Goal: Task Accomplishment & Management: Complete application form

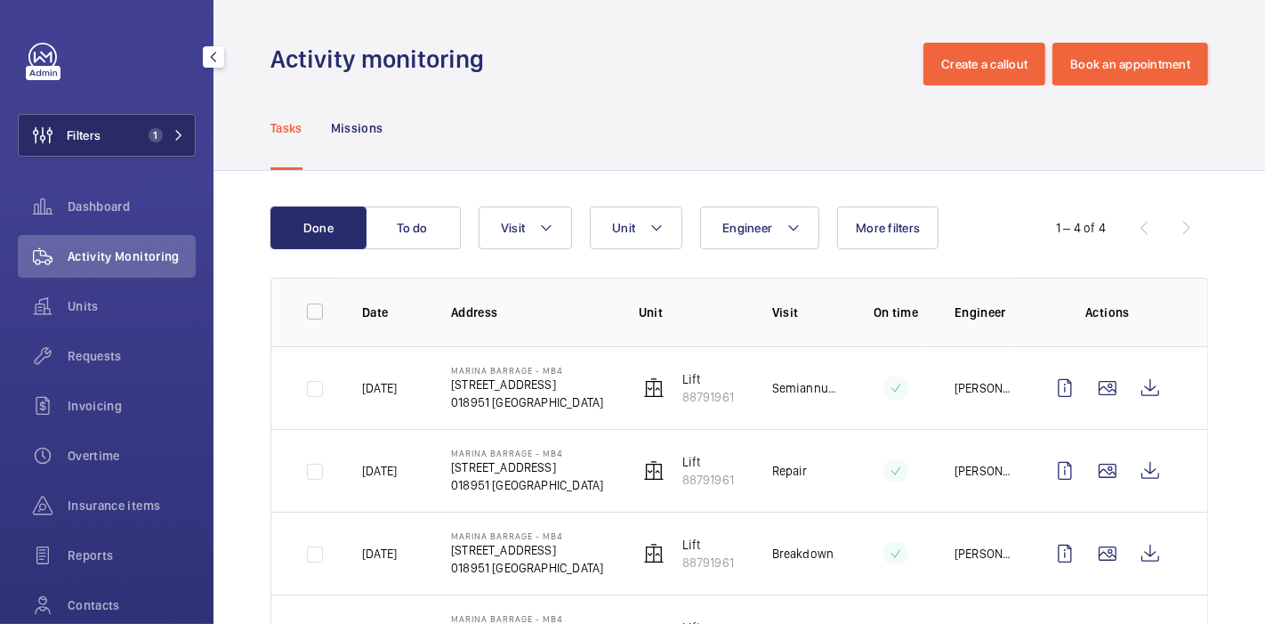
click at [90, 138] on span "Filters" at bounding box center [84, 135] width 34 height 18
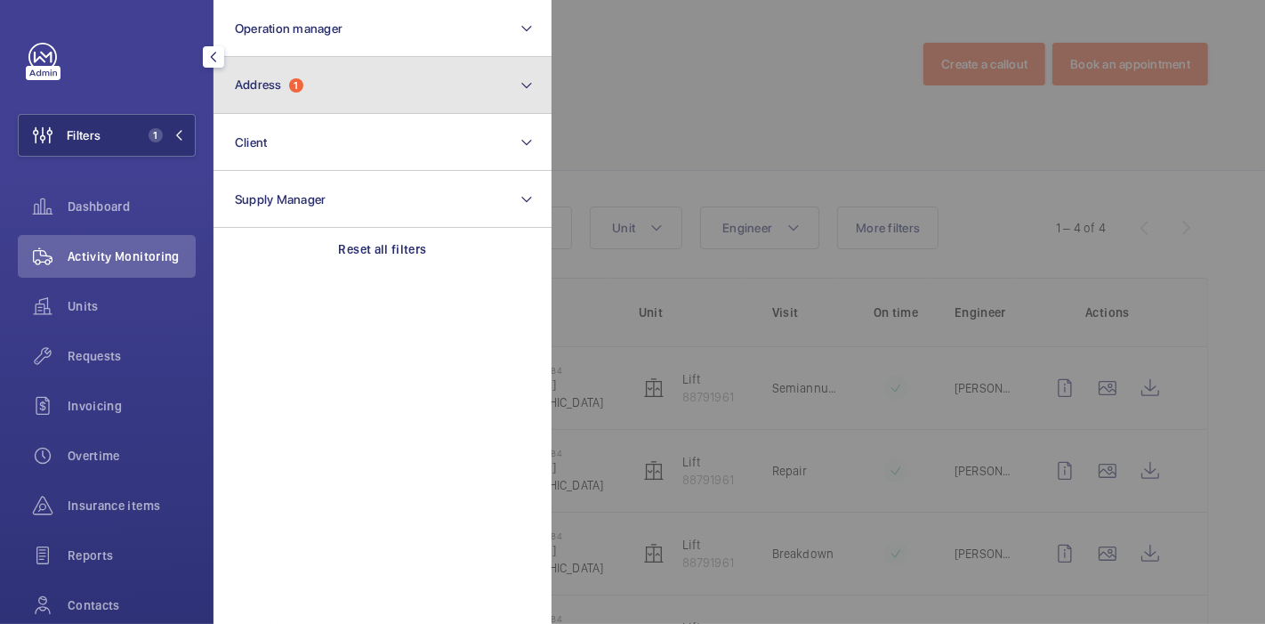
click at [318, 74] on button "Address 1" at bounding box center [382, 85] width 338 height 57
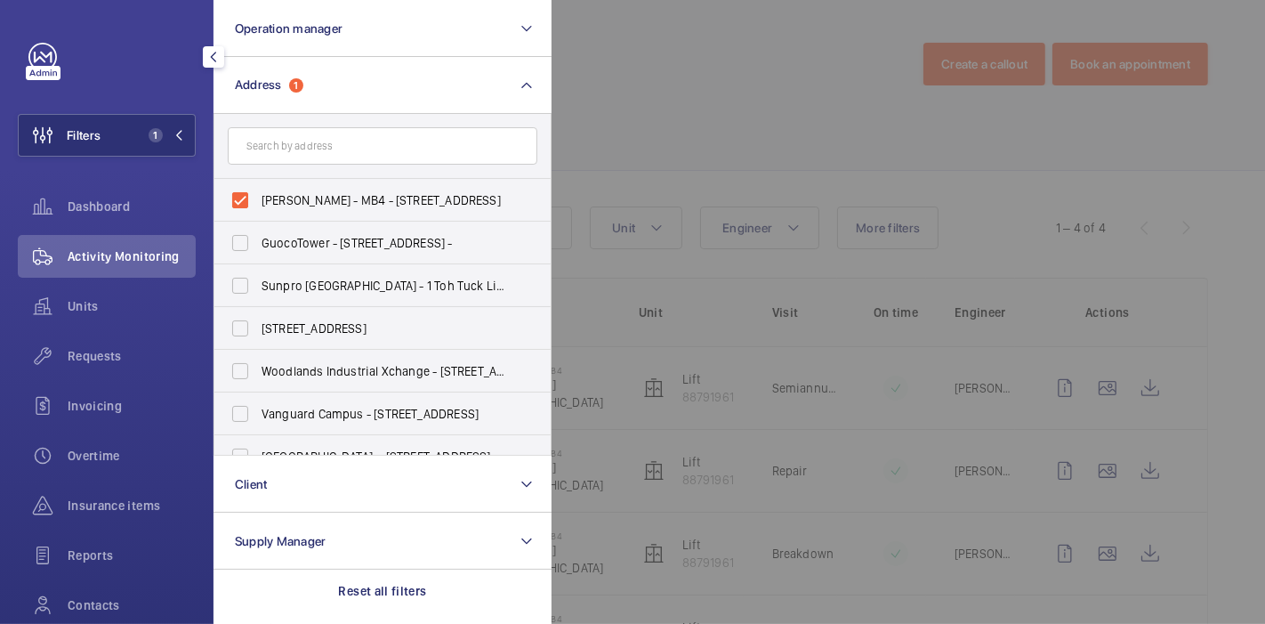
click at [244, 205] on label "Marina Barrage - MB4 - 8 Marina Gardens Dr, SINGAPORE 018951" at bounding box center [369, 200] width 310 height 43
click at [244, 205] on input "Marina Barrage - MB4 - 8 Marina Gardens Dr, SINGAPORE 018951" at bounding box center [240, 200] width 36 height 36
checkbox input "false"
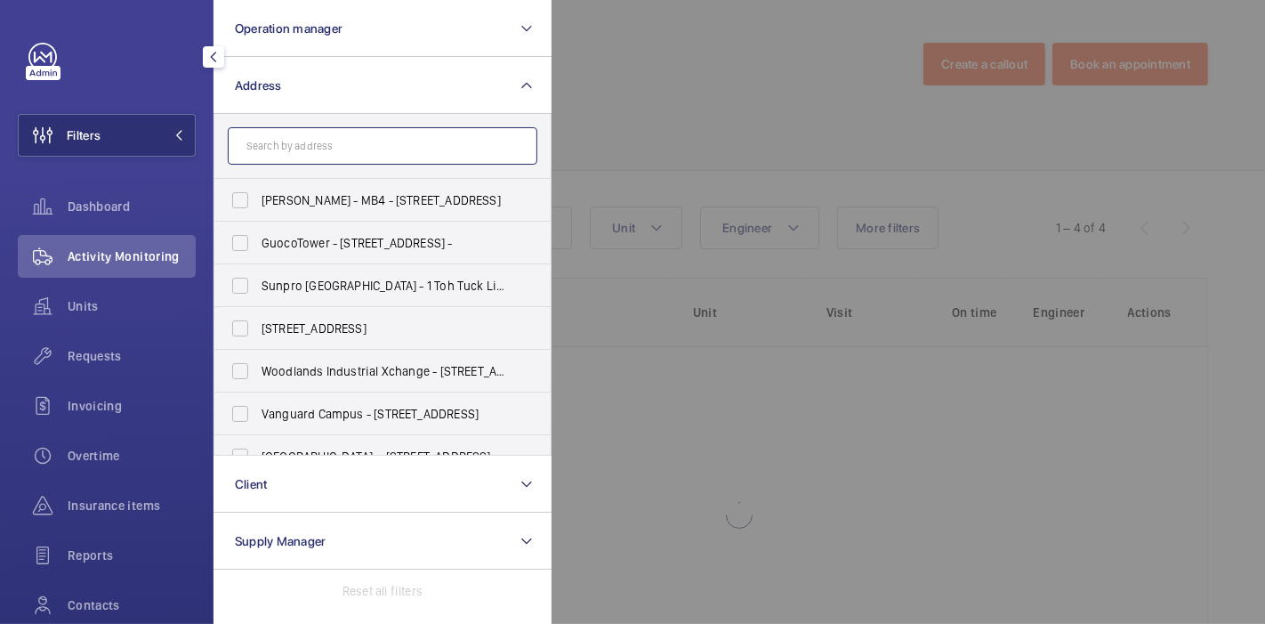
click at [309, 151] on input "text" at bounding box center [383, 145] width 310 height 37
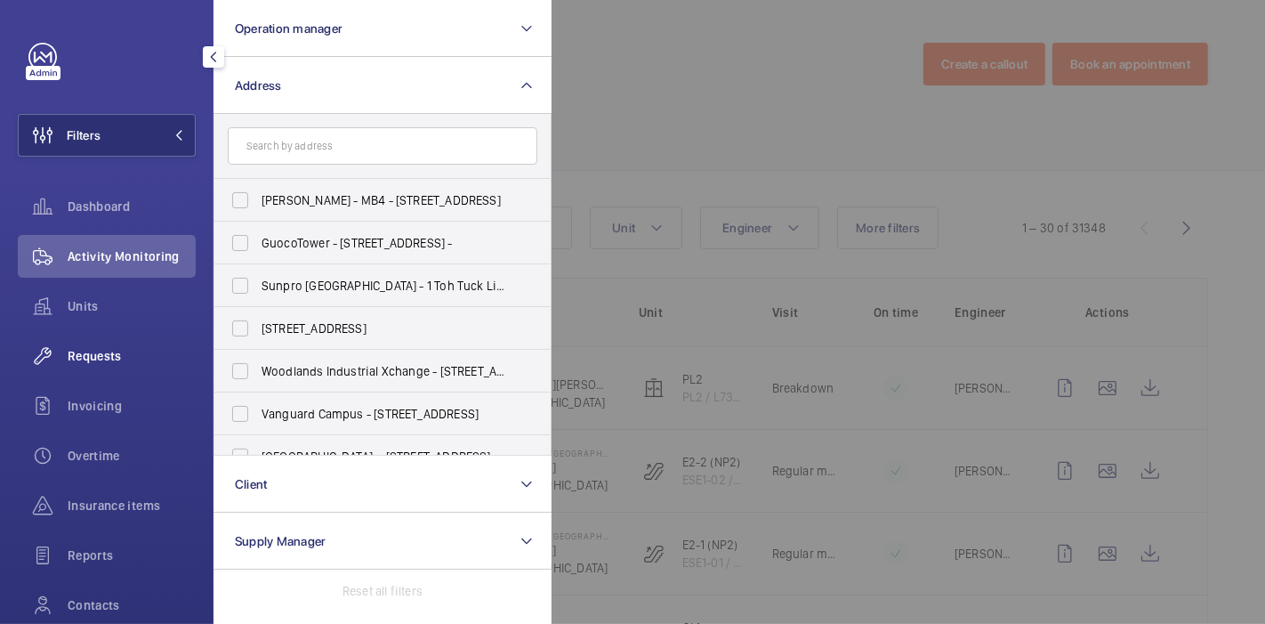
click at [111, 359] on span "Requests" at bounding box center [132, 356] width 128 height 18
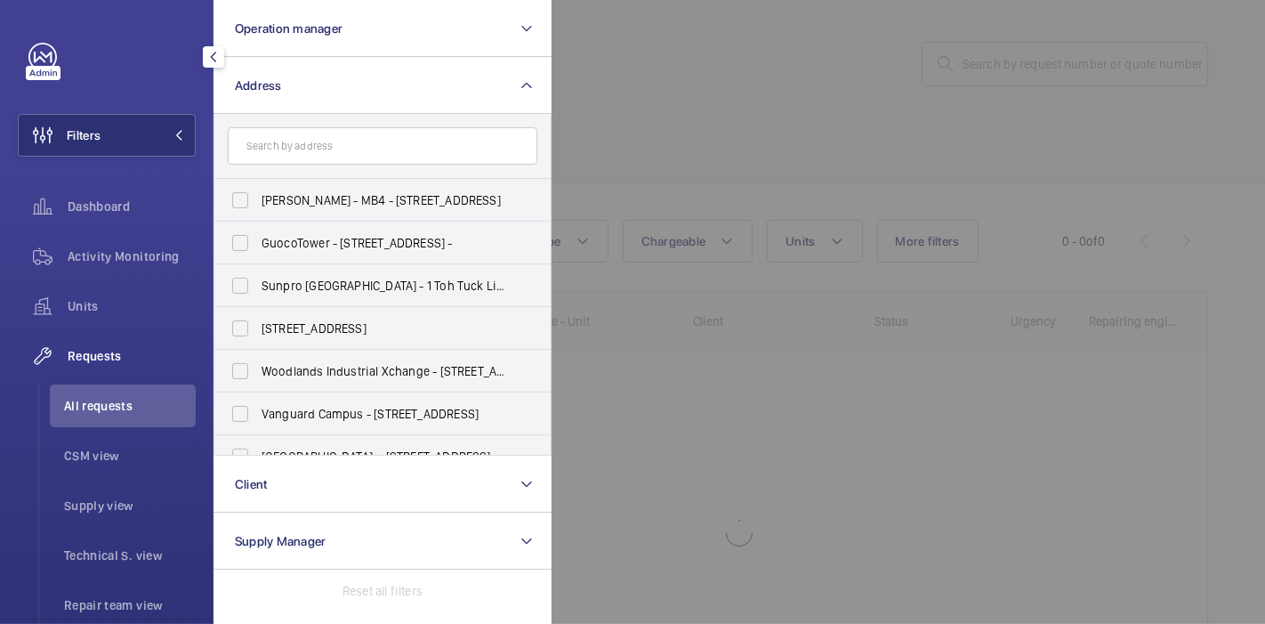
click at [117, 364] on span "Requests" at bounding box center [132, 356] width 128 height 18
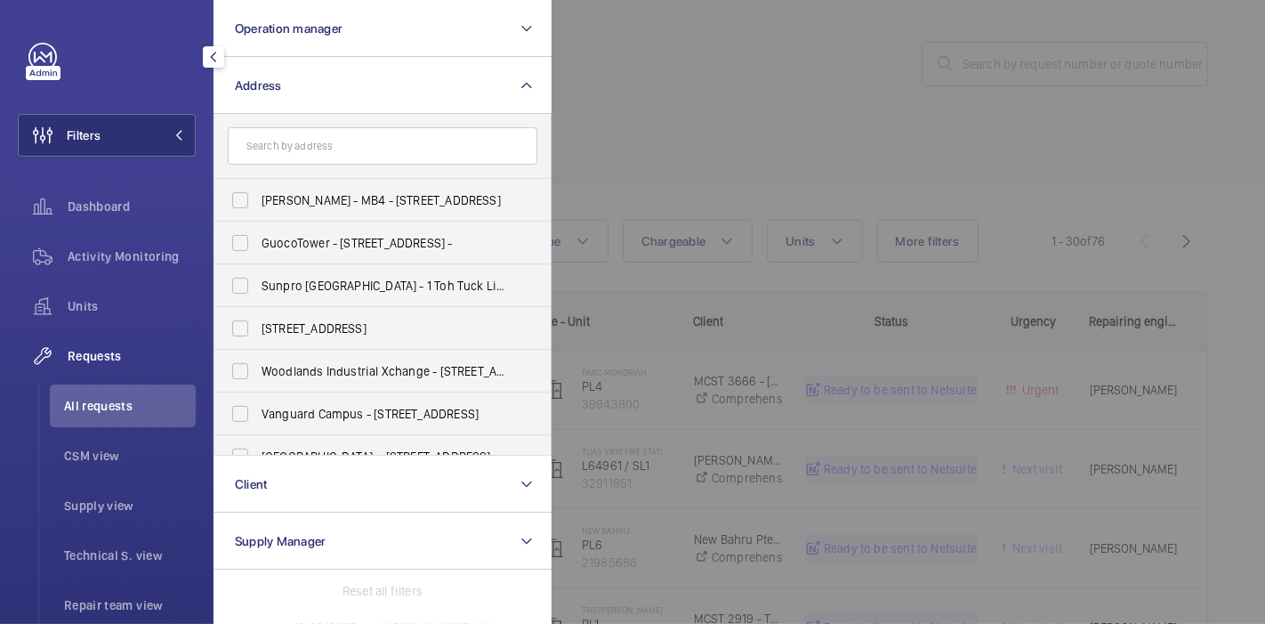
click at [628, 72] on div at bounding box center [1184, 312] width 1265 height 624
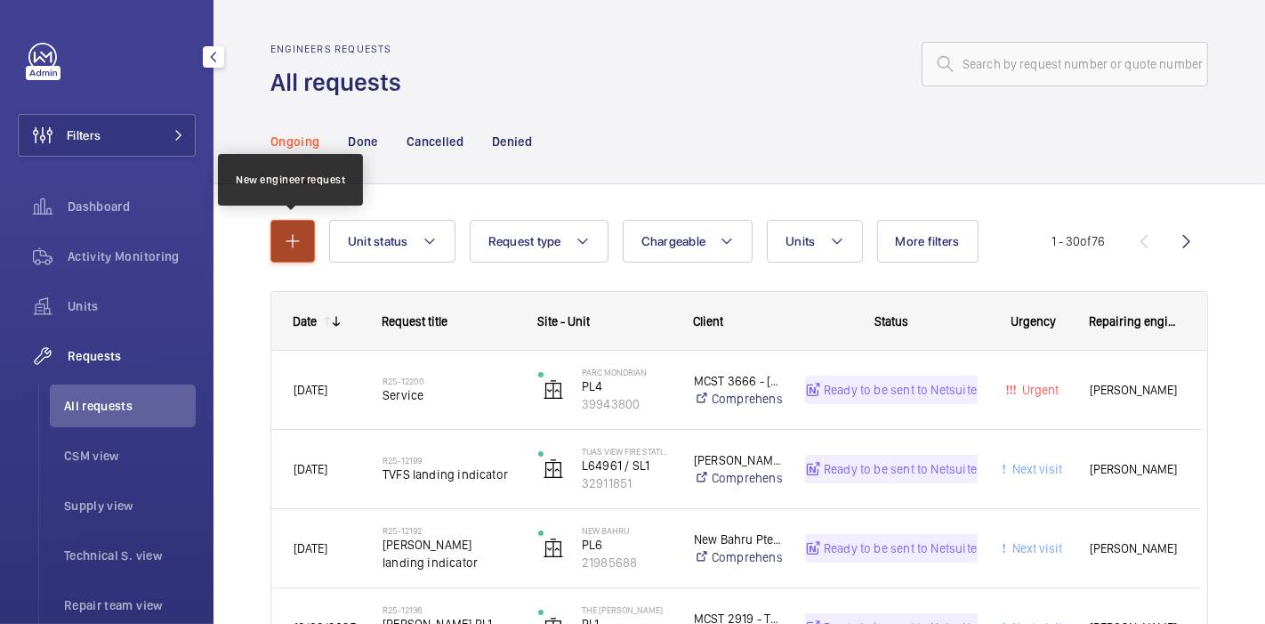
click at [298, 243] on mat-icon "button" at bounding box center [292, 240] width 21 height 21
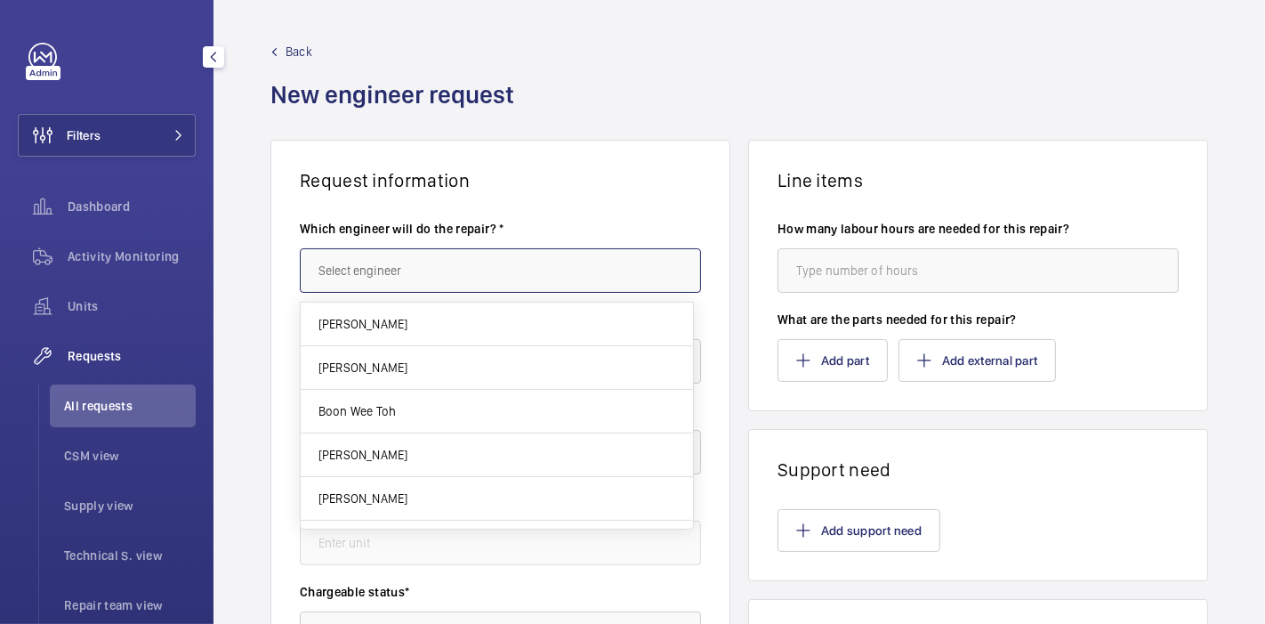
click at [360, 286] on input "text" at bounding box center [500, 270] width 401 height 44
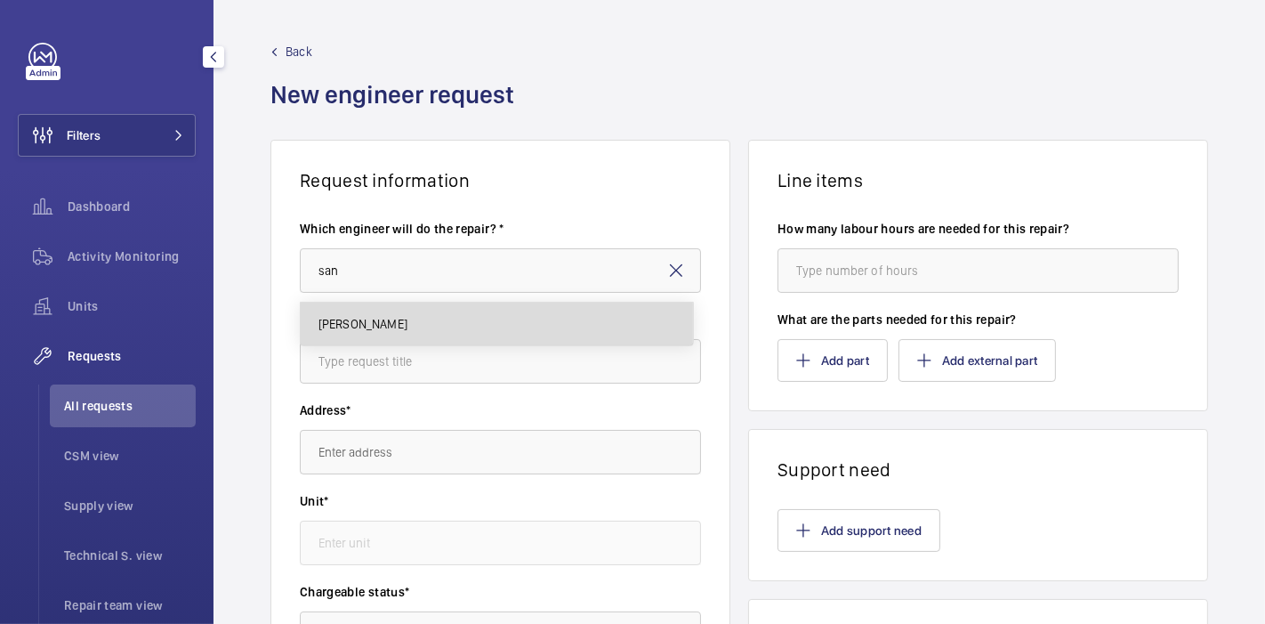
click at [381, 329] on span "[PERSON_NAME]" at bounding box center [362, 324] width 89 height 18
type input "[PERSON_NAME]"
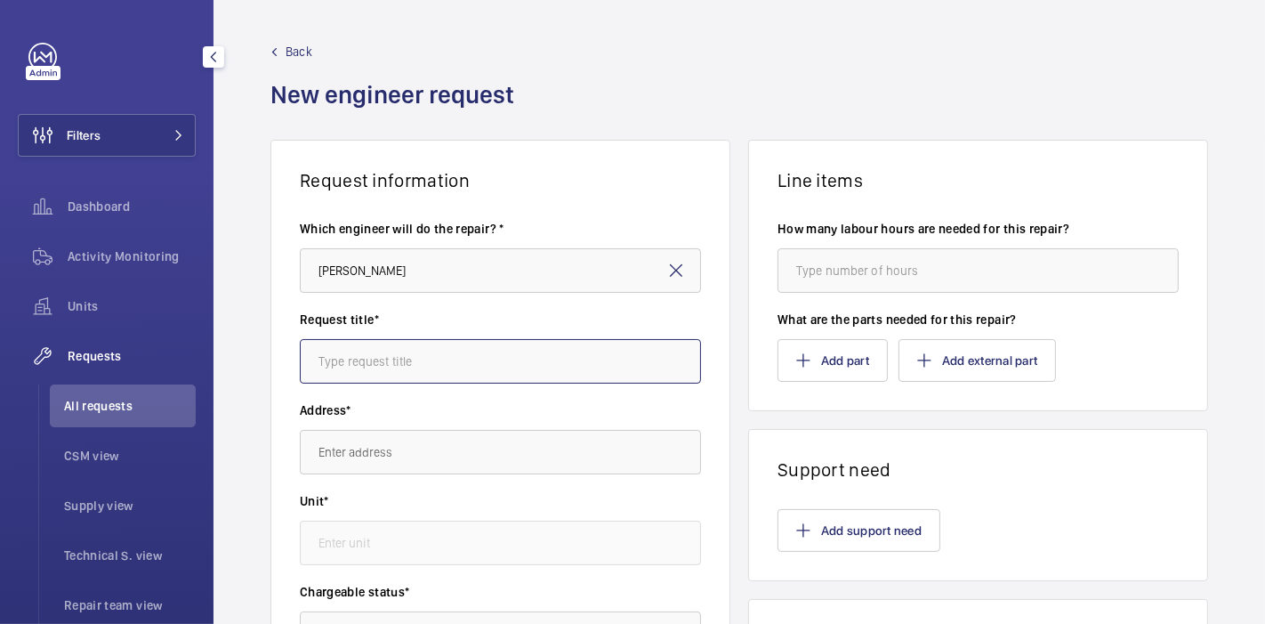
click at [382, 367] on input "text" at bounding box center [500, 361] width 401 height 44
type input "MB4 : Button orders"
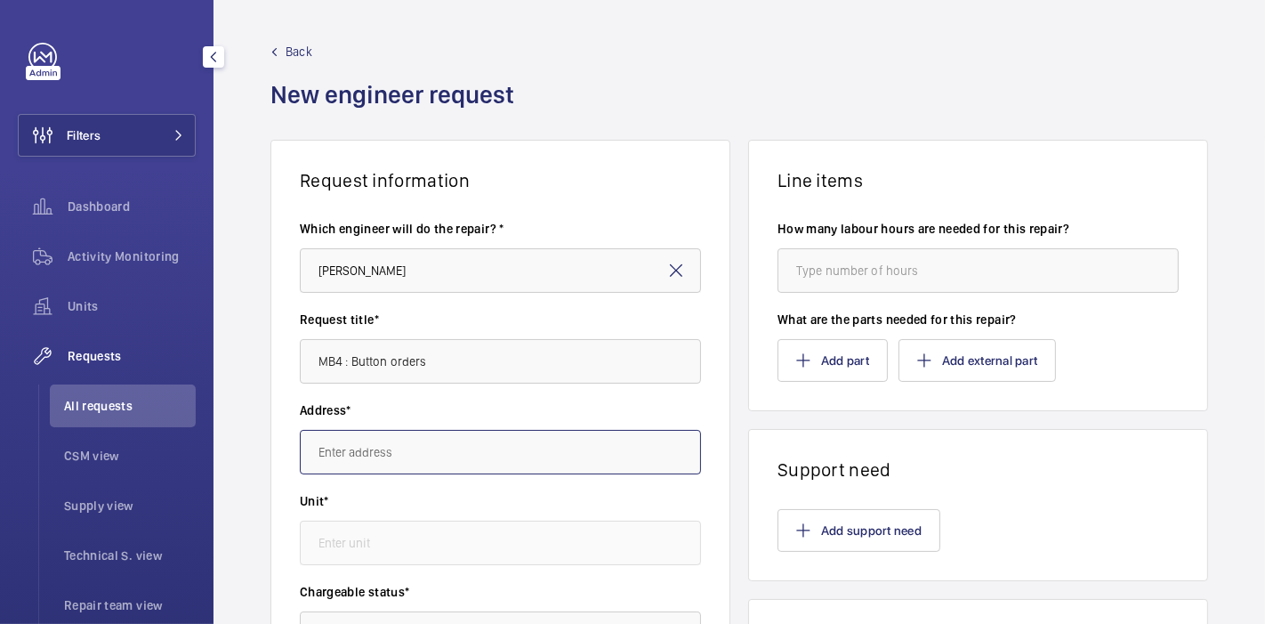
click at [434, 461] on input "text" at bounding box center [500, 452] width 401 height 44
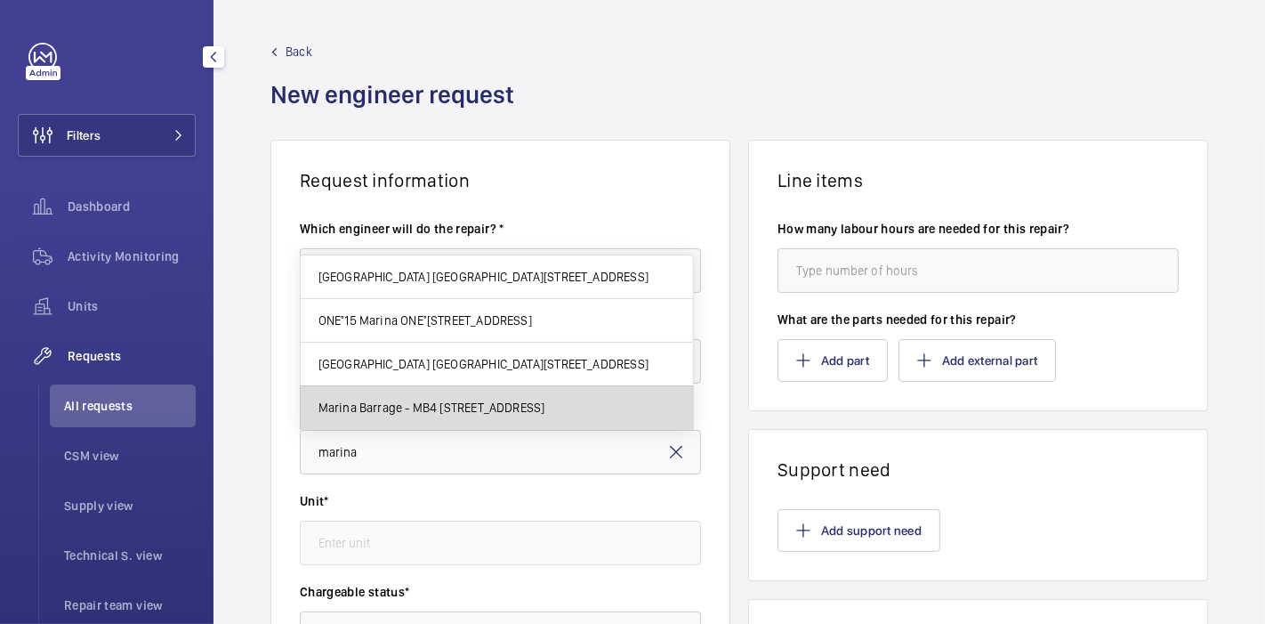
click at [439, 418] on mat-option "Marina Barrage - MB4 8 Marina Gardens Dr, 018951 SINGAPORE" at bounding box center [497, 407] width 392 height 43
type input "Marina Barrage - MB4 8 Marina Gardens Dr, 018951 SINGAPORE"
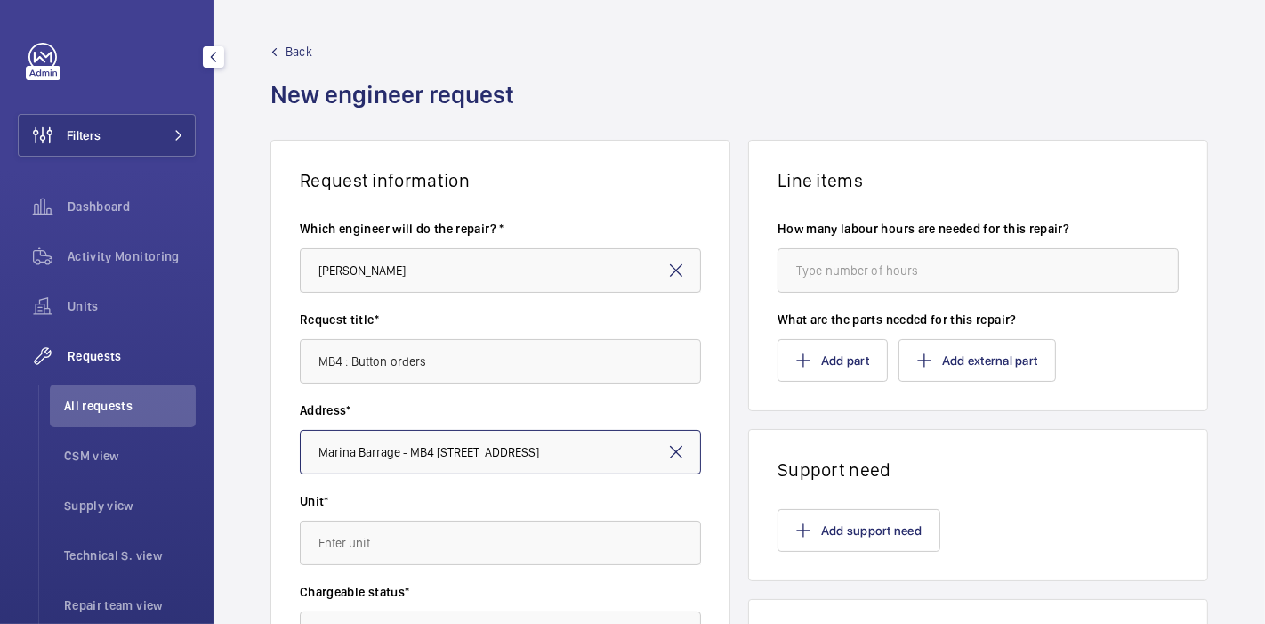
scroll to position [125, 0]
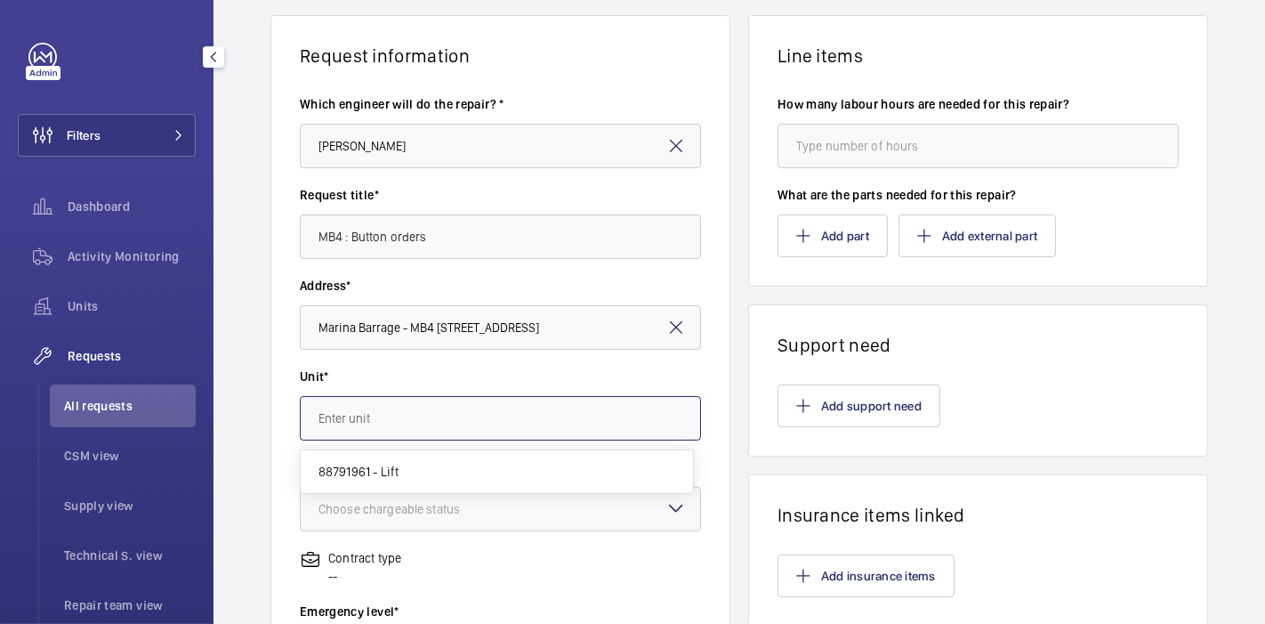
click at [394, 413] on input "text" at bounding box center [500, 418] width 401 height 44
type input "m"
click at [394, 413] on input "text" at bounding box center [500, 418] width 401 height 44
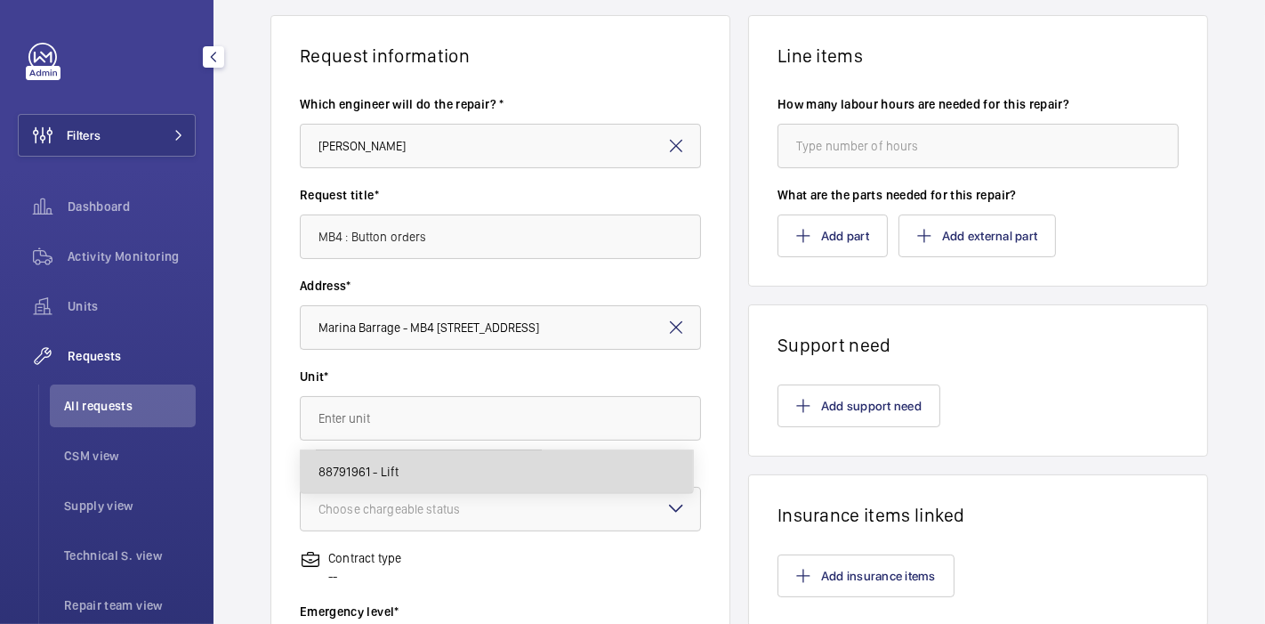
click at [391, 469] on span "88791961 - Lift" at bounding box center [358, 472] width 81 height 18
type input "88791961 - Lift"
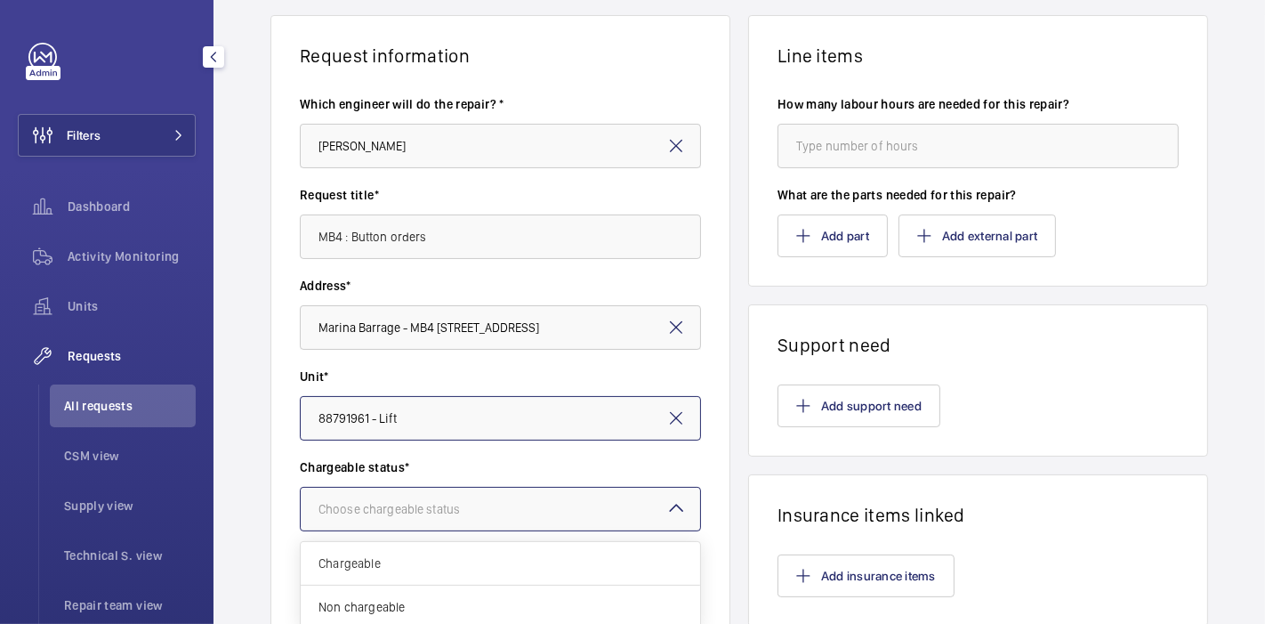
click at [423, 513] on div "Choose chargeable status" at bounding box center [411, 509] width 186 height 18
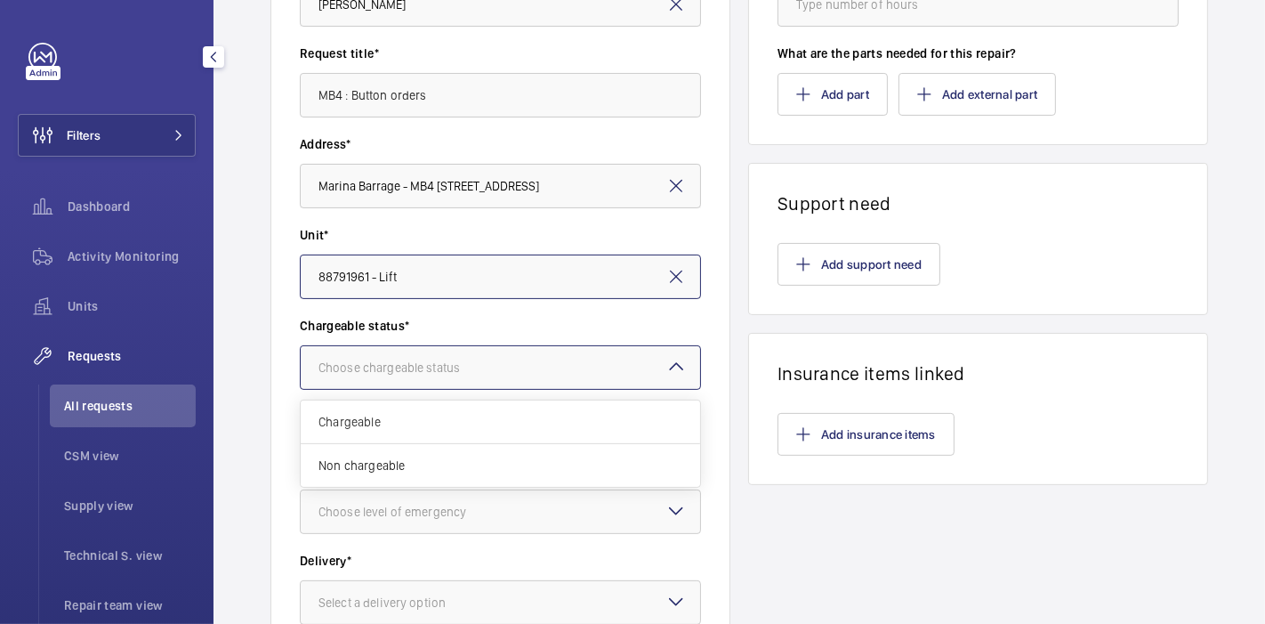
scroll to position [268, 0]
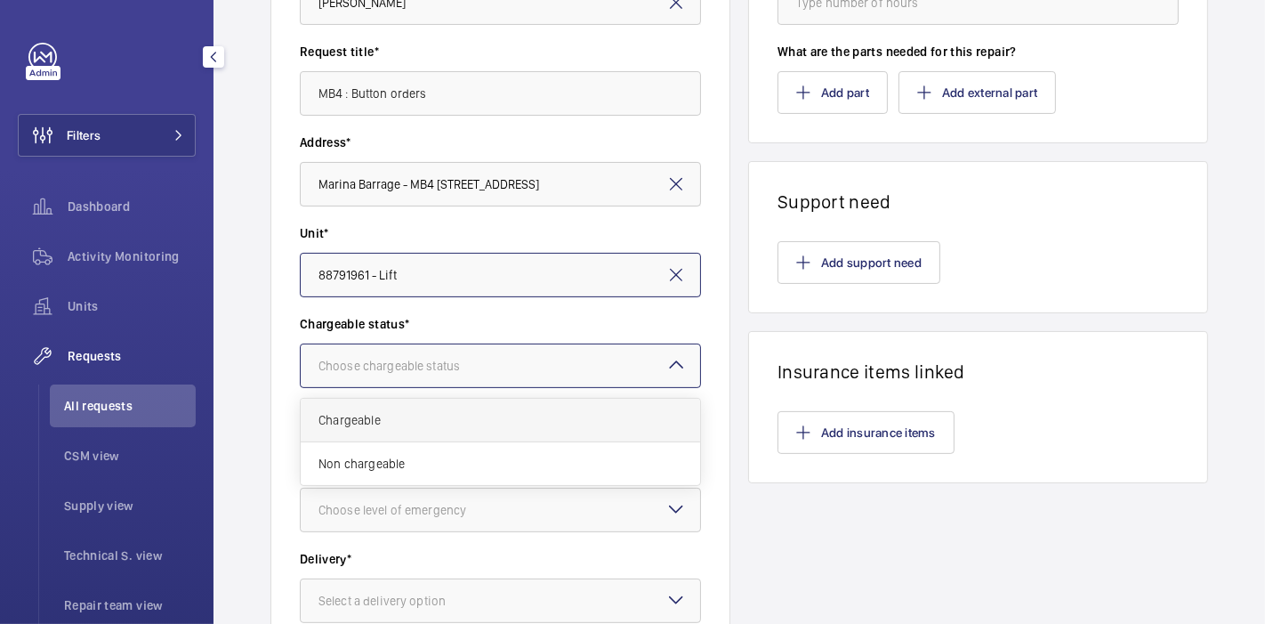
click at [455, 411] on span "Chargeable" at bounding box center [500, 420] width 364 height 18
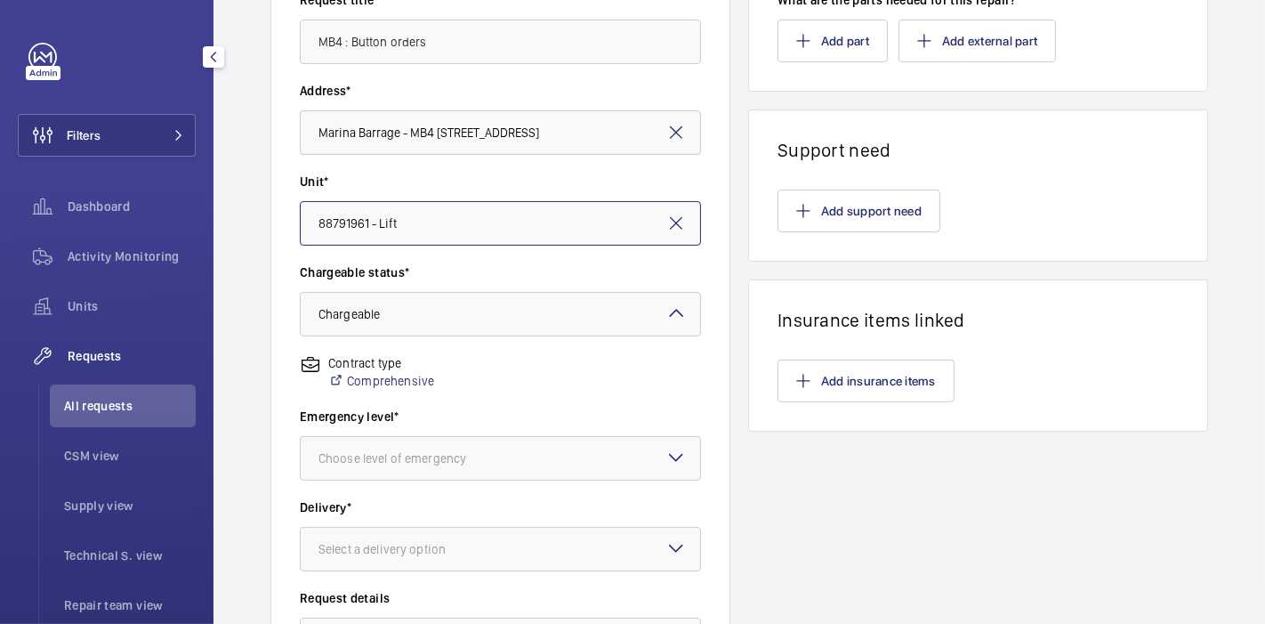
scroll to position [322, 0]
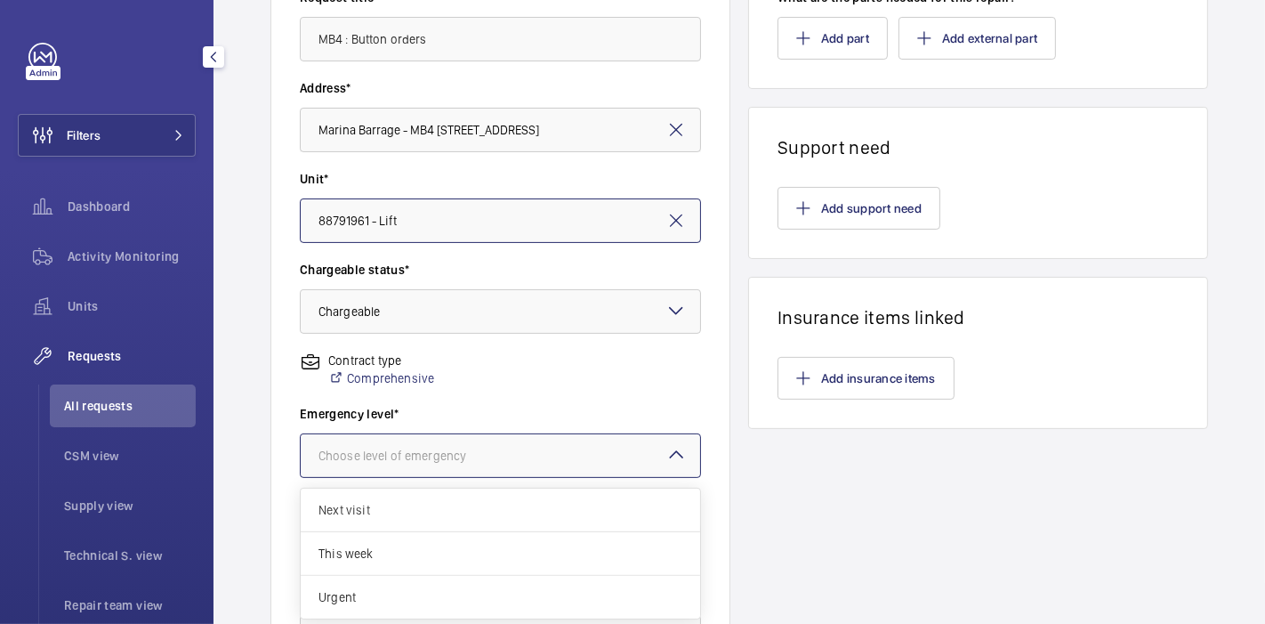
click at [517, 448] on div at bounding box center [500, 455] width 399 height 43
click at [460, 507] on span "Next visit" at bounding box center [500, 510] width 364 height 18
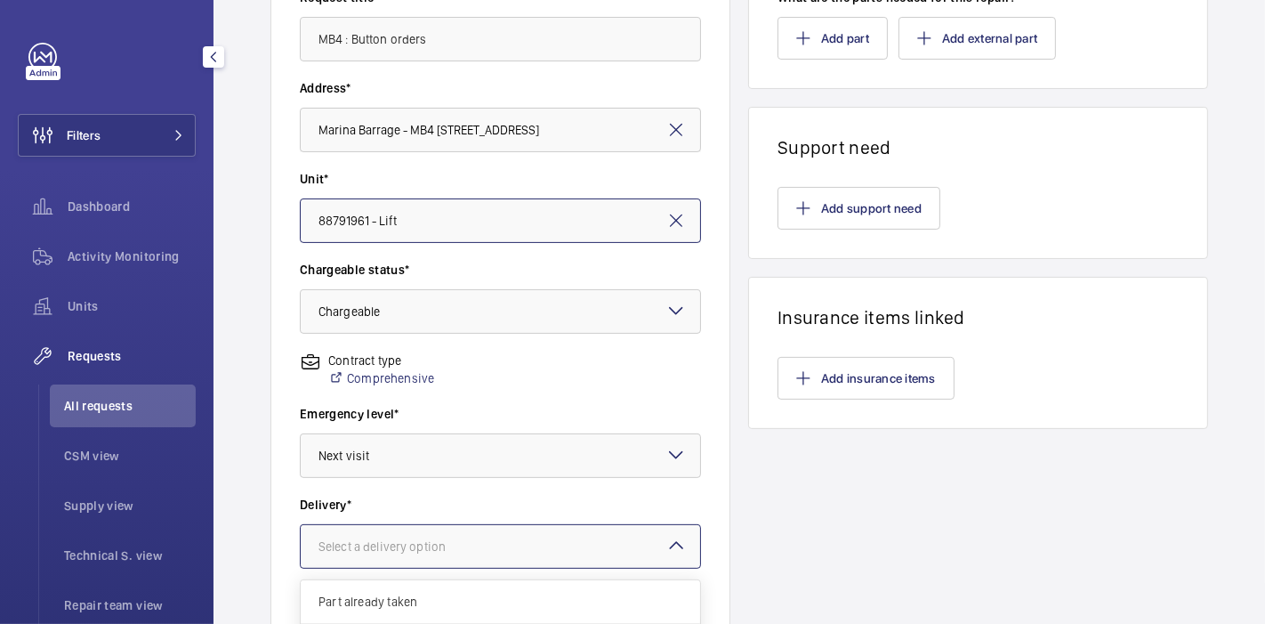
click at [463, 544] on div "Select a delivery option" at bounding box center [404, 546] width 172 height 18
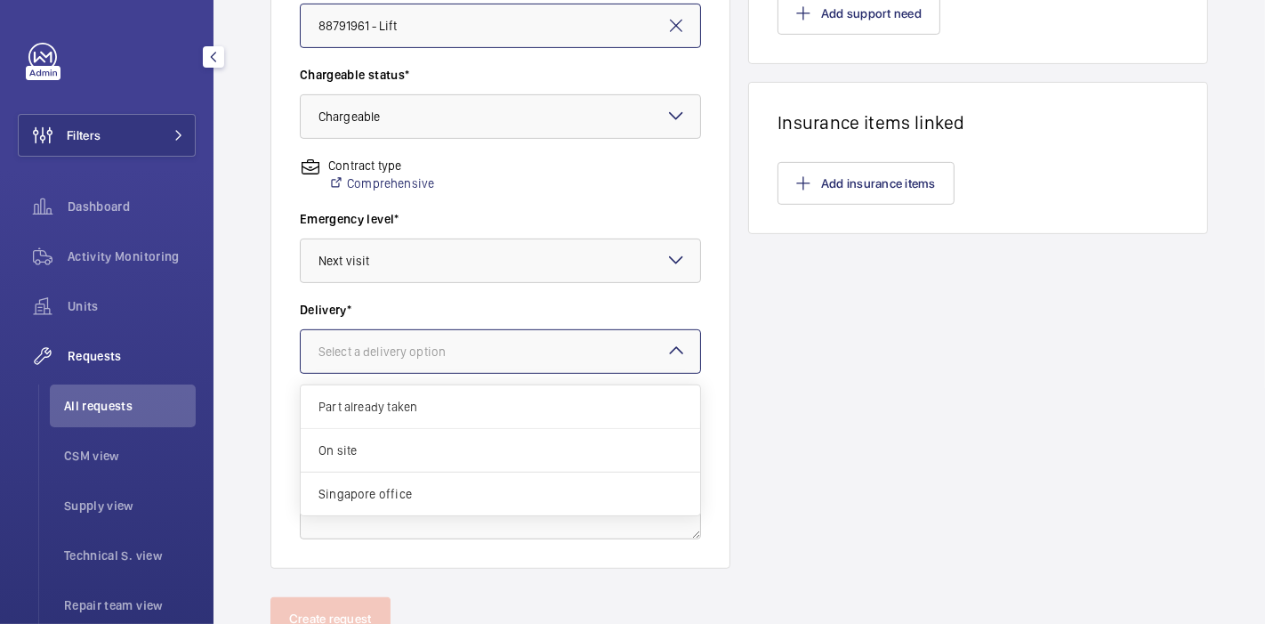
scroll to position [523, 0]
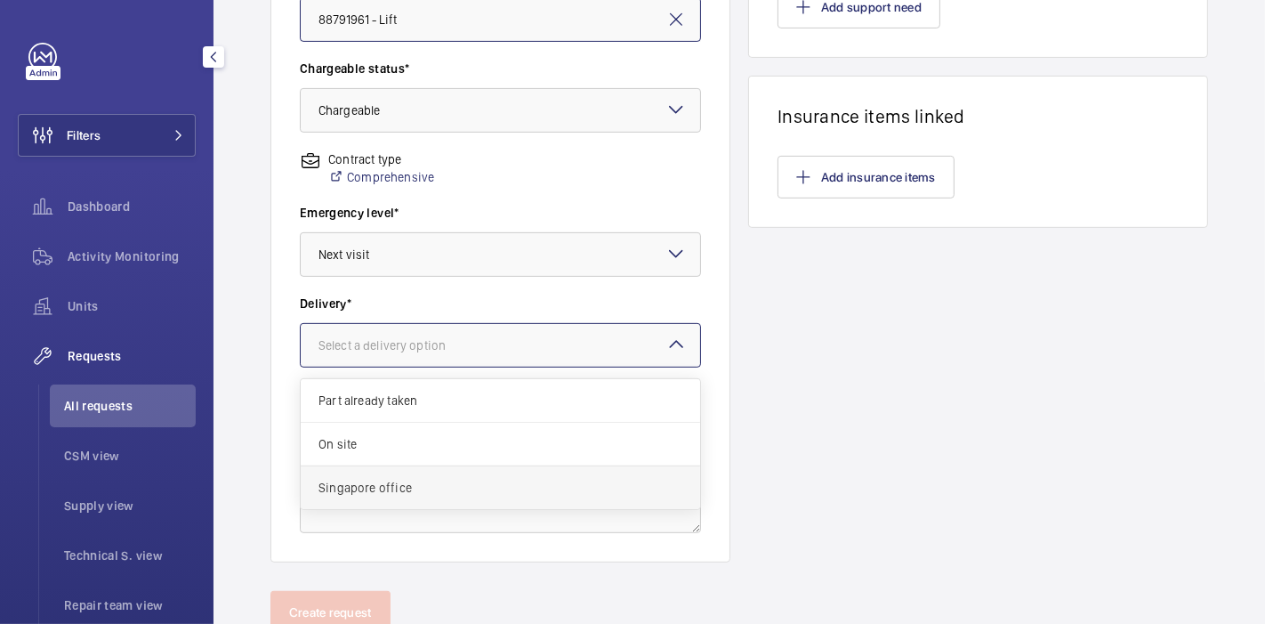
click at [467, 483] on span "Singapore office" at bounding box center [500, 488] width 364 height 18
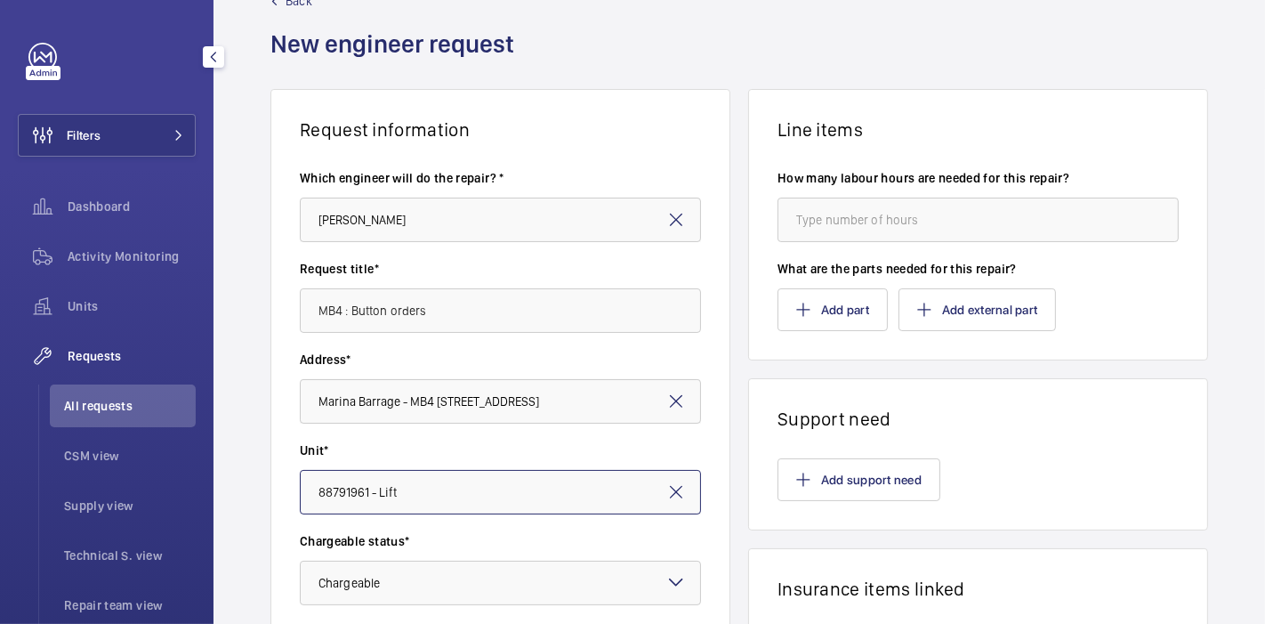
scroll to position [0, 0]
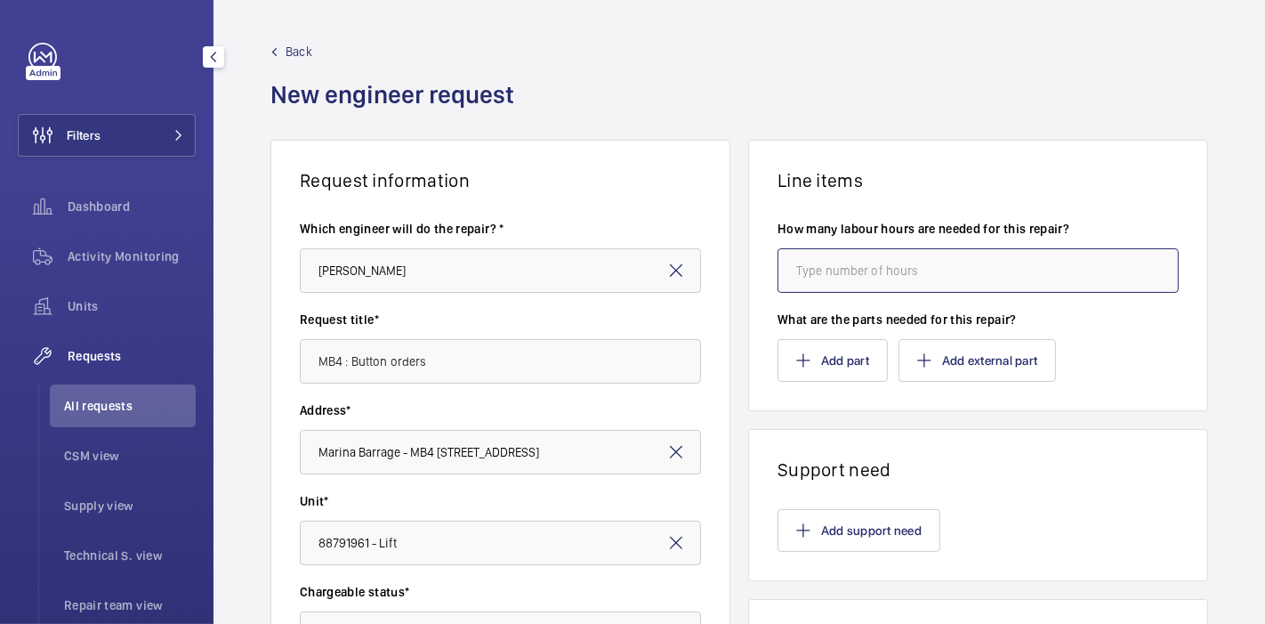
click at [817, 281] on input "number" at bounding box center [977, 270] width 401 height 44
type input "1"
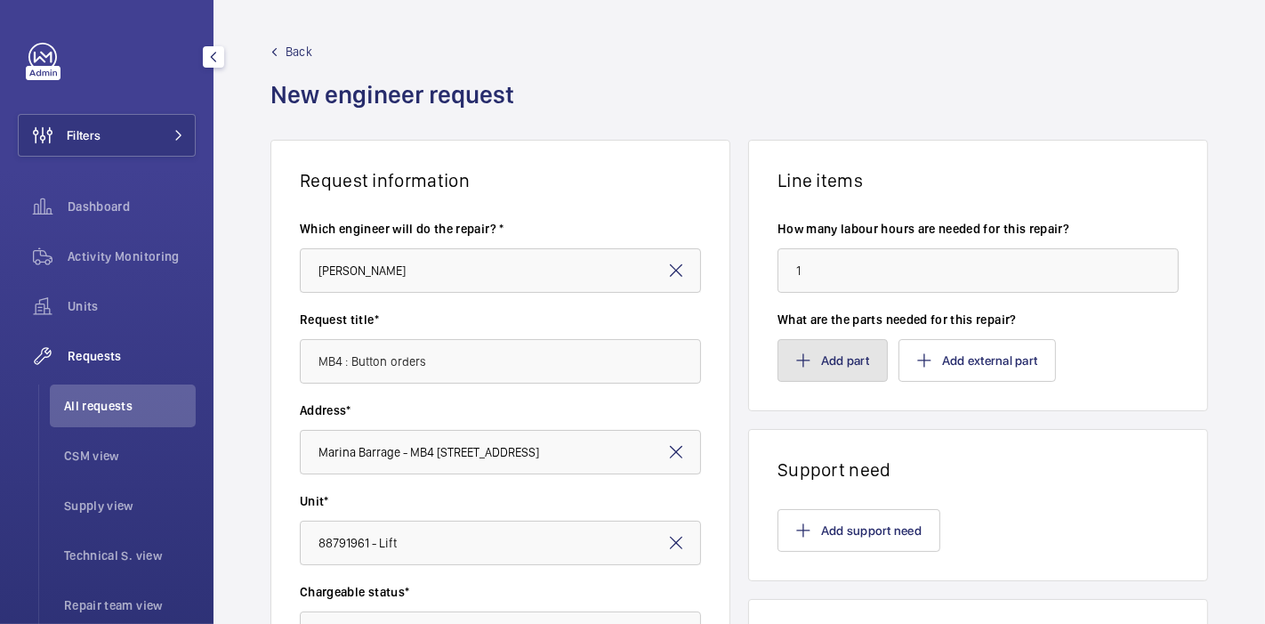
click at [817, 349] on button "Add part" at bounding box center [832, 360] width 110 height 43
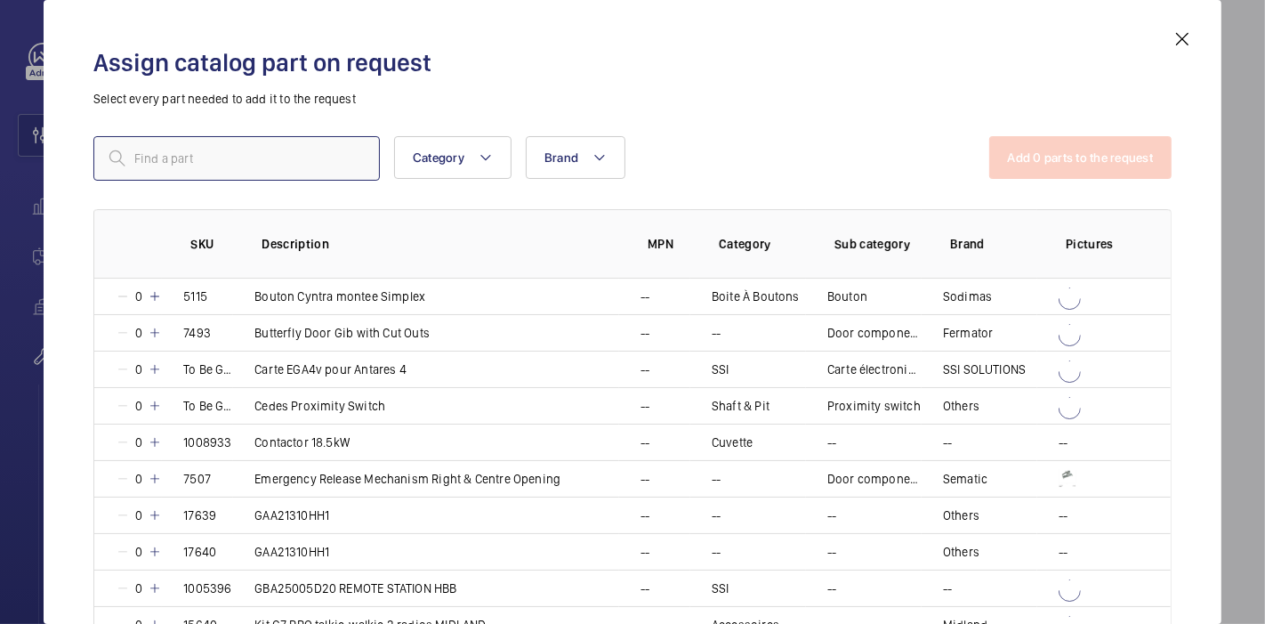
click at [327, 161] on input "text" at bounding box center [236, 158] width 286 height 44
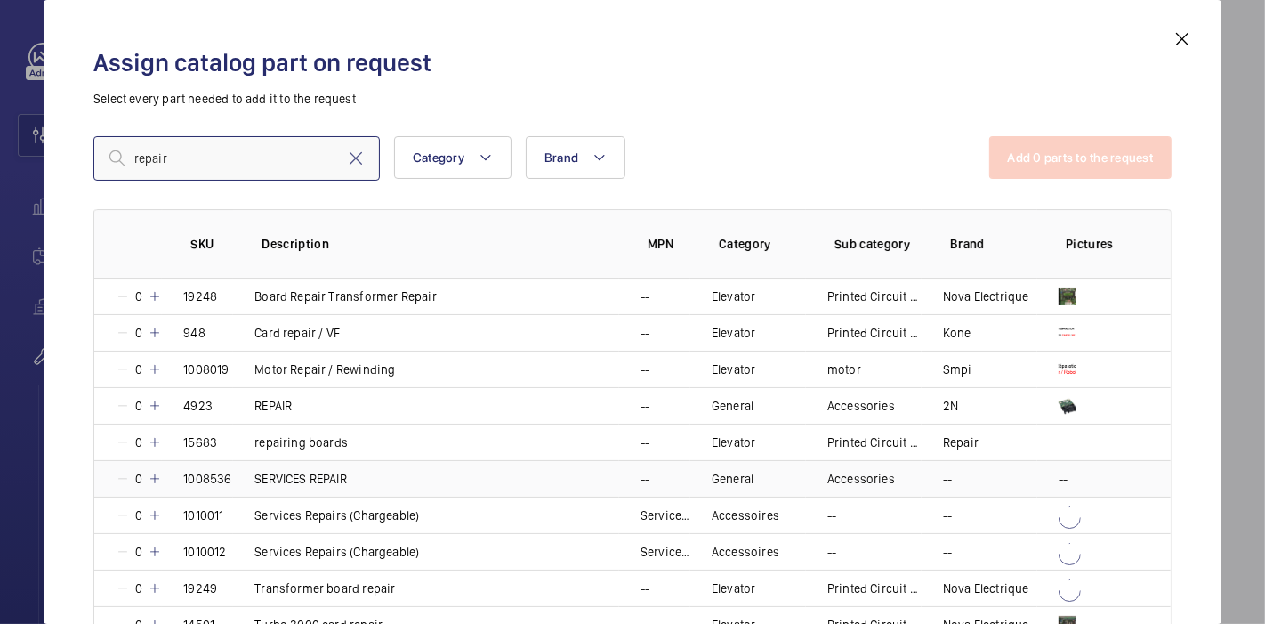
type input "repair"
click at [155, 473] on mat-icon at bounding box center [155, 478] width 14 height 14
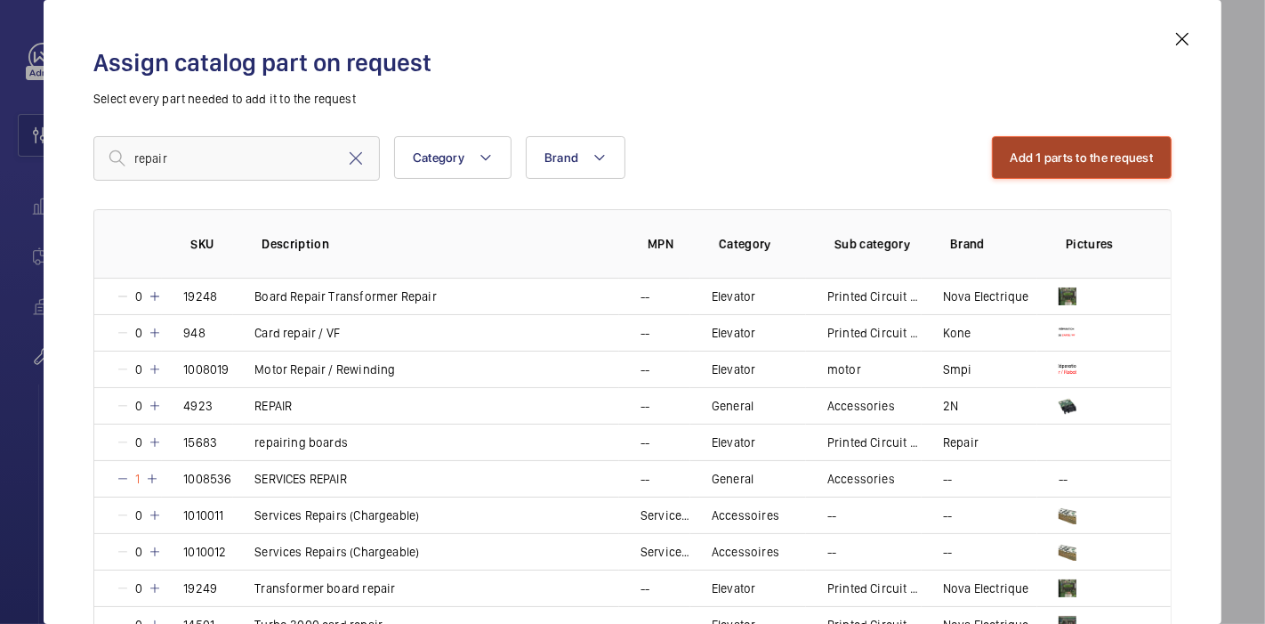
click at [1009, 149] on button "Add 1 parts to the request" at bounding box center [1082, 157] width 181 height 43
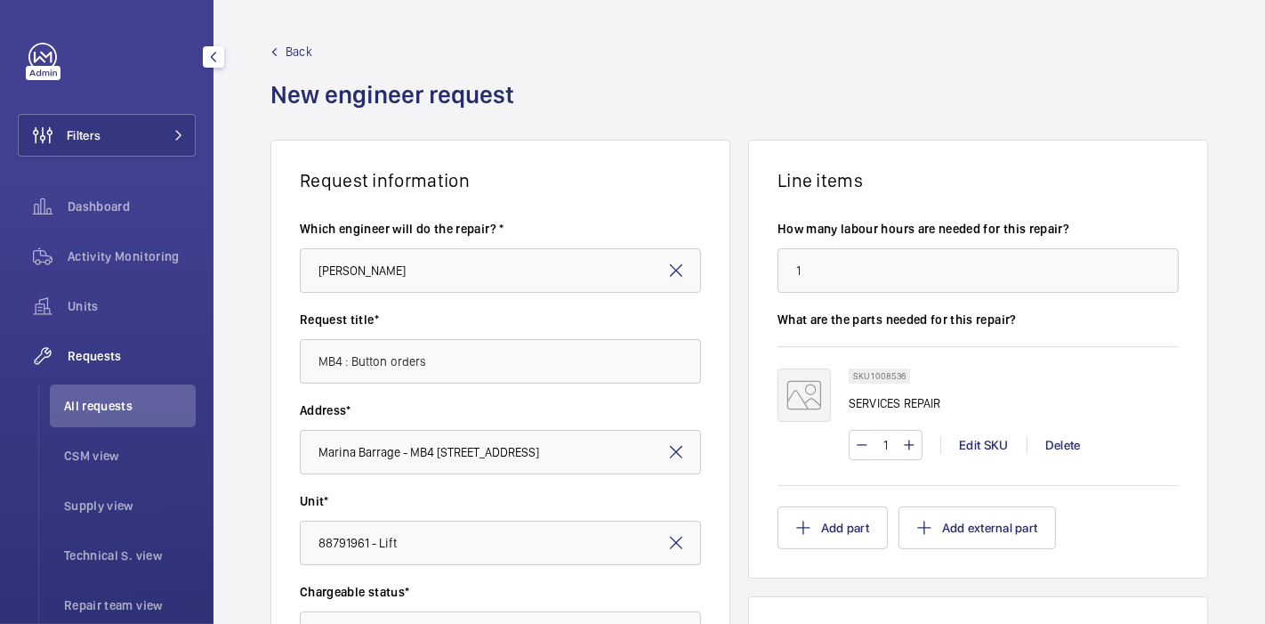
click at [228, 492] on div "Request information Which engineer will do the repair? * Mohd Sandiputra Ajisma…" at bounding box center [738, 627] width 1051 height 974
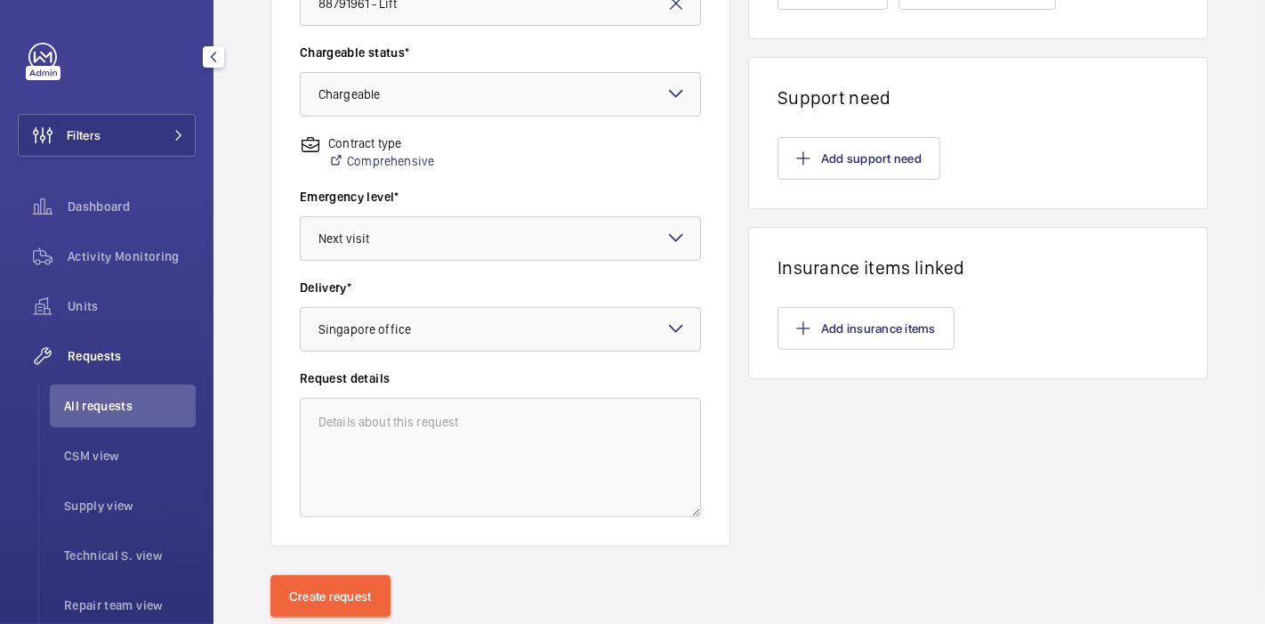
scroll to position [588, 0]
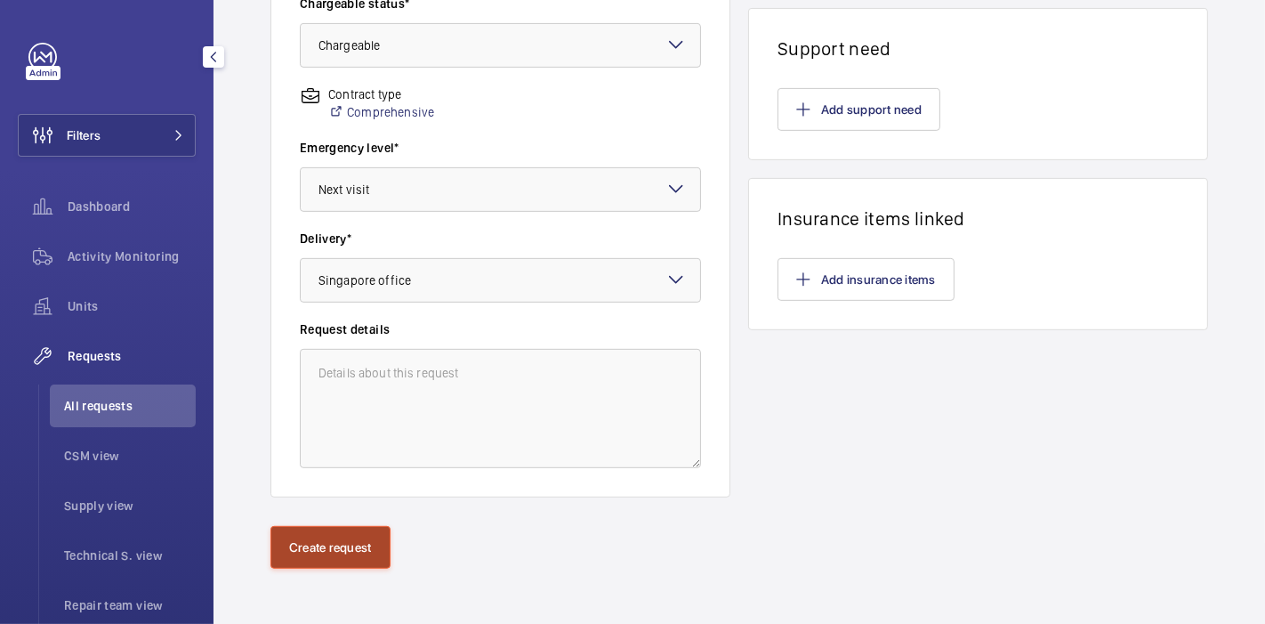
click at [304, 552] on button "Create request" at bounding box center [330, 547] width 120 height 43
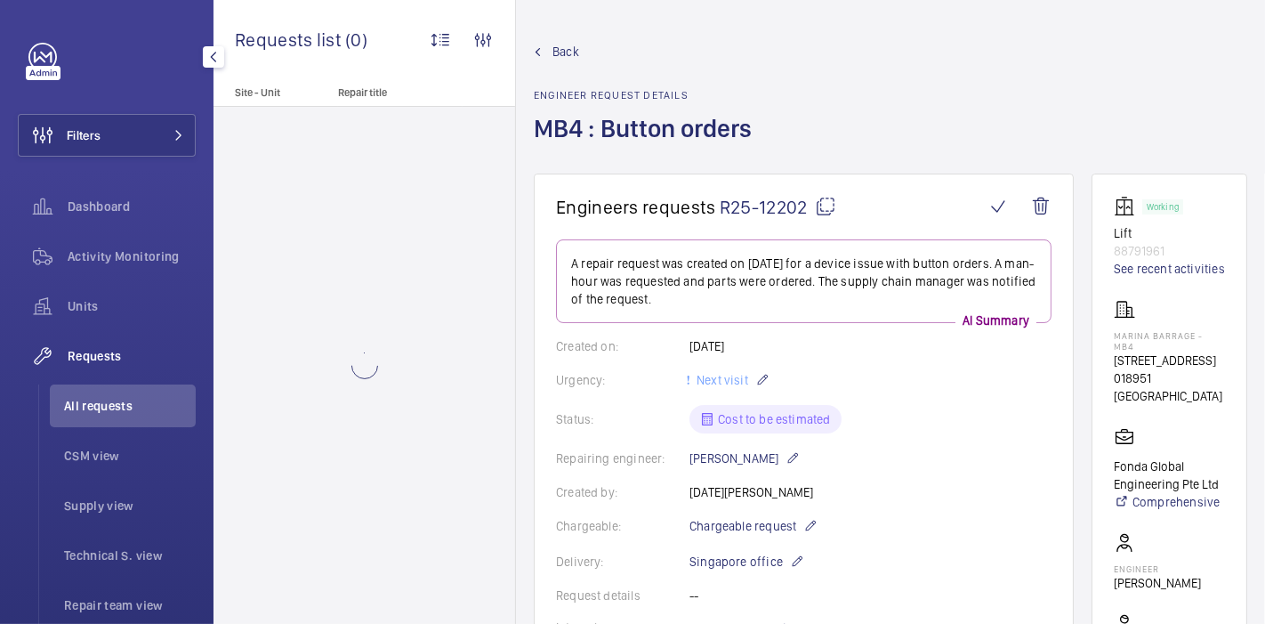
click at [825, 202] on mat-icon at bounding box center [825, 206] width 21 height 21
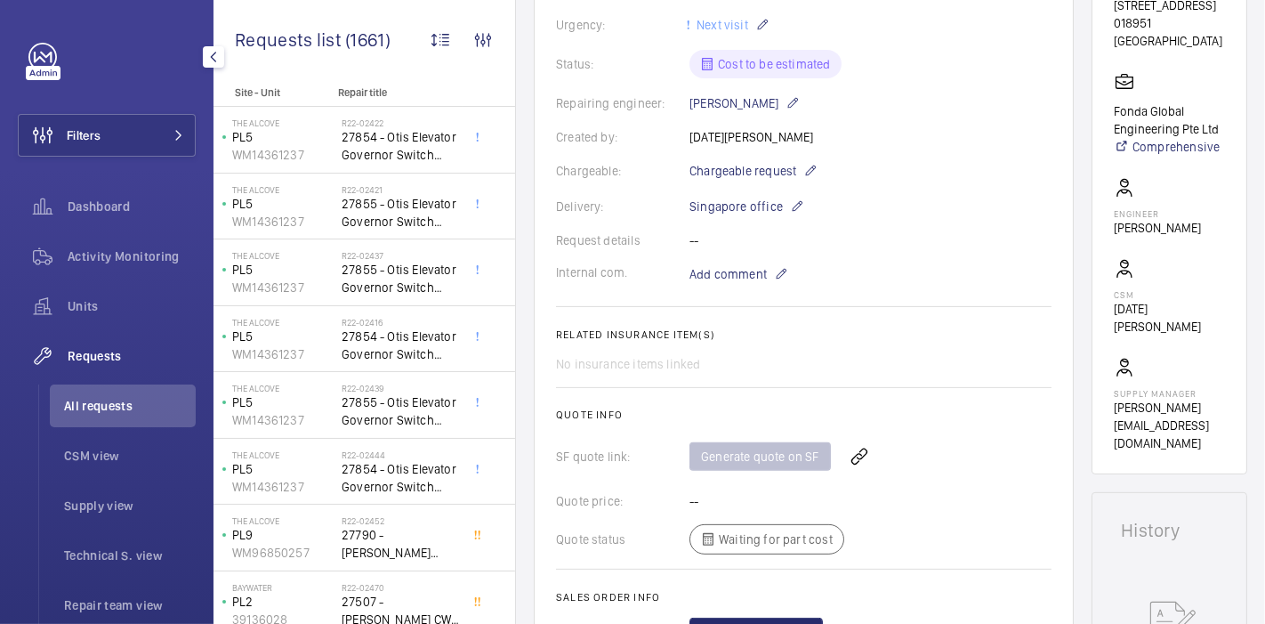
scroll to position [357, 0]
click at [850, 447] on wm-front-icon-button at bounding box center [859, 454] width 43 height 43
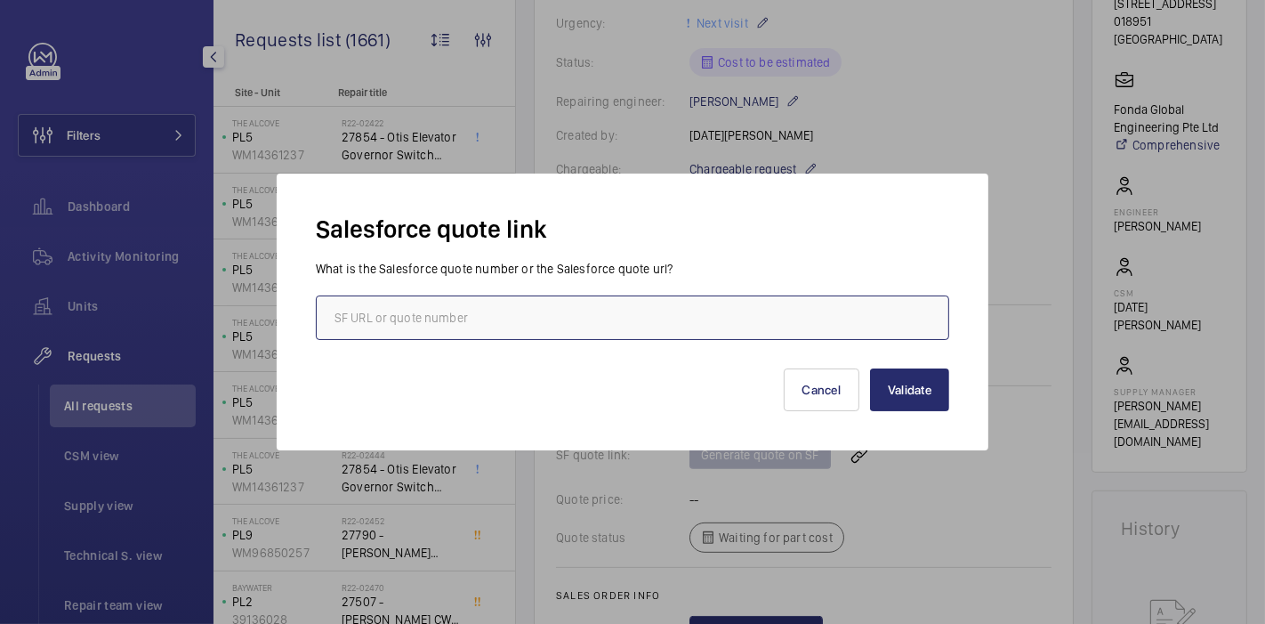
click at [742, 309] on input "text" at bounding box center [632, 317] width 633 height 44
paste input "00014809"
type input "00014809"
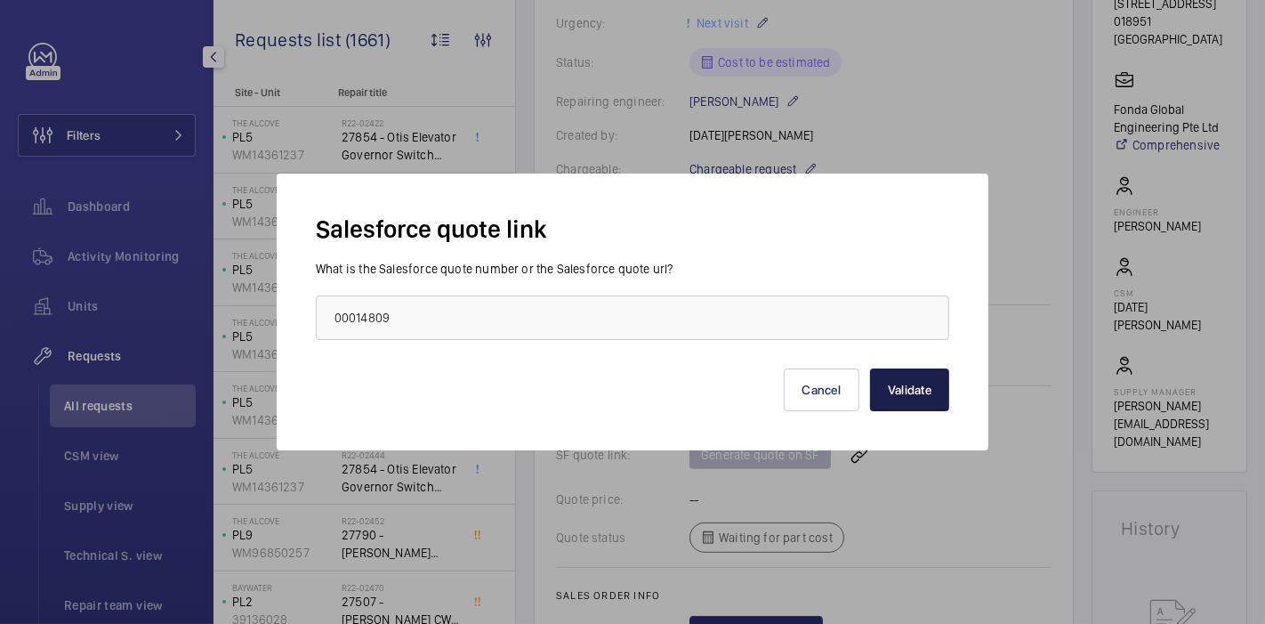
click at [927, 387] on button "Validate" at bounding box center [909, 389] width 79 height 43
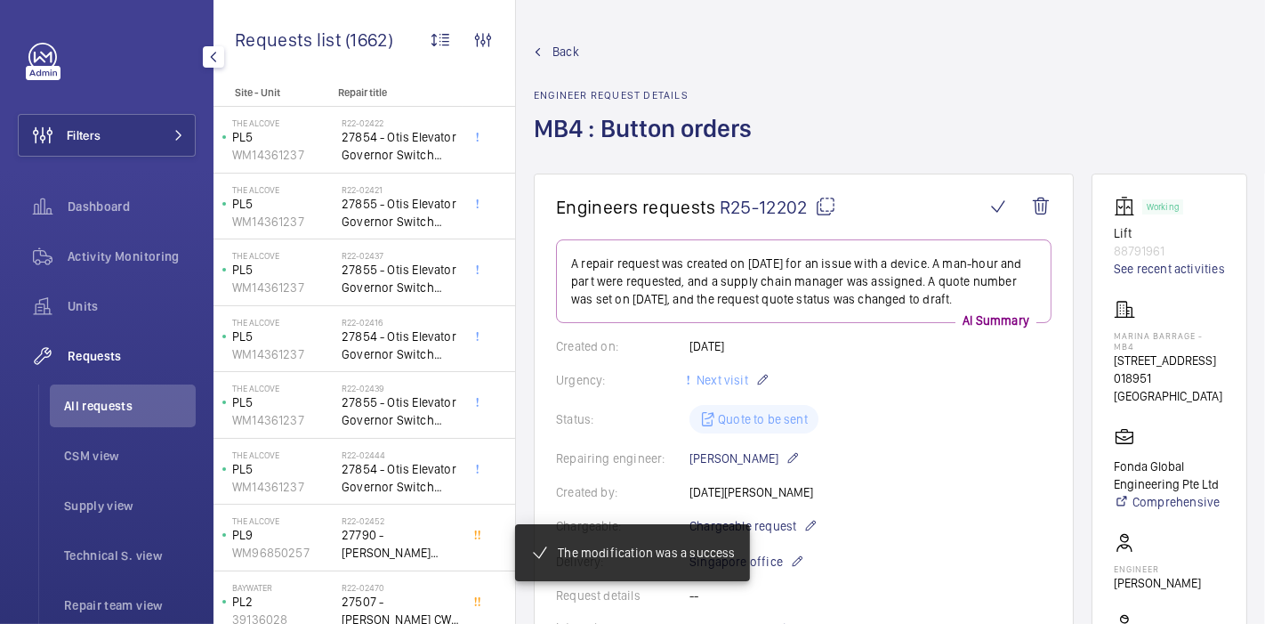
scroll to position [410, 0]
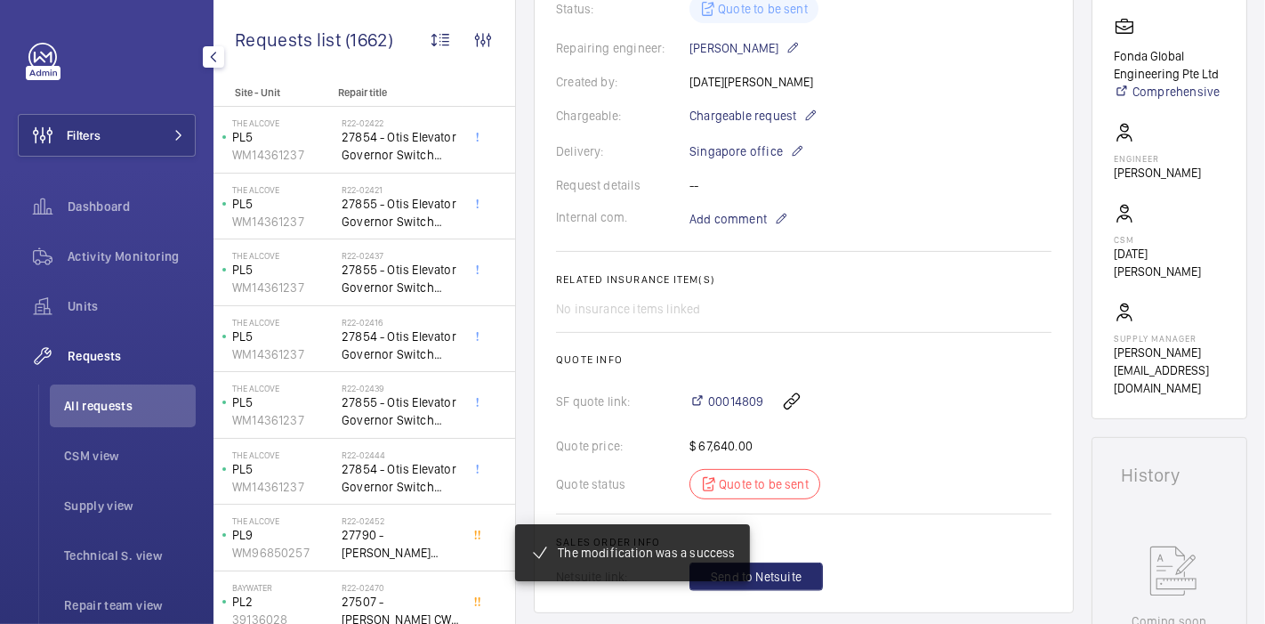
click at [107, 403] on span "All requests" at bounding box center [130, 406] width 132 height 18
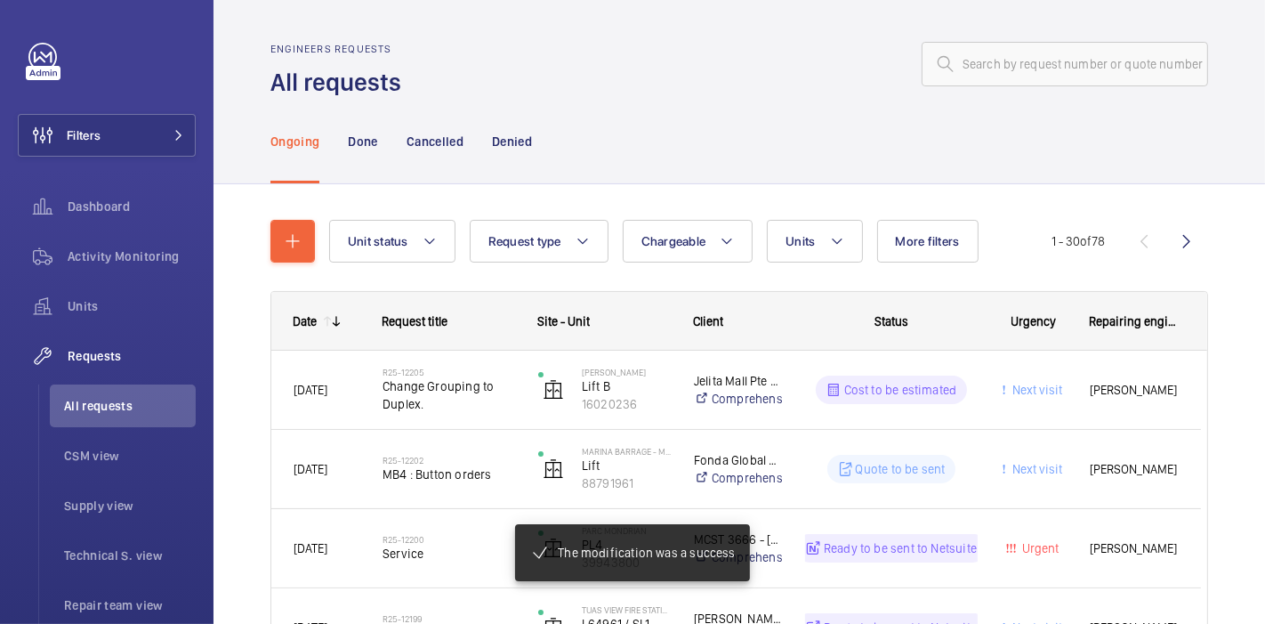
scroll to position [86, 0]
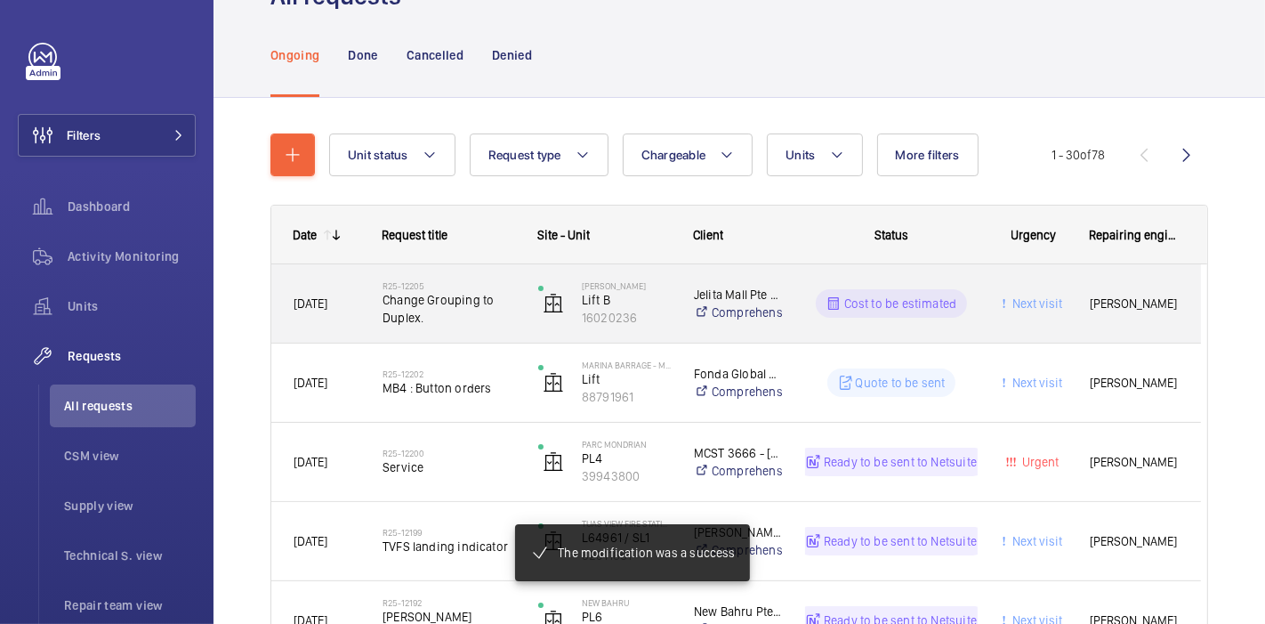
click at [927, 274] on div "Cost to be estimated" at bounding box center [881, 303] width 194 height 64
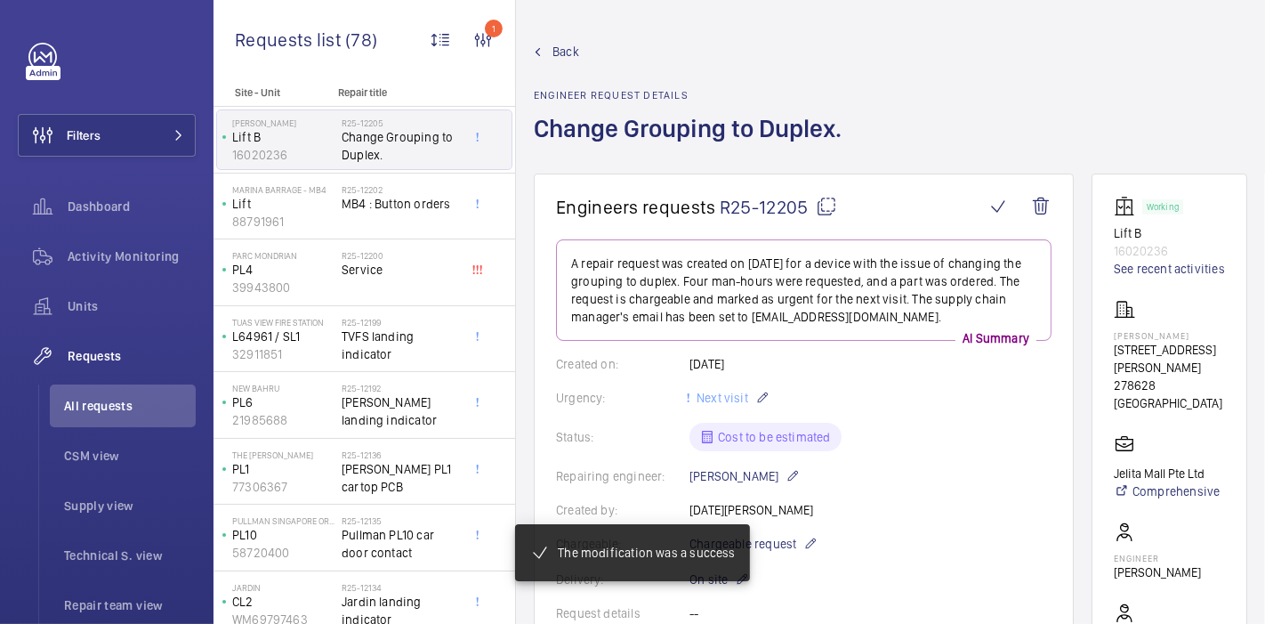
click at [823, 201] on mat-icon at bounding box center [826, 206] width 21 height 21
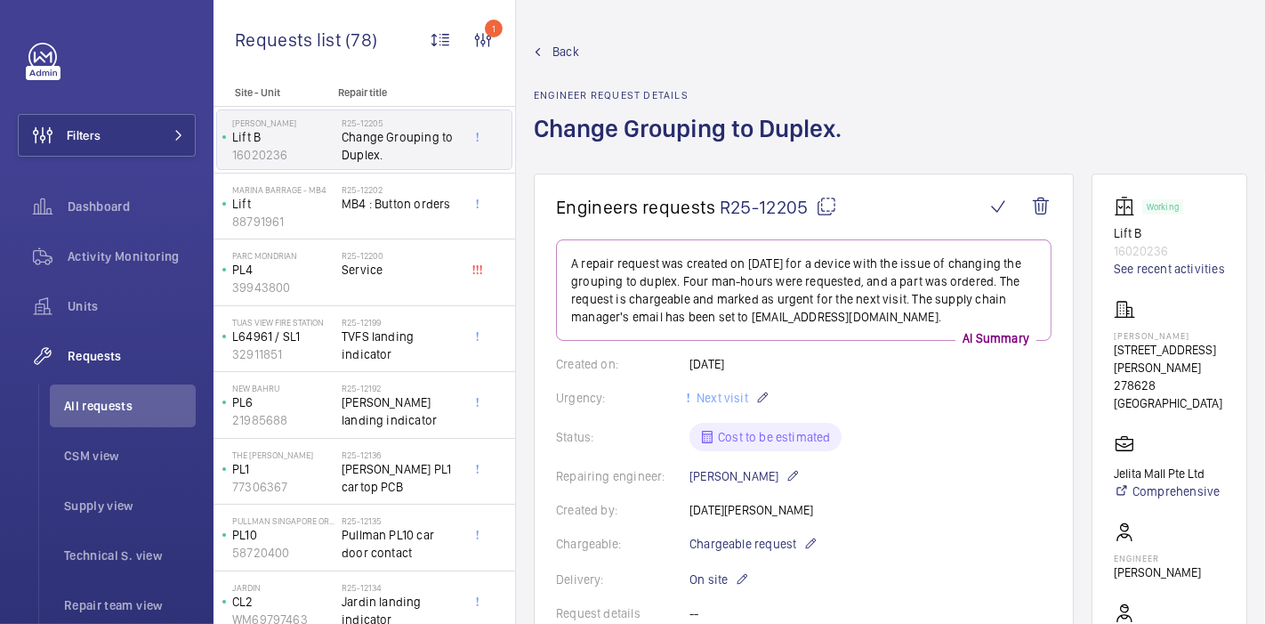
click at [568, 52] on span "Back" at bounding box center [565, 52] width 27 height 18
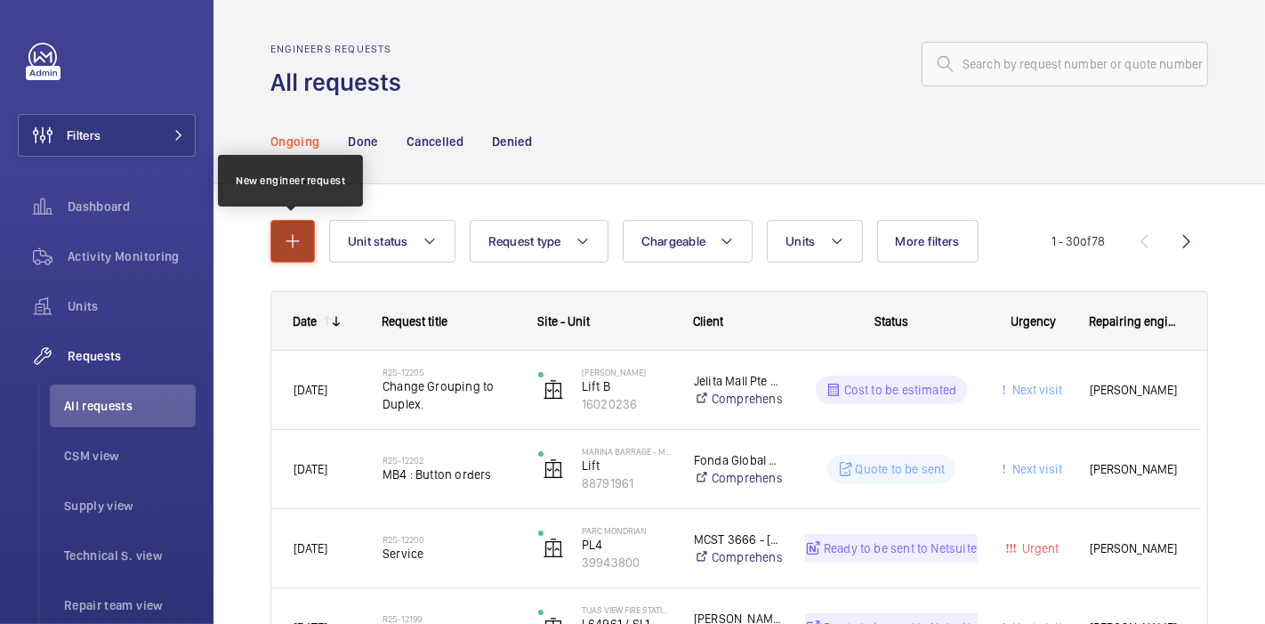
click at [305, 229] on button "button" at bounding box center [292, 241] width 44 height 43
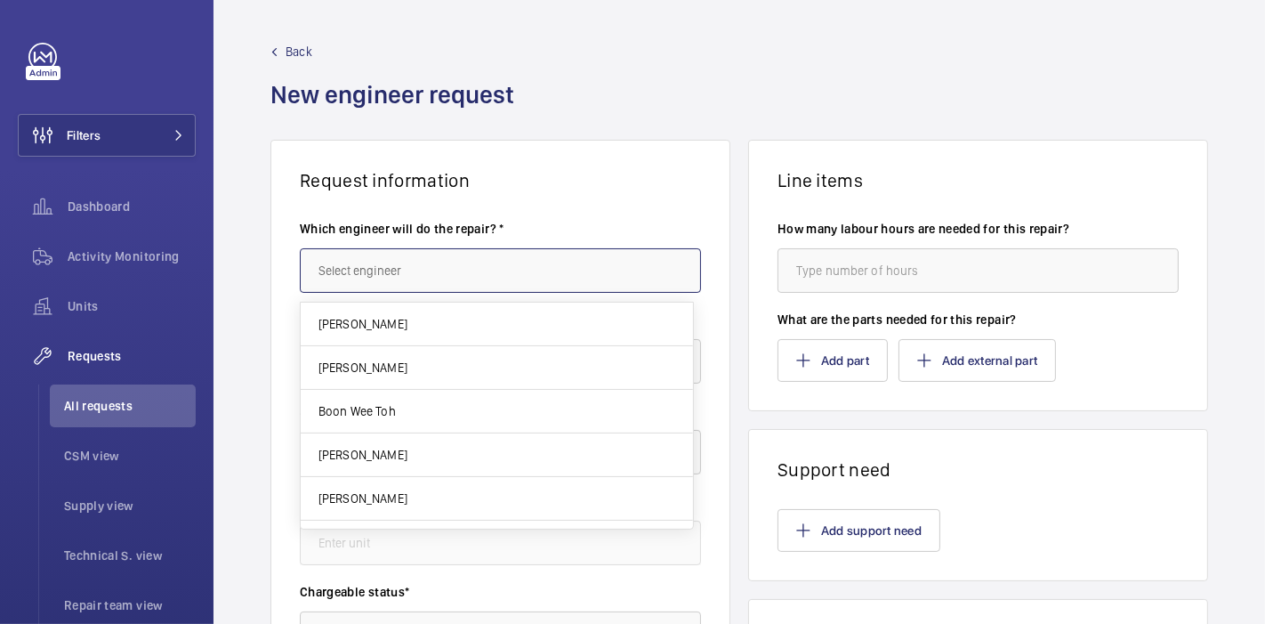
click at [381, 273] on input "text" at bounding box center [500, 270] width 401 height 44
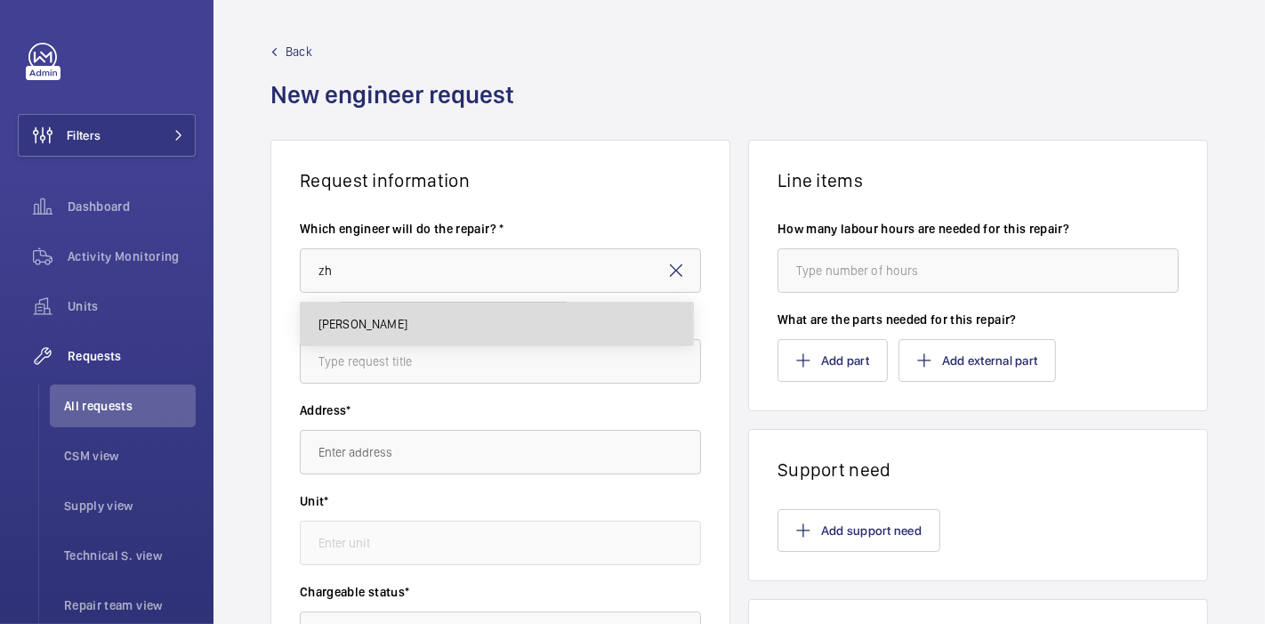
click at [404, 319] on mat-option "[PERSON_NAME]" at bounding box center [497, 323] width 392 height 43
type input "[PERSON_NAME]"
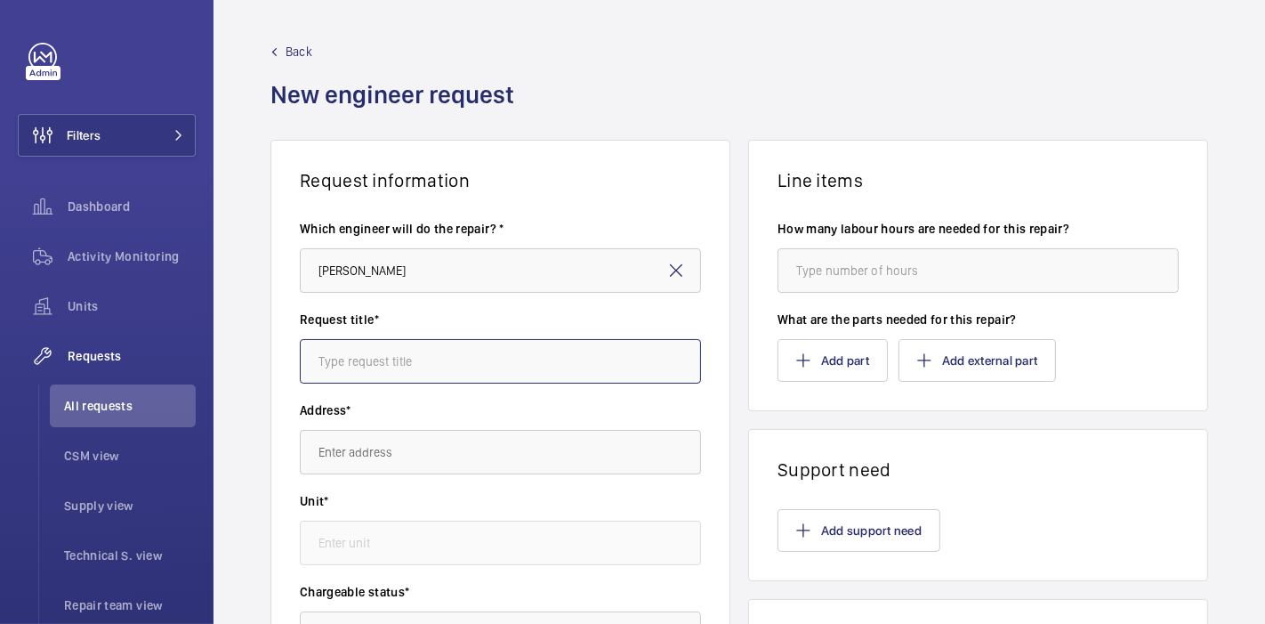
click at [404, 354] on input "text" at bounding box center [500, 361] width 401 height 44
click at [373, 357] on input "Door Motir for Recom" at bounding box center [500, 361] width 401 height 44
click at [455, 364] on input "Door Motor for Recom" at bounding box center [500, 361] width 401 height 44
type input "Door Motor for Recommission"
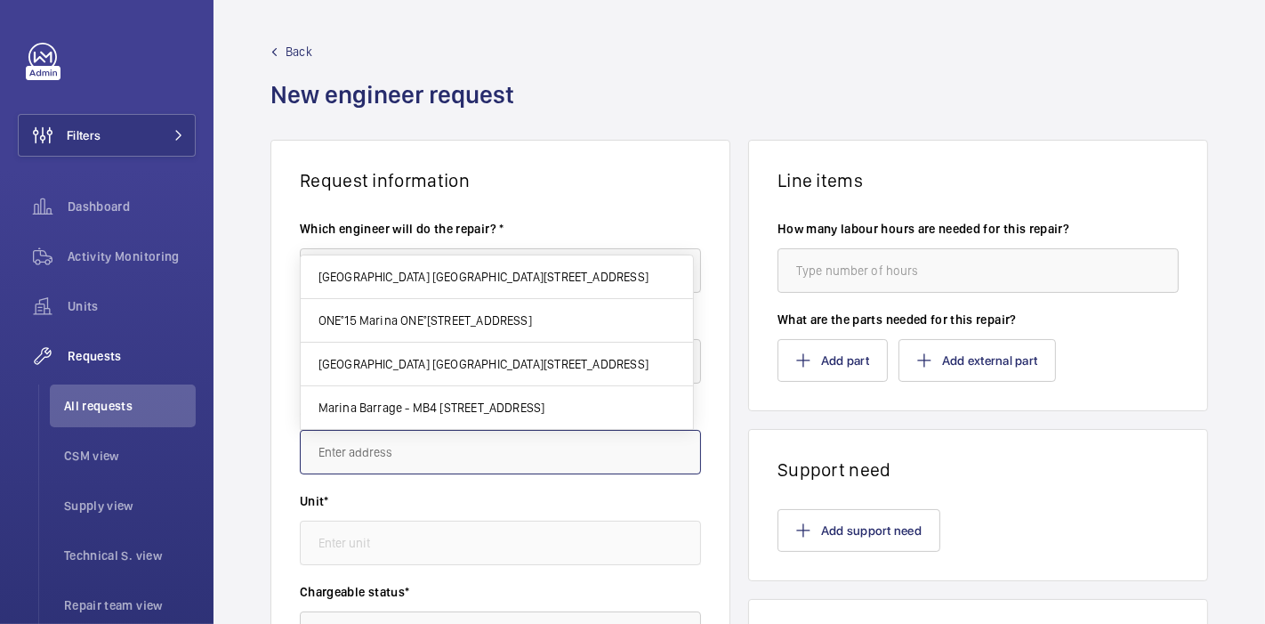
click at [447, 431] on input "text" at bounding box center [500, 452] width 401 height 44
click at [429, 454] on input "text" at bounding box center [500, 452] width 401 height 44
click at [447, 410] on span "Marina Barrage - MB4 8 Marina Gardens Dr, 018951 SINGAPORE" at bounding box center [431, 408] width 227 height 18
type input "Marina Barrage - MB4 8 Marina Gardens Dr, 018951 SINGAPORE"
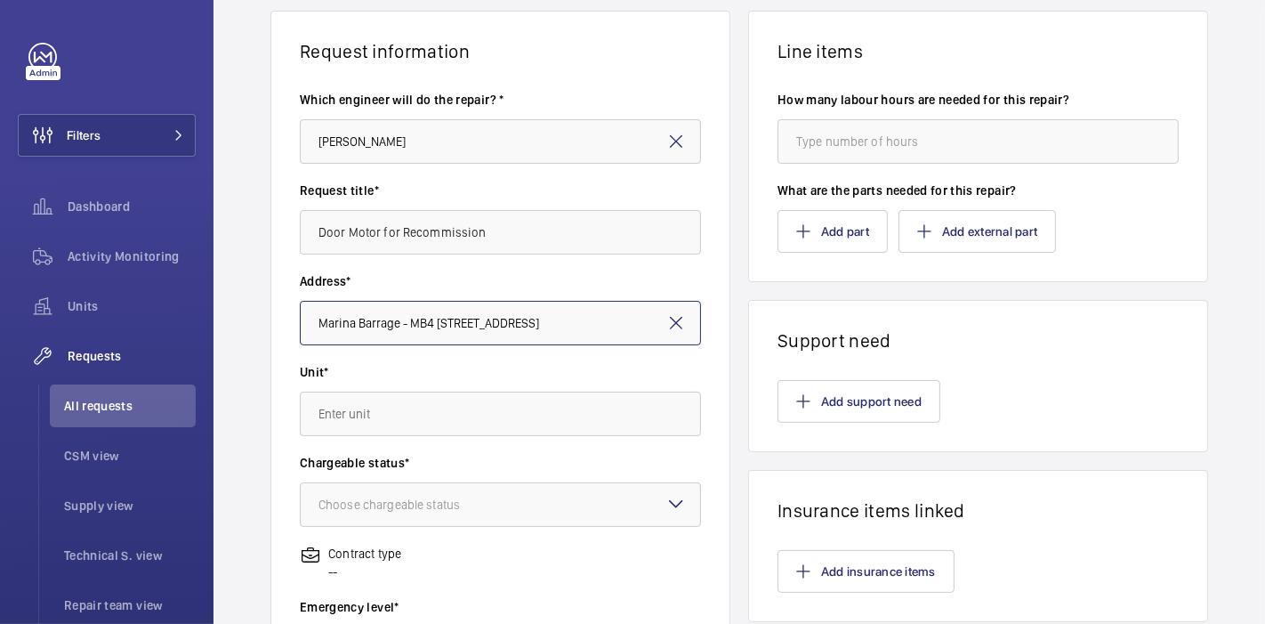
scroll to position [130, 0]
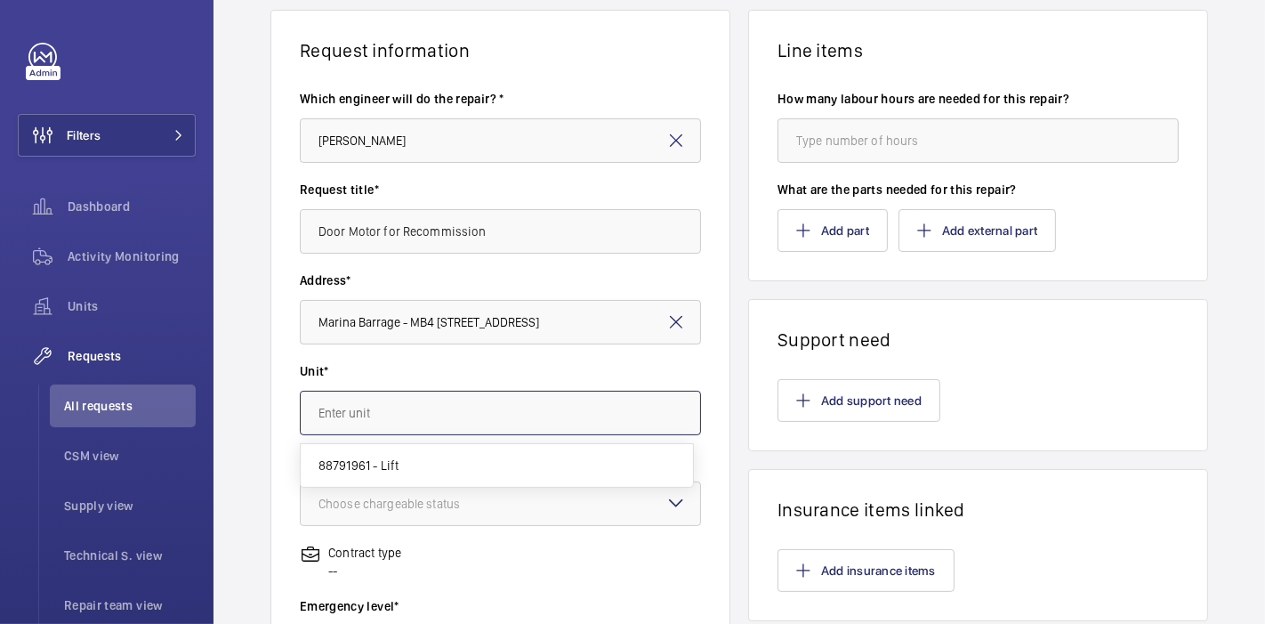
click at [447, 410] on input "text" at bounding box center [500, 413] width 401 height 44
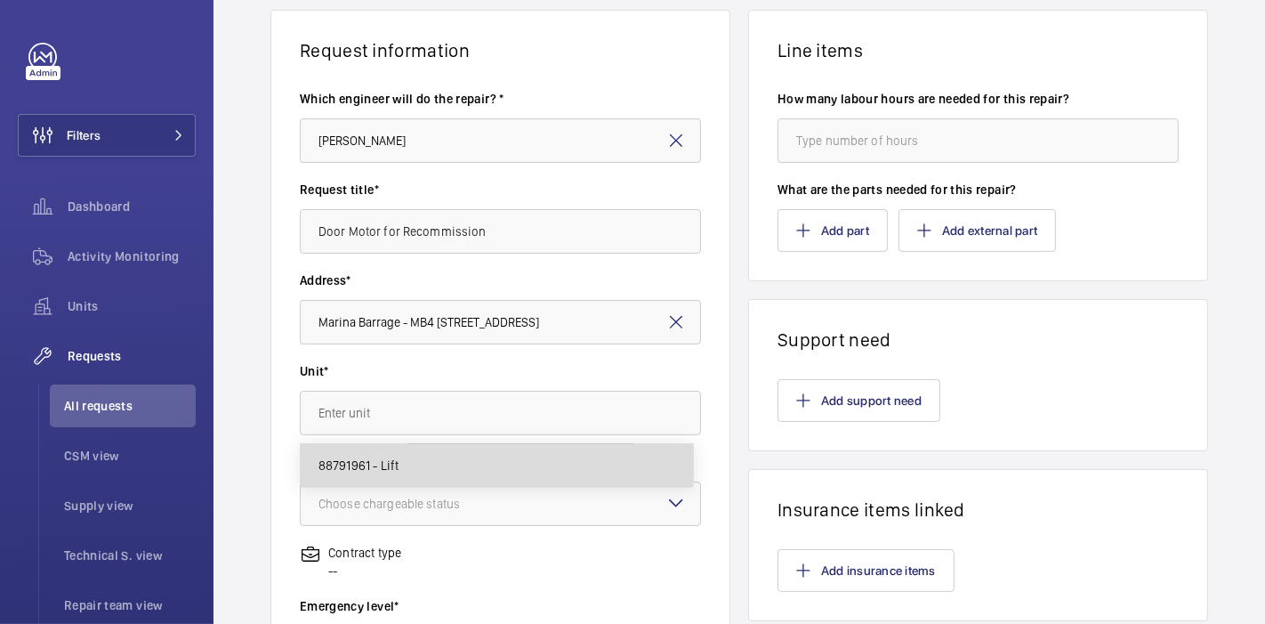
click at [438, 455] on mat-option "88791961 - Lift" at bounding box center [497, 465] width 392 height 43
type input "88791961 - Lift"
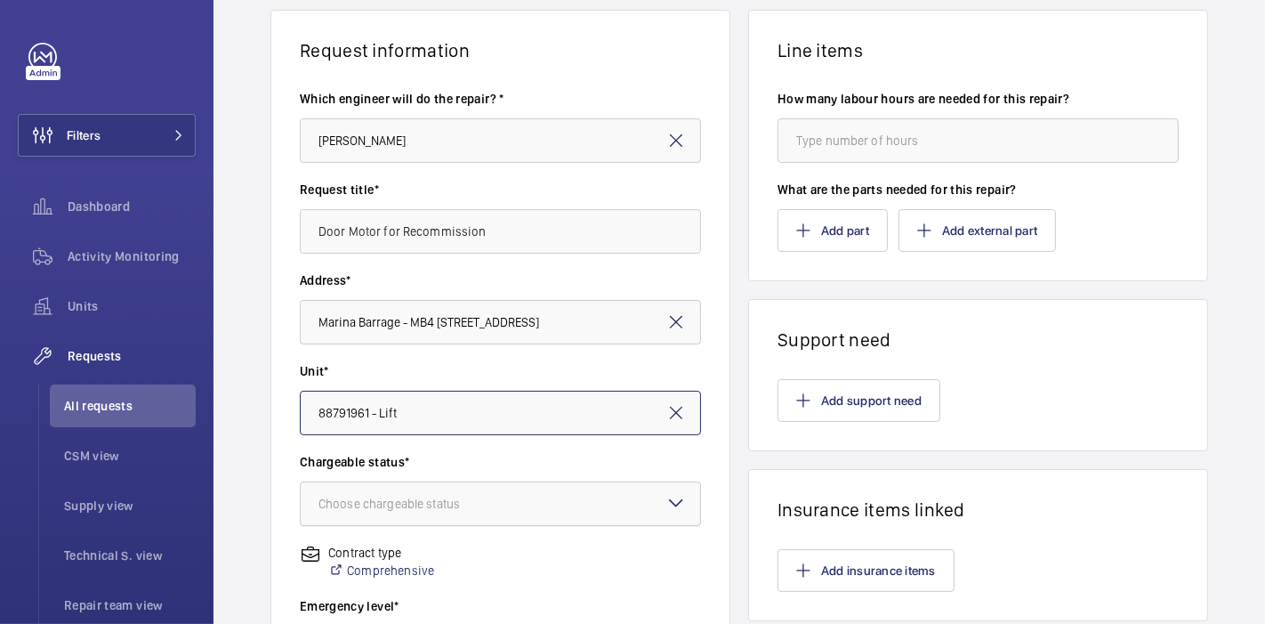
click at [430, 498] on div "Choose chargeable status" at bounding box center [411, 504] width 186 height 18
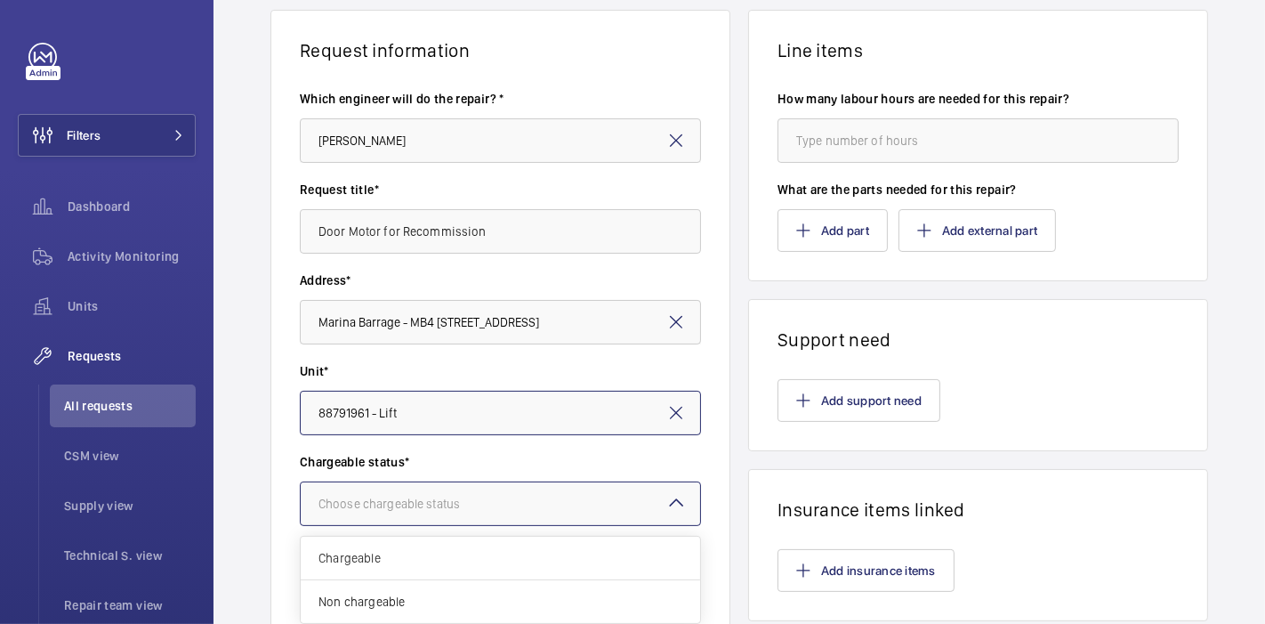
scroll to position [290, 0]
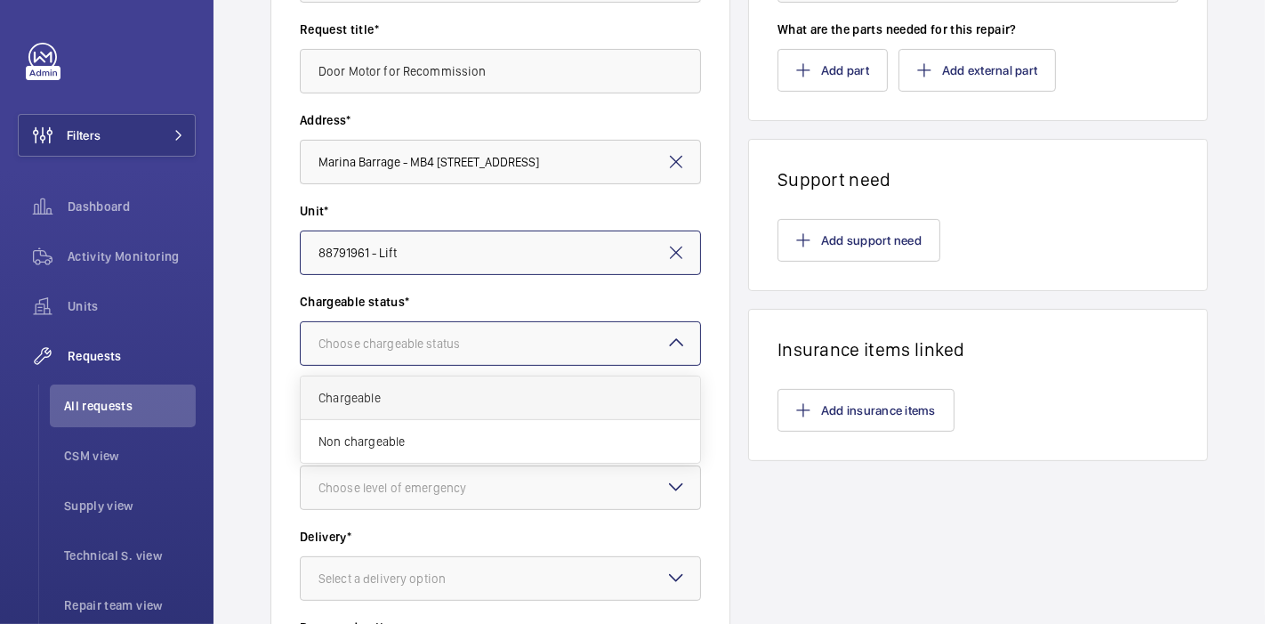
click at [446, 403] on span "Chargeable" at bounding box center [500, 398] width 364 height 18
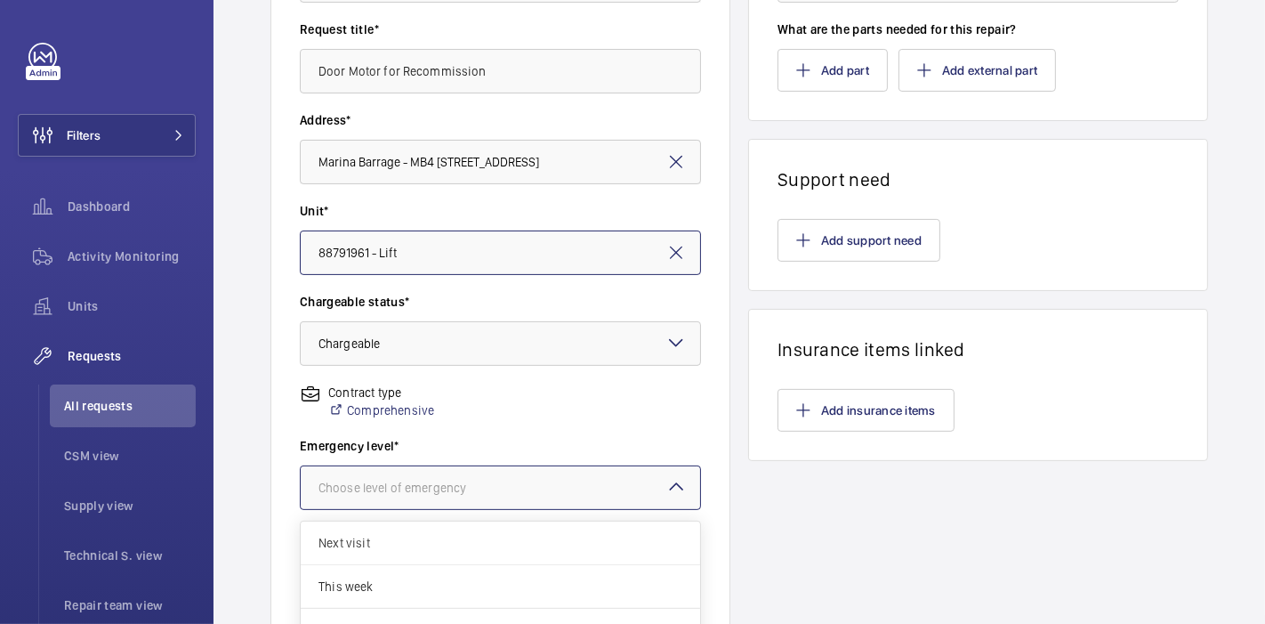
click at [460, 493] on div "Choose level of emergency" at bounding box center [414, 488] width 192 height 18
click at [429, 573] on div "This week" at bounding box center [500, 587] width 399 height 44
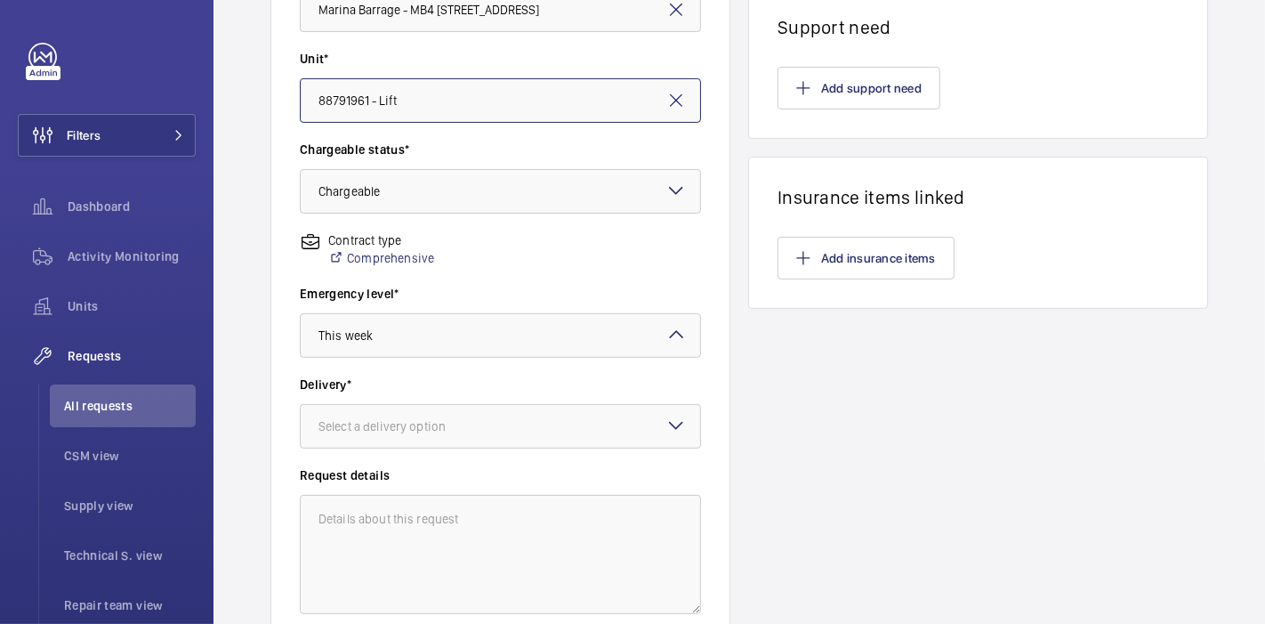
scroll to position [475, 0]
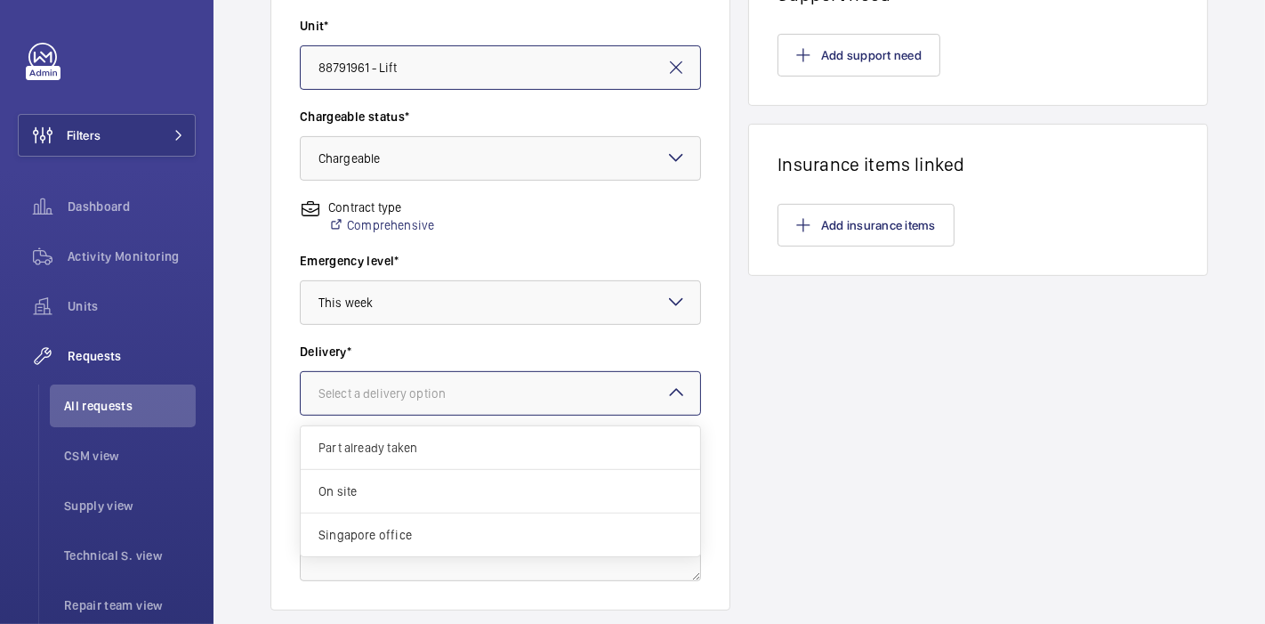
click at [509, 391] on div at bounding box center [500, 393] width 399 height 43
click at [464, 476] on div "On site" at bounding box center [500, 492] width 399 height 44
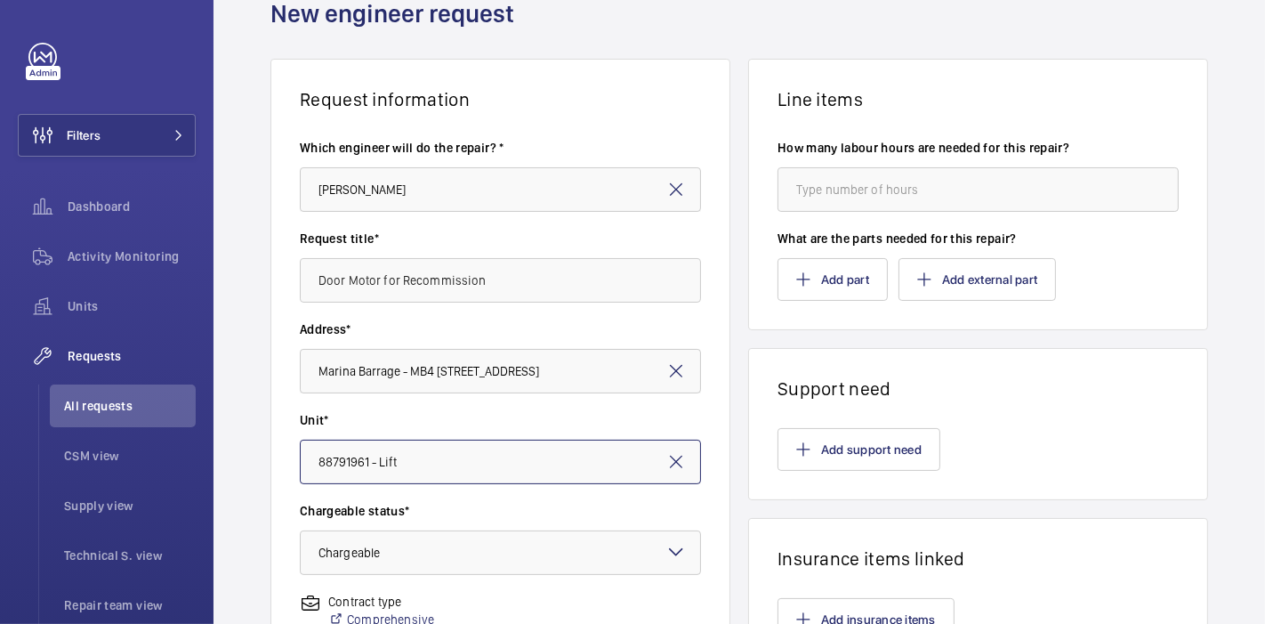
scroll to position [0, 0]
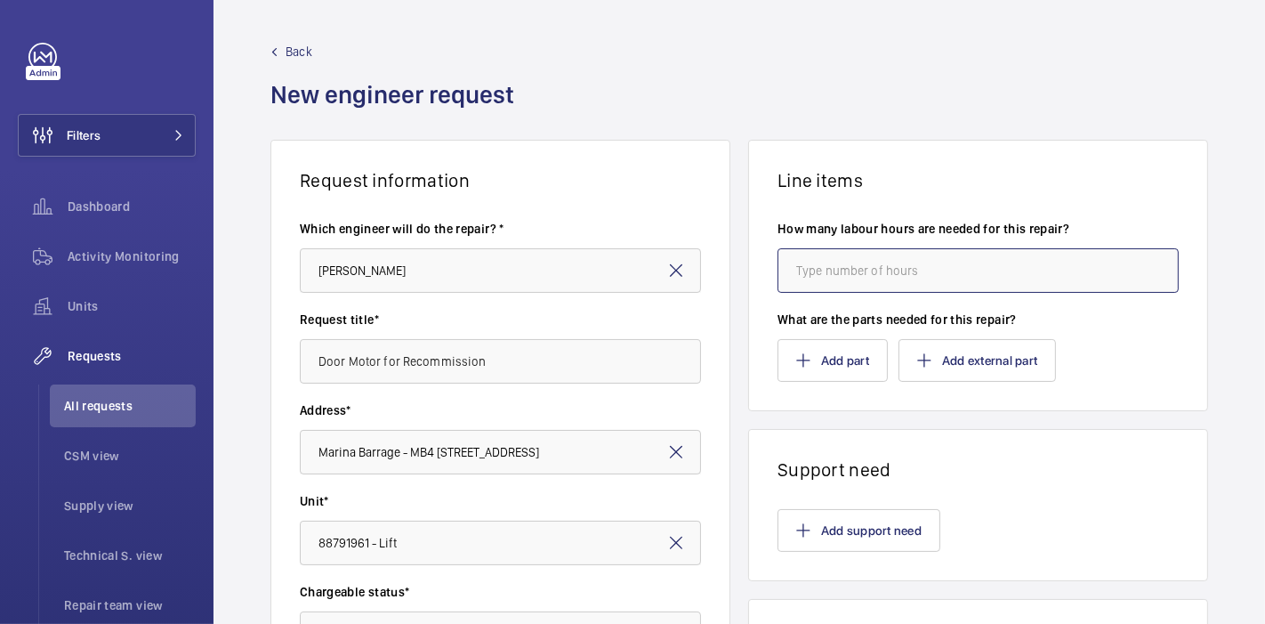
click at [816, 255] on input "number" at bounding box center [977, 270] width 401 height 44
type input "2"
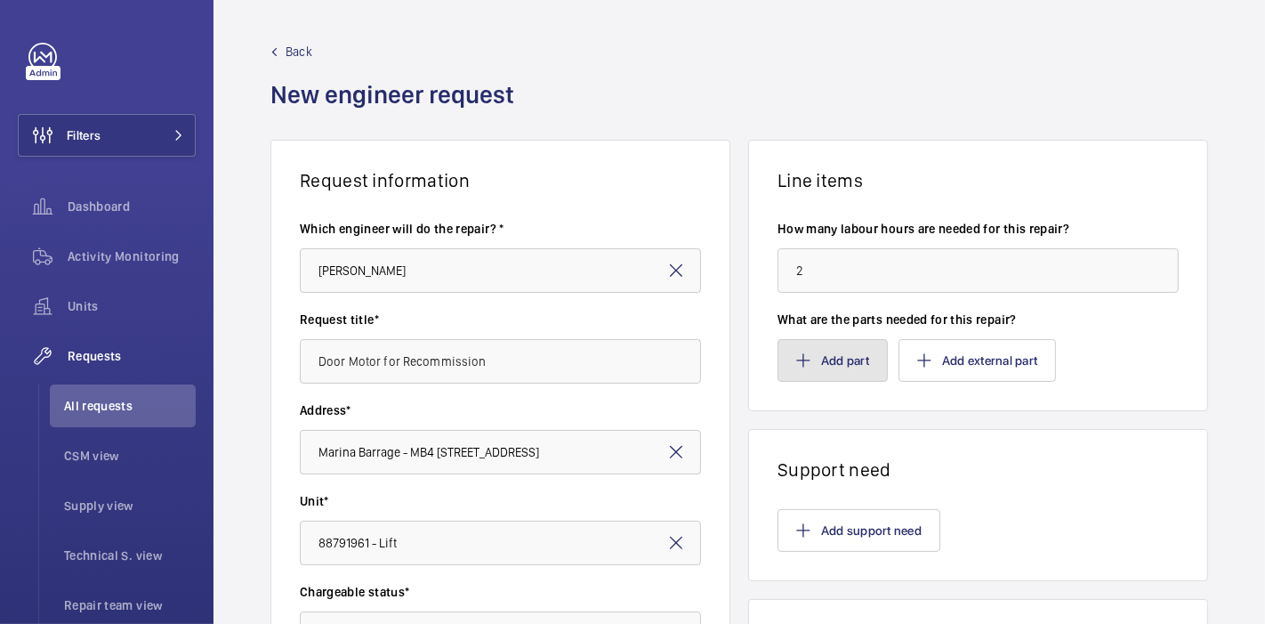
click at [804, 366] on button "Add part" at bounding box center [832, 360] width 110 height 43
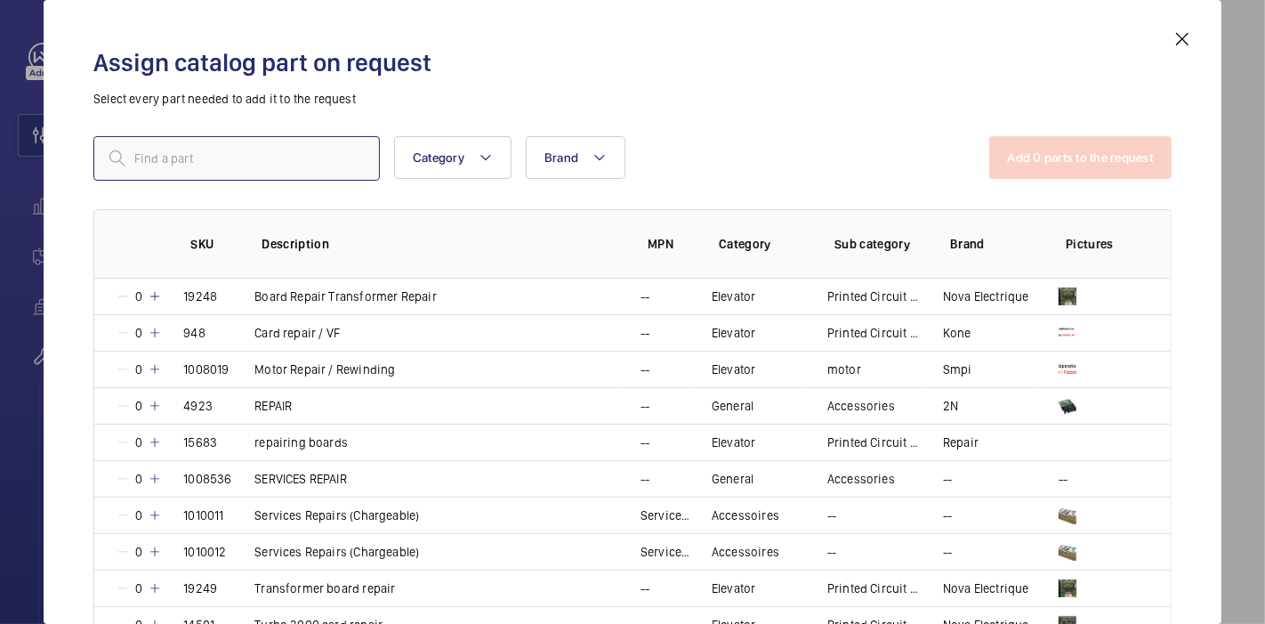
click at [267, 149] on input "text" at bounding box center [236, 158] width 286 height 44
type input "repair"
click at [155, 473] on mat-icon at bounding box center [155, 478] width 14 height 14
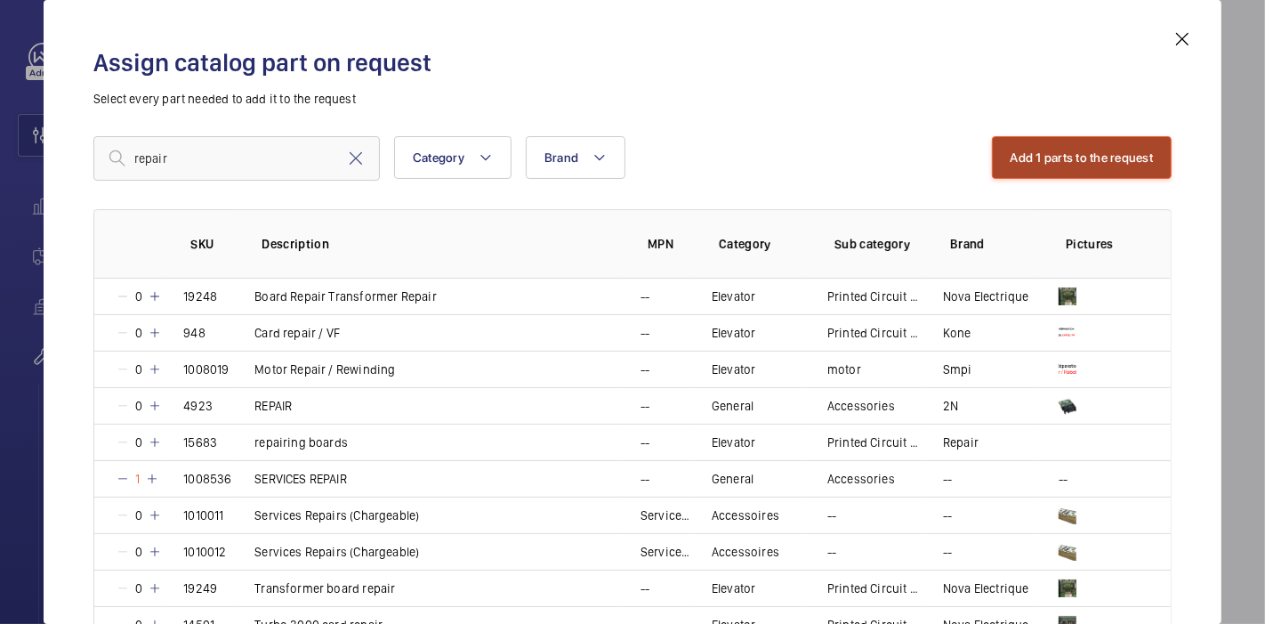
click at [1014, 158] on button "Add 1 parts to the request" at bounding box center [1082, 157] width 181 height 43
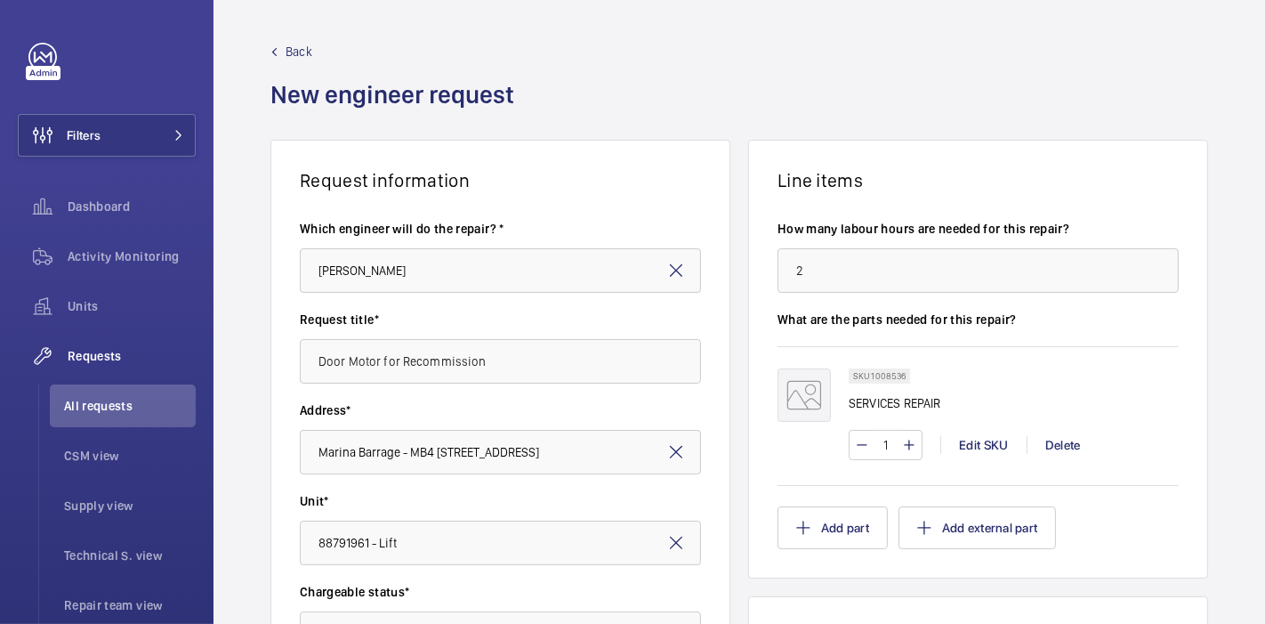
click at [238, 232] on div "Request information Which engineer will do the repair? * Zhenkun Chew Request t…" at bounding box center [738, 627] width 1051 height 974
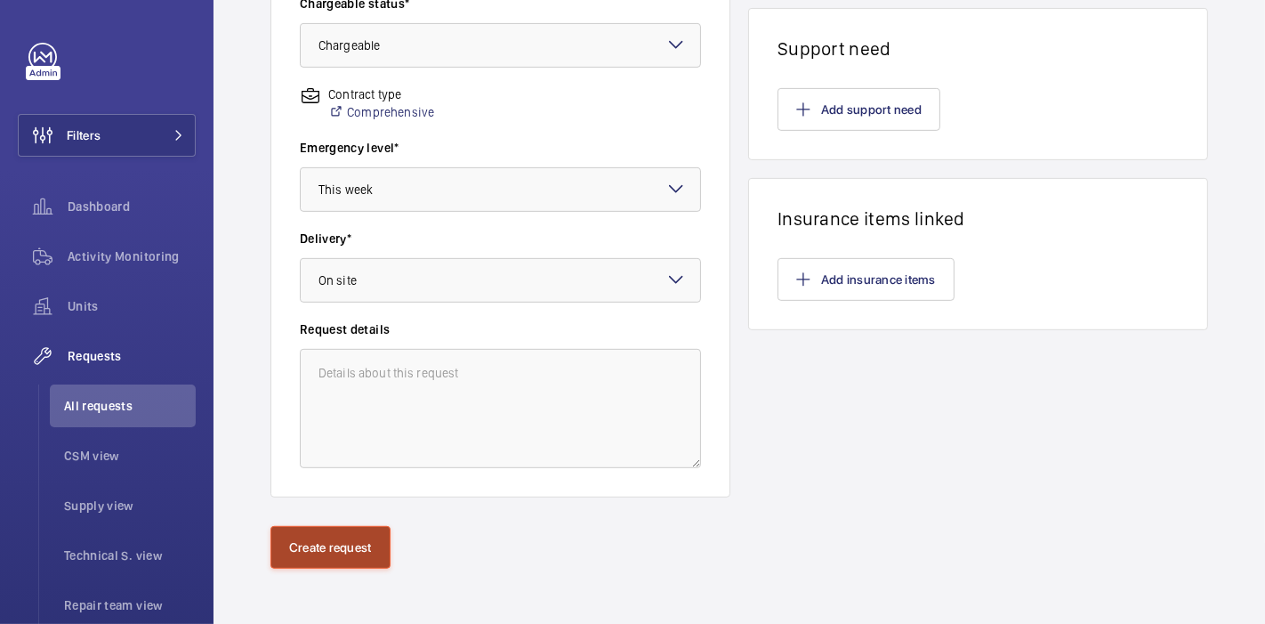
click at [317, 550] on button "Create request" at bounding box center [330, 547] width 120 height 43
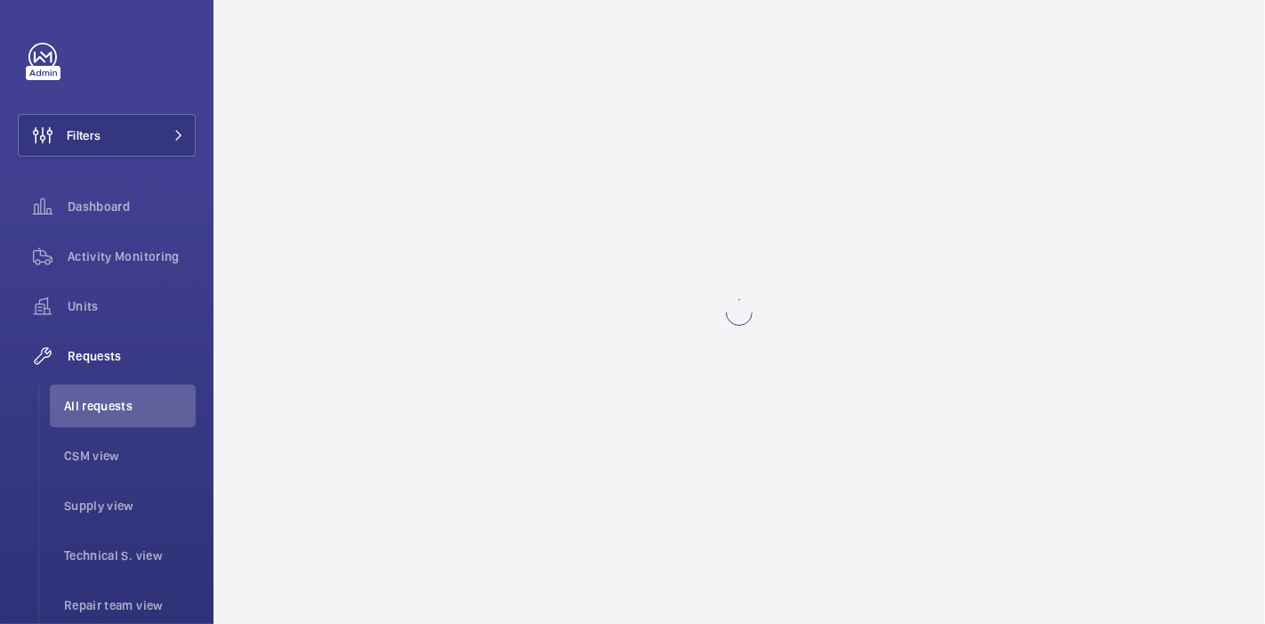
scroll to position [0, 0]
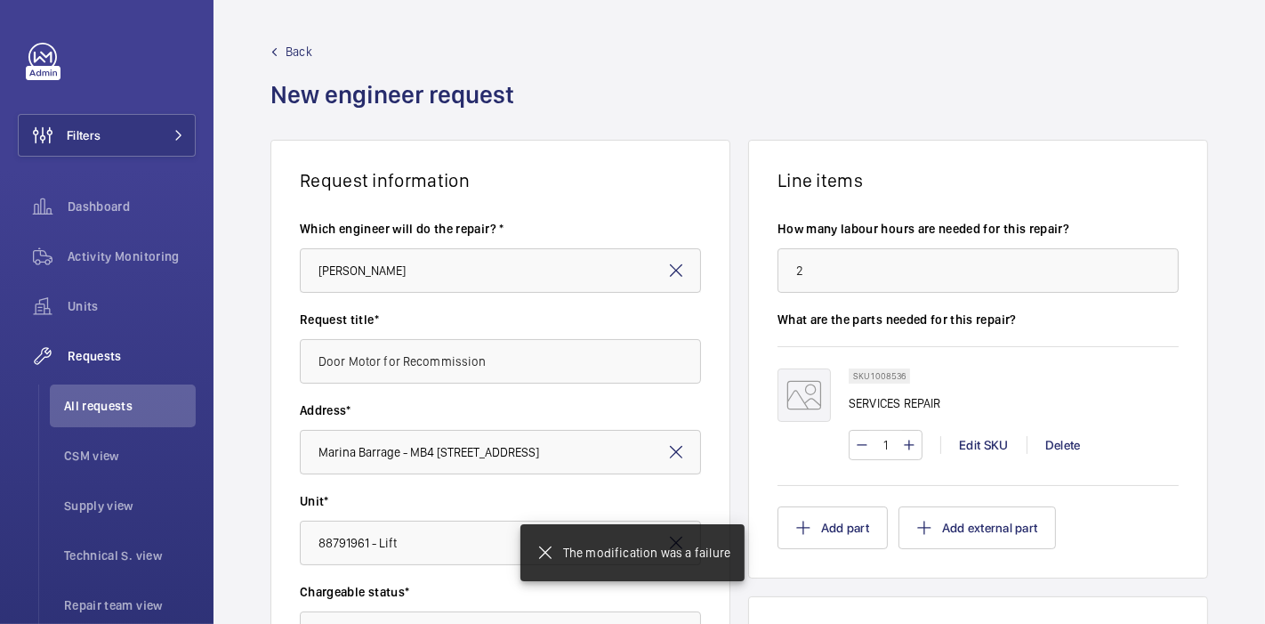
click at [251, 511] on div "Request information Which engineer will do the repair? * Zhenkun Chew Request t…" at bounding box center [738, 627] width 1051 height 974
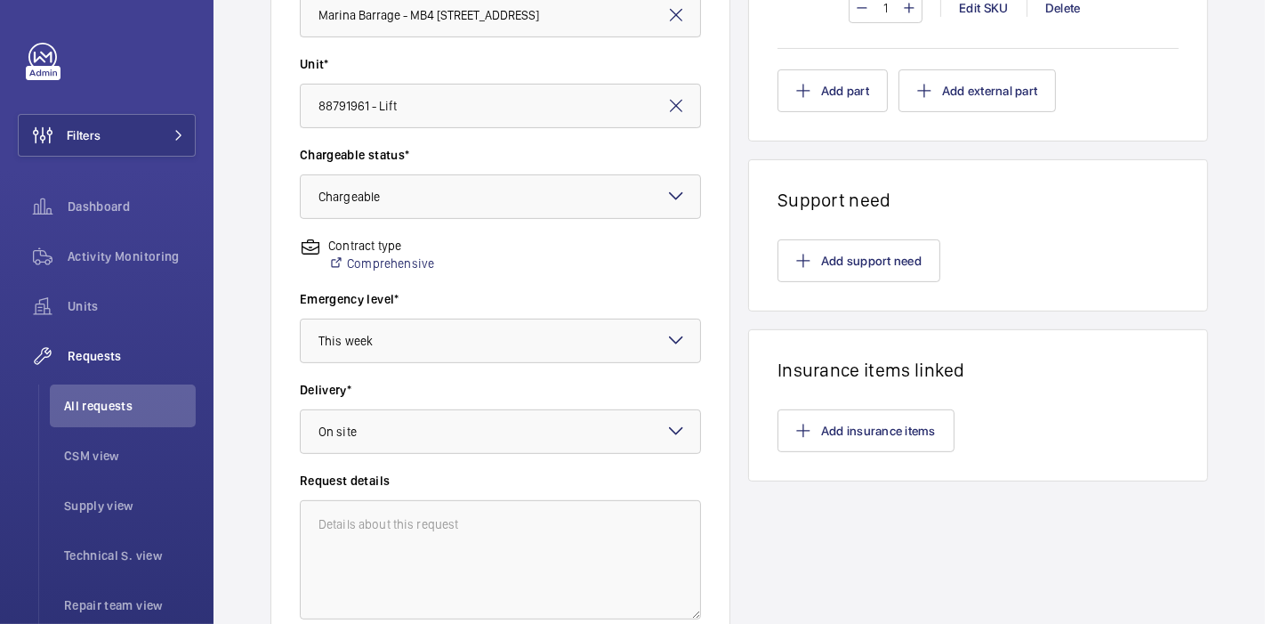
scroll to position [588, 0]
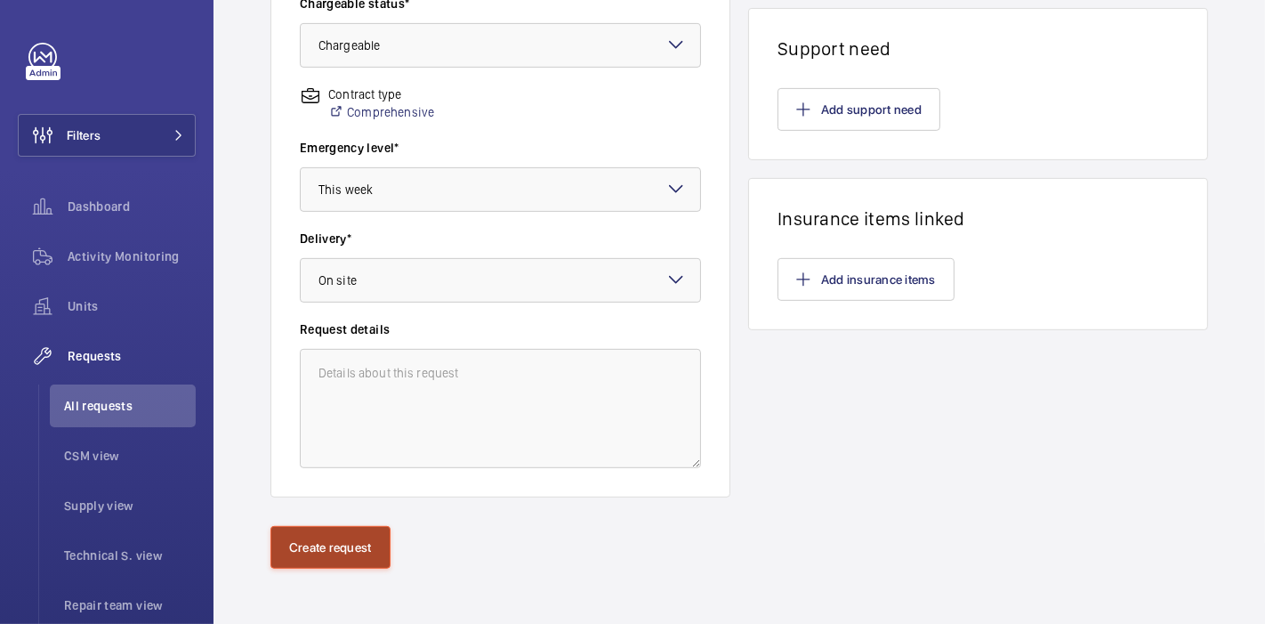
click at [315, 545] on button "Create request" at bounding box center [330, 547] width 120 height 43
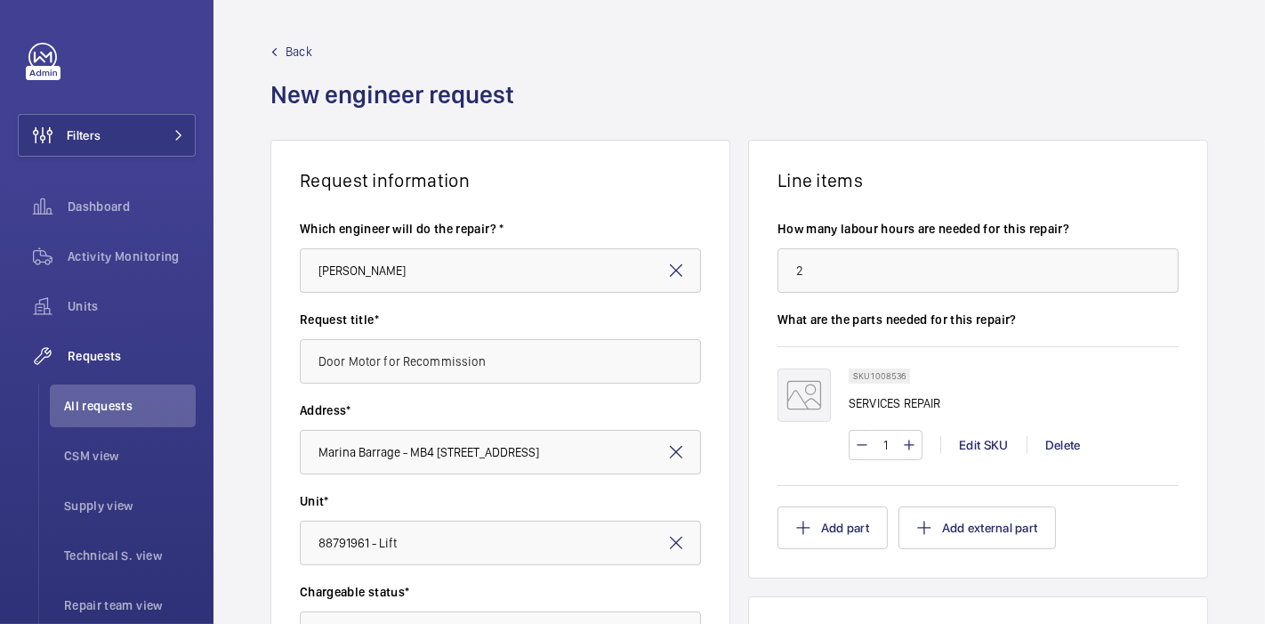
scroll to position [226, 0]
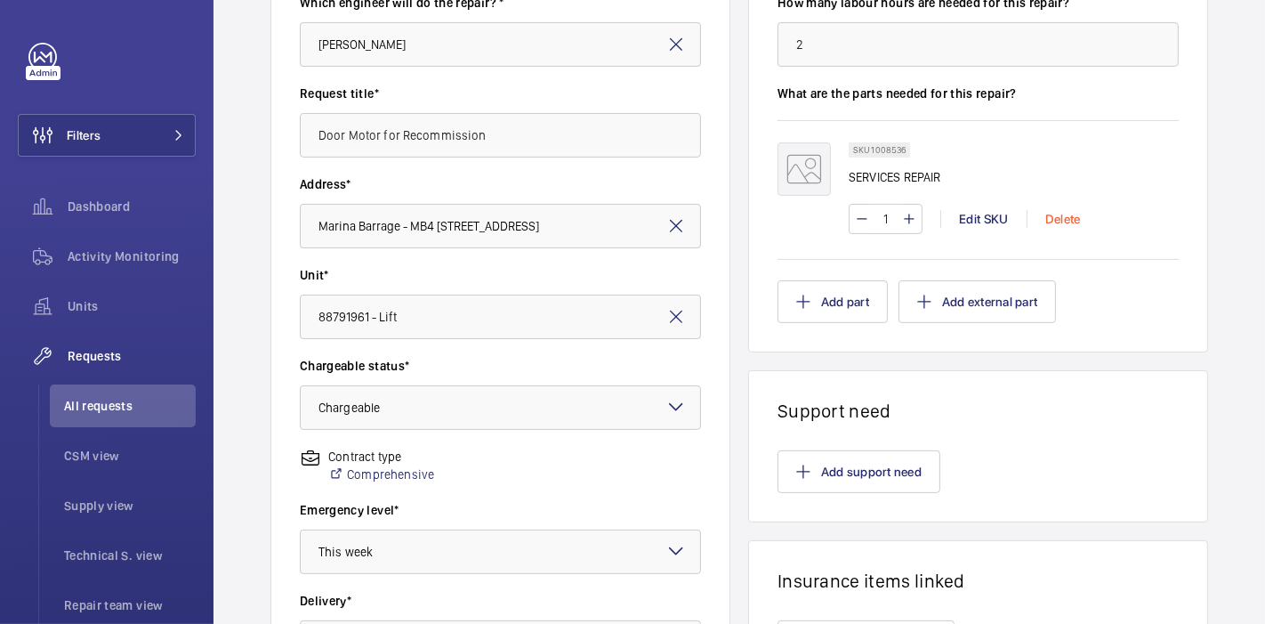
click at [1052, 214] on div "Delete" at bounding box center [1063, 219] width 72 height 18
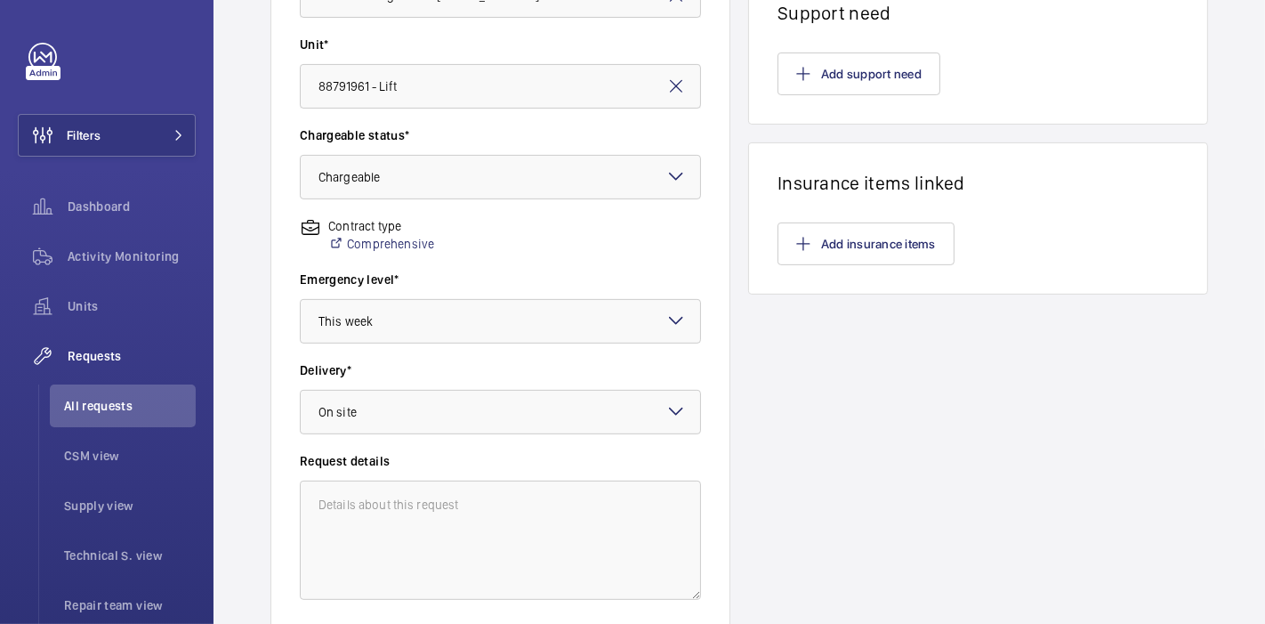
scroll to position [0, 0]
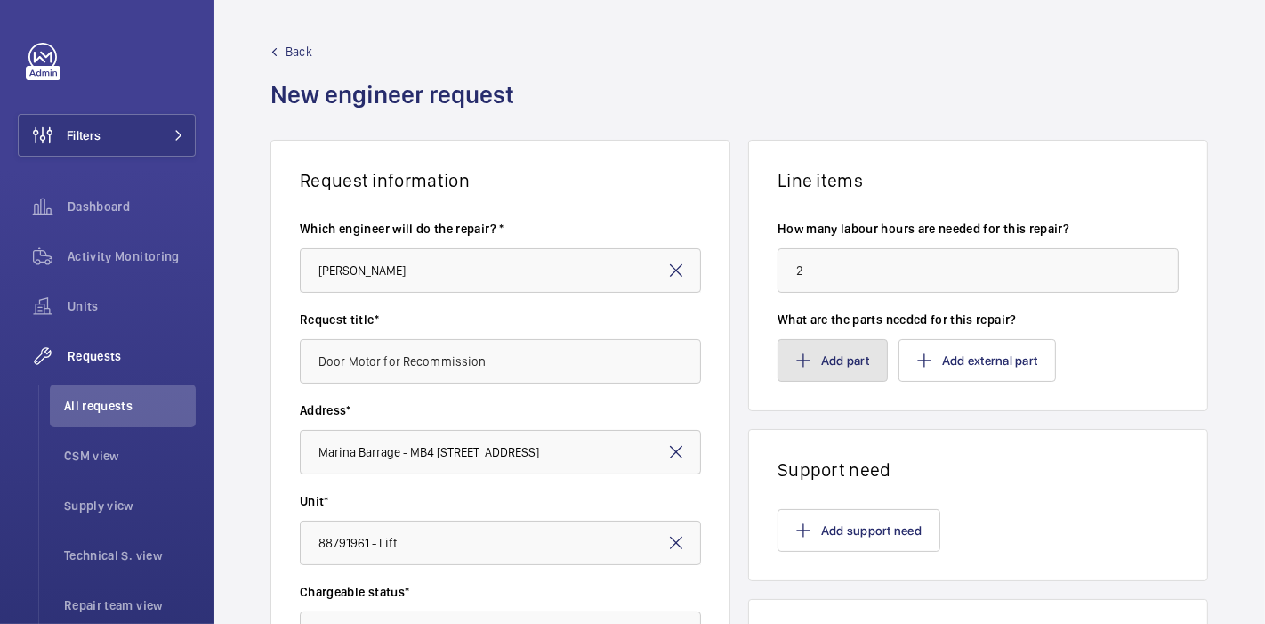
click at [796, 364] on mat-icon "button" at bounding box center [803, 360] width 14 height 14
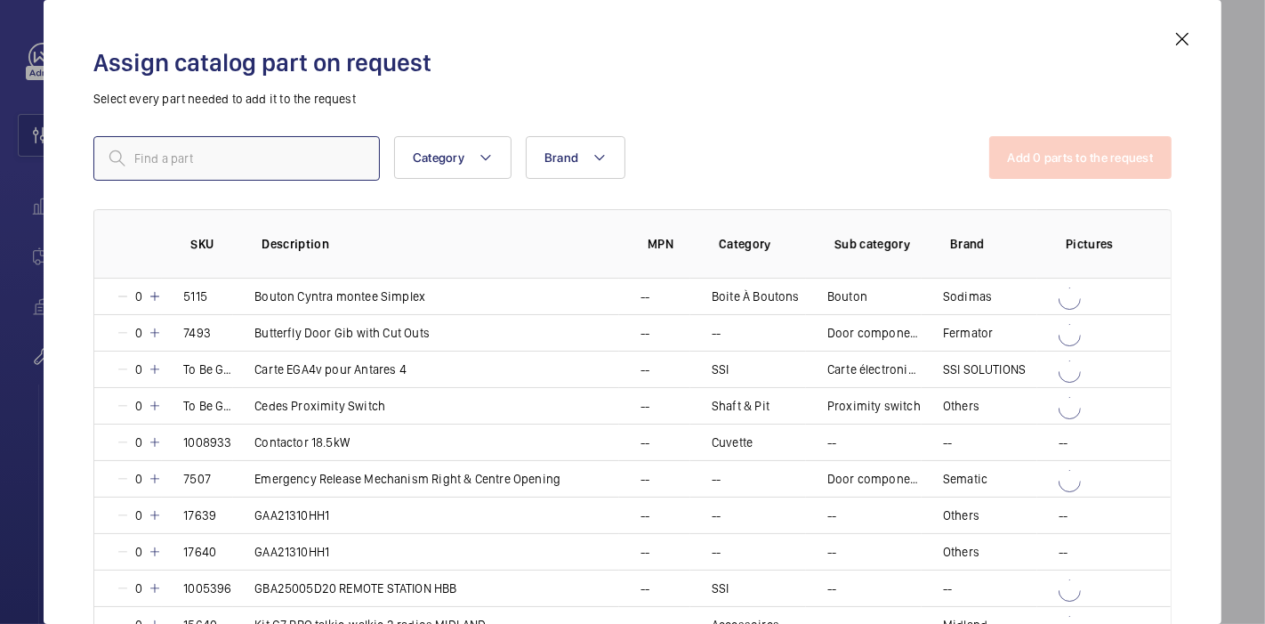
click at [307, 155] on input "text" at bounding box center [236, 158] width 286 height 44
drag, startPoint x: 307, startPoint y: 155, endPoint x: 538, endPoint y: 40, distance: 258.2
click at [538, 40] on div "Assign catalog part on request Select every part needed to add it to the reques…" at bounding box center [632, 325] width 1121 height 595
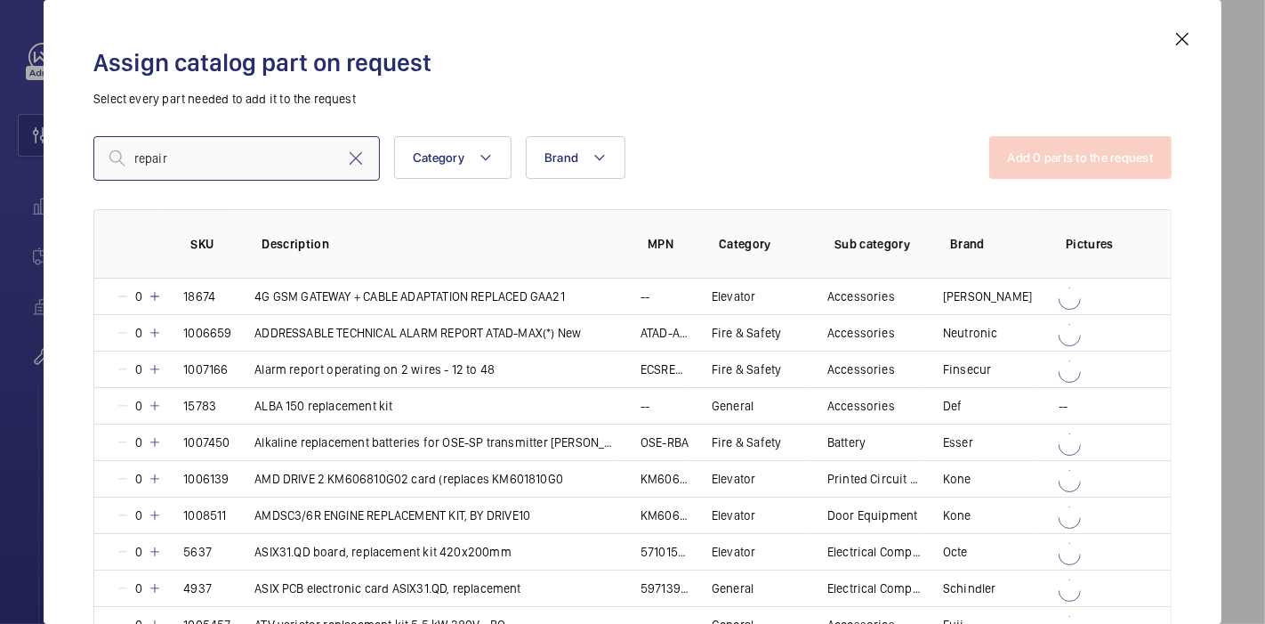
click at [275, 158] on input "repair" at bounding box center [236, 158] width 286 height 44
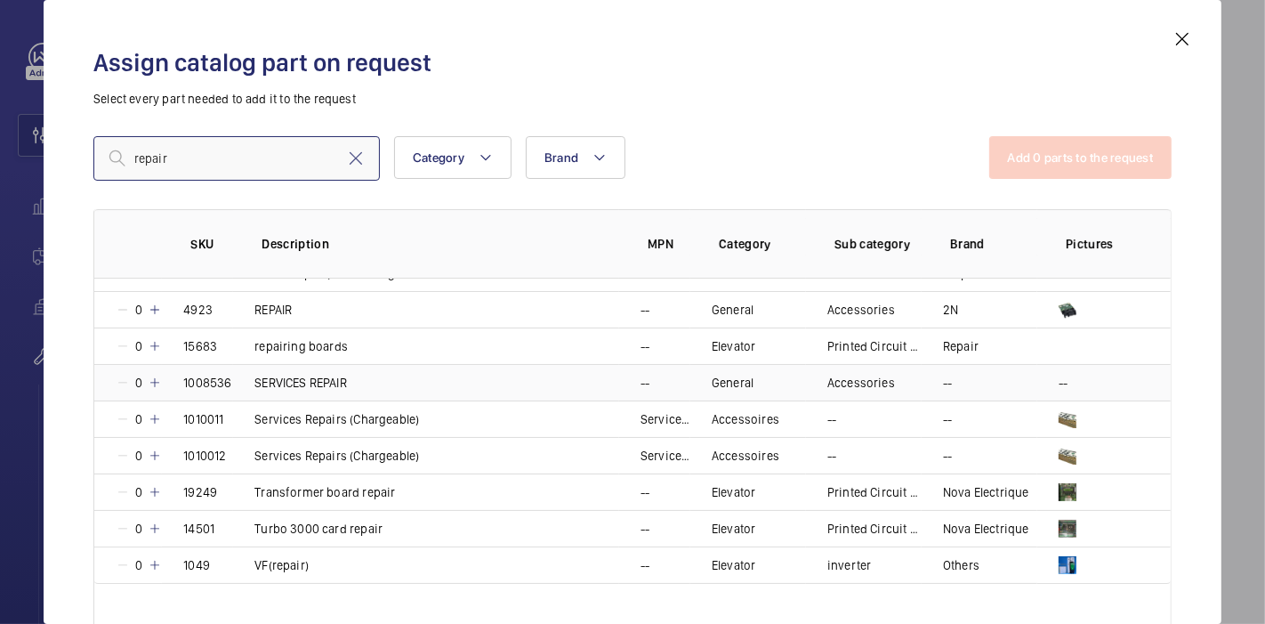
scroll to position [96, 0]
type input "repair"
click at [155, 377] on mat-icon at bounding box center [155, 382] width 14 height 14
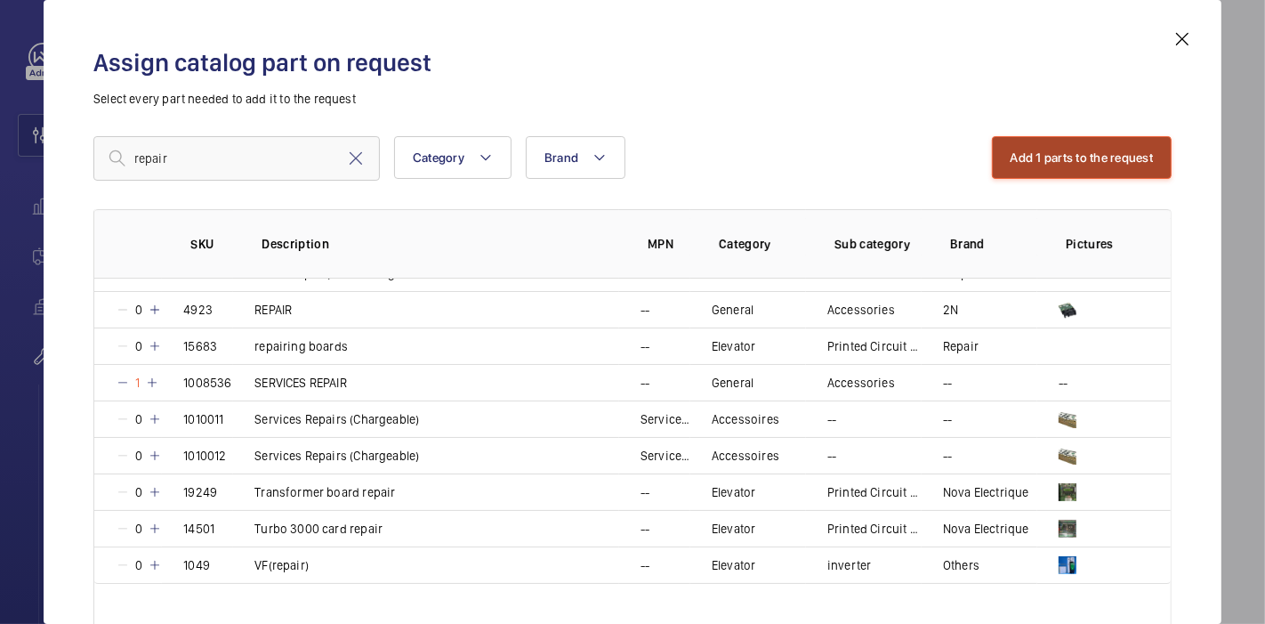
click at [992, 164] on button "Add 1 parts to the request" at bounding box center [1082, 157] width 181 height 43
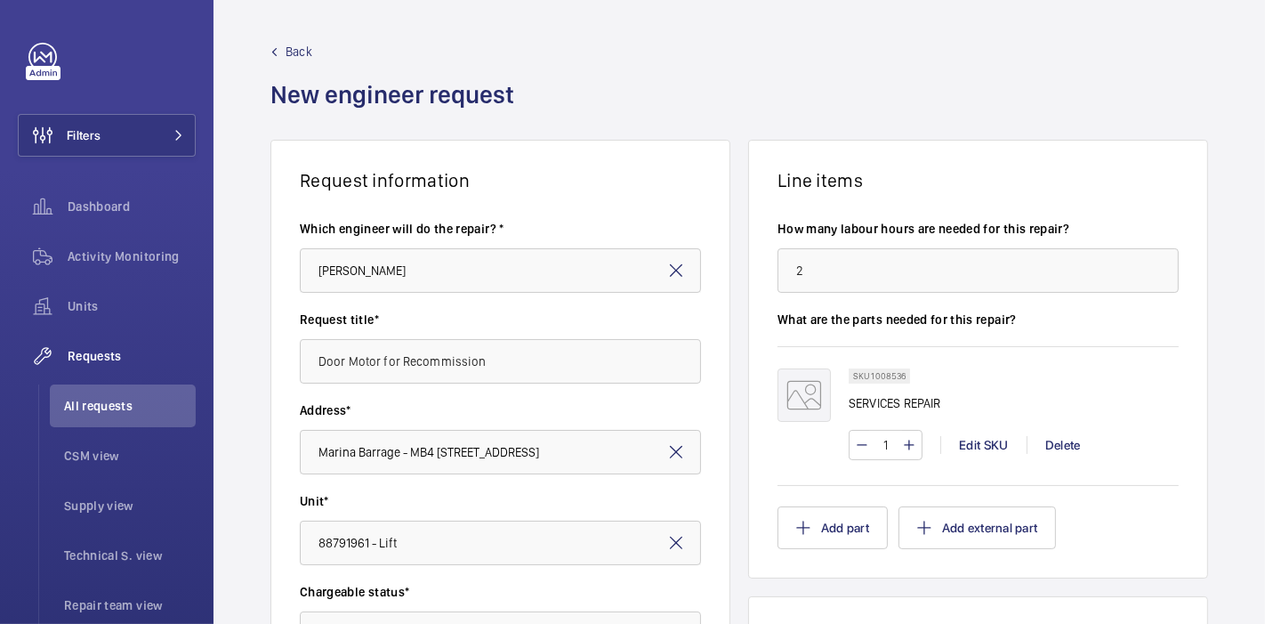
click at [725, 437] on div "Request information Which engineer will do the repair? * Zhenkun Chew Request t…" at bounding box center [738, 627] width 1051 height 974
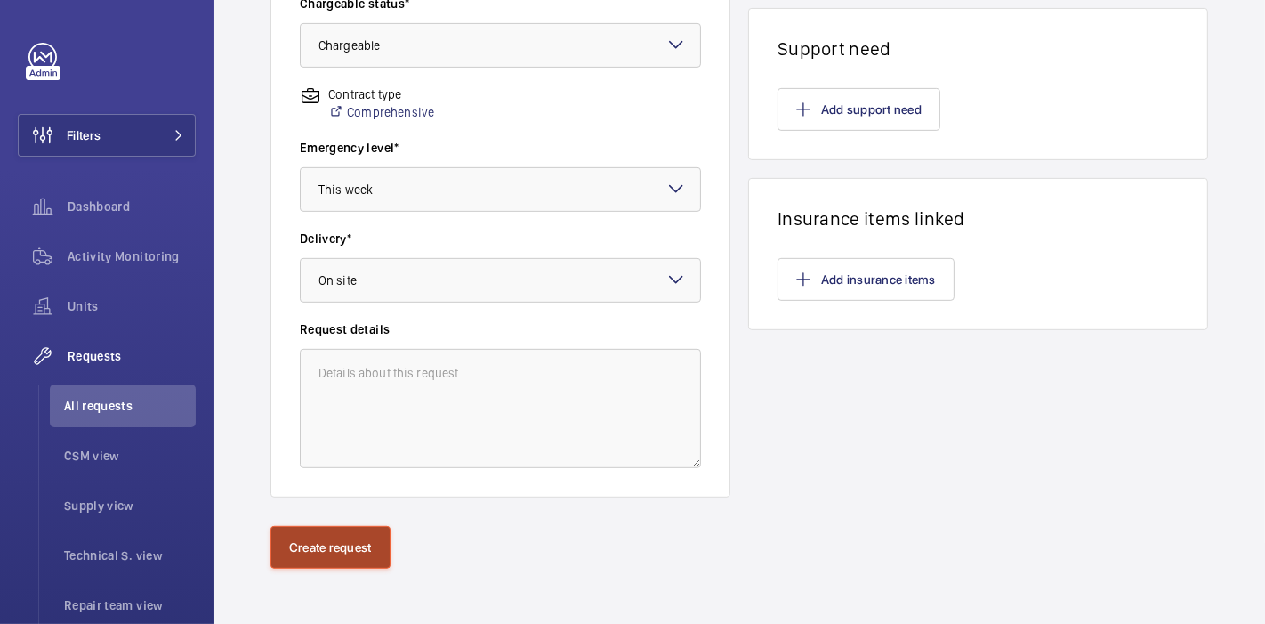
click at [286, 558] on button "Create request" at bounding box center [330, 547] width 120 height 43
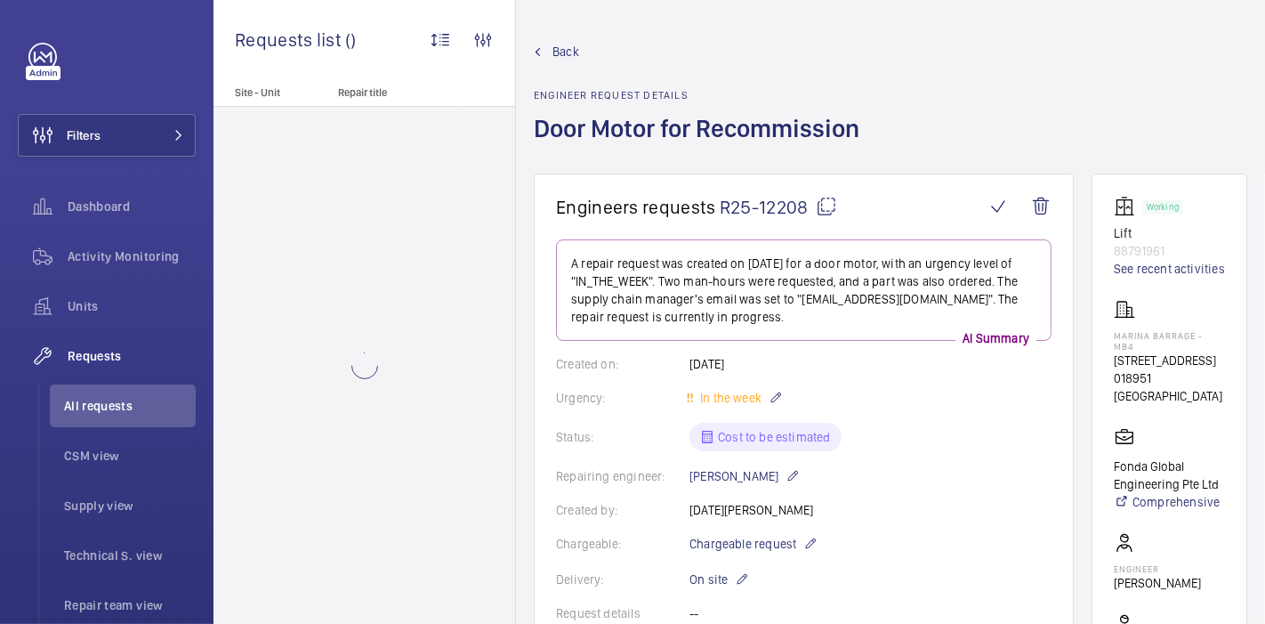
click at [828, 201] on mat-icon at bounding box center [826, 206] width 21 height 21
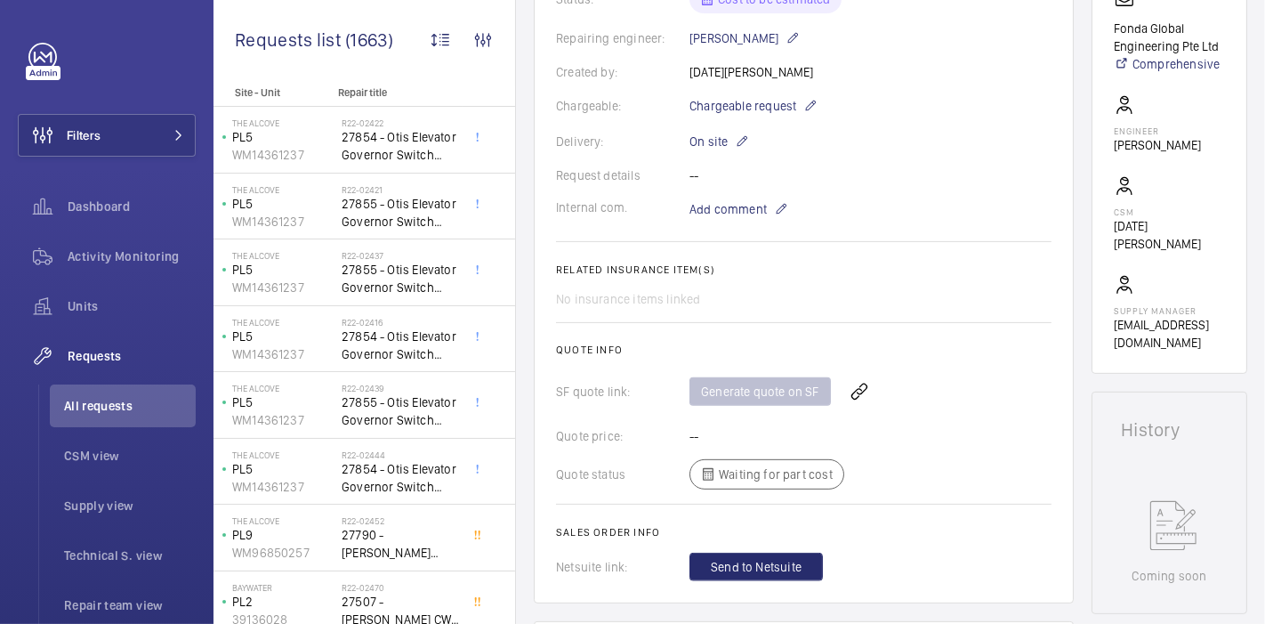
scroll to position [440, 0]
click at [848, 380] on wm-front-icon-button at bounding box center [859, 388] width 43 height 43
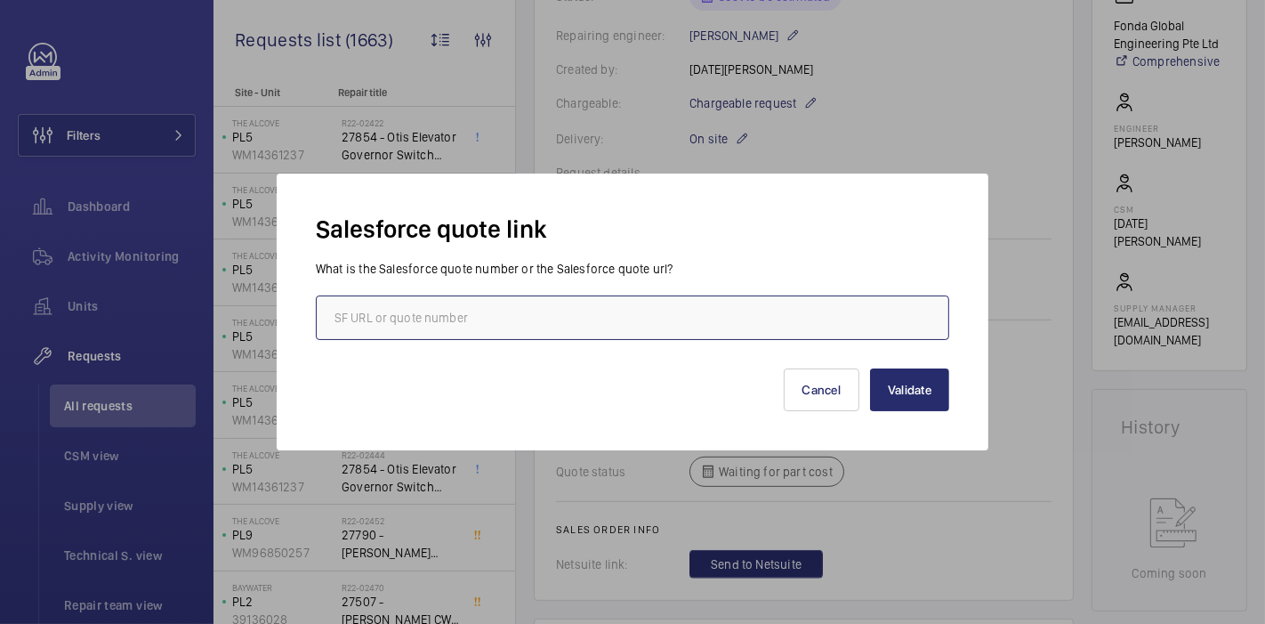
click at [619, 310] on input "text" at bounding box center [632, 317] width 633 height 44
paste input "00014809"
type input "00014809"
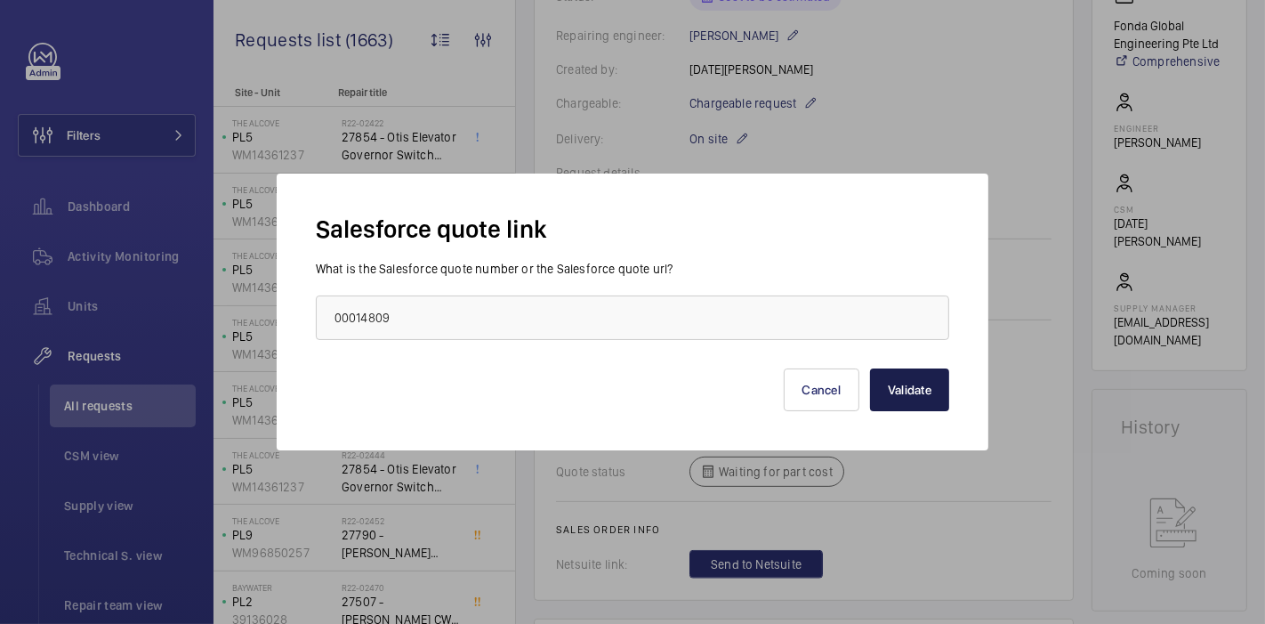
click at [895, 376] on button "Validate" at bounding box center [909, 389] width 79 height 43
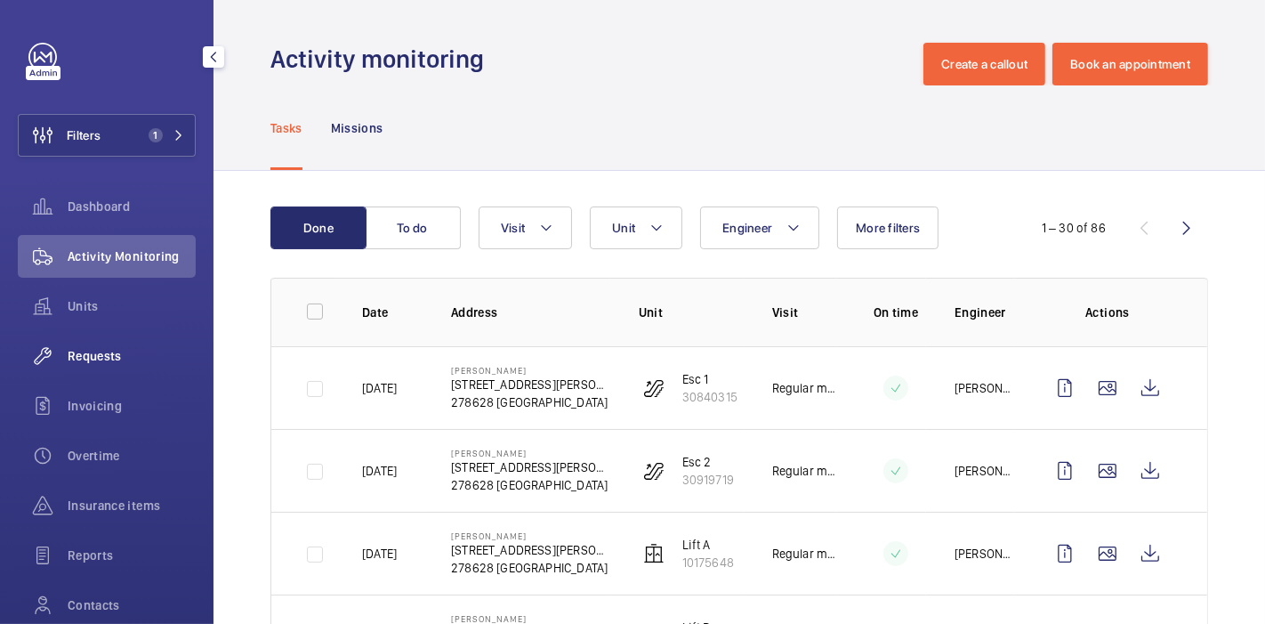
click at [106, 349] on span "Requests" at bounding box center [132, 356] width 128 height 18
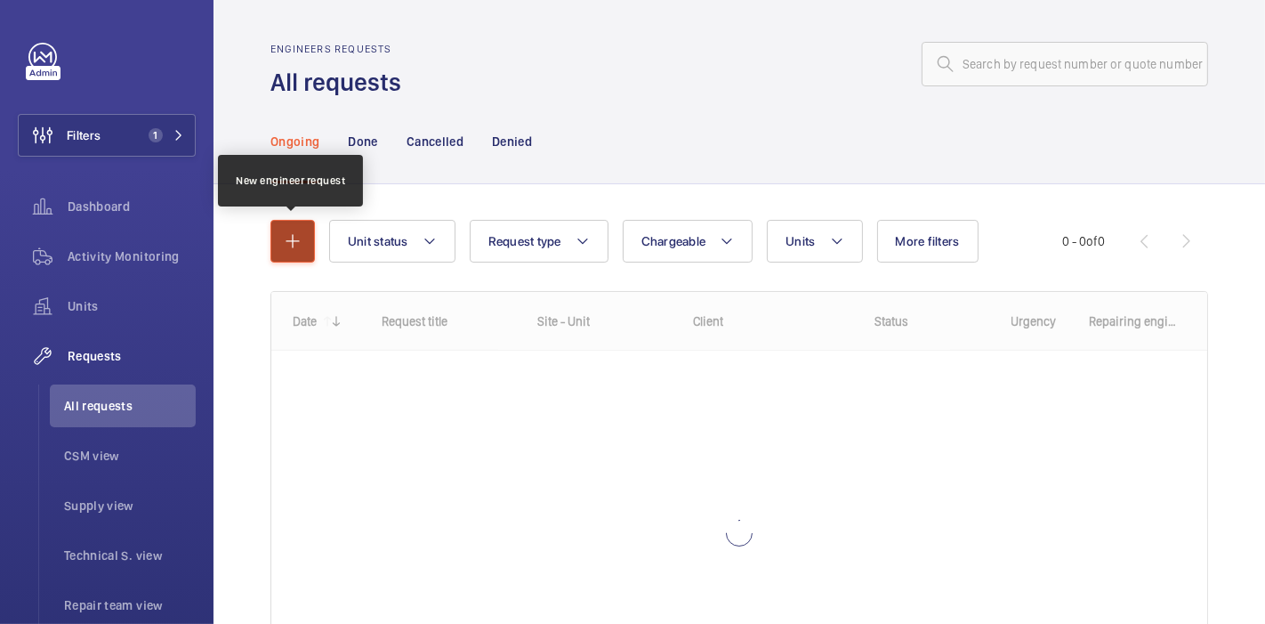
click at [286, 253] on button "button" at bounding box center [292, 241] width 44 height 43
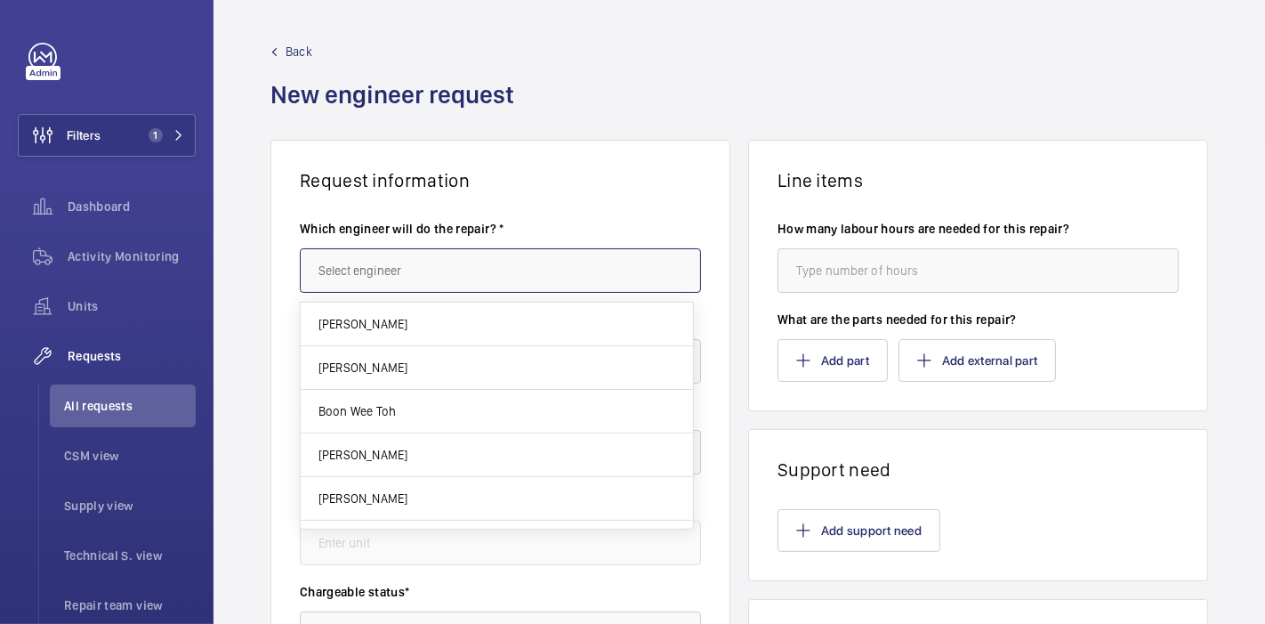
click at [401, 268] on input "text" at bounding box center [500, 270] width 401 height 44
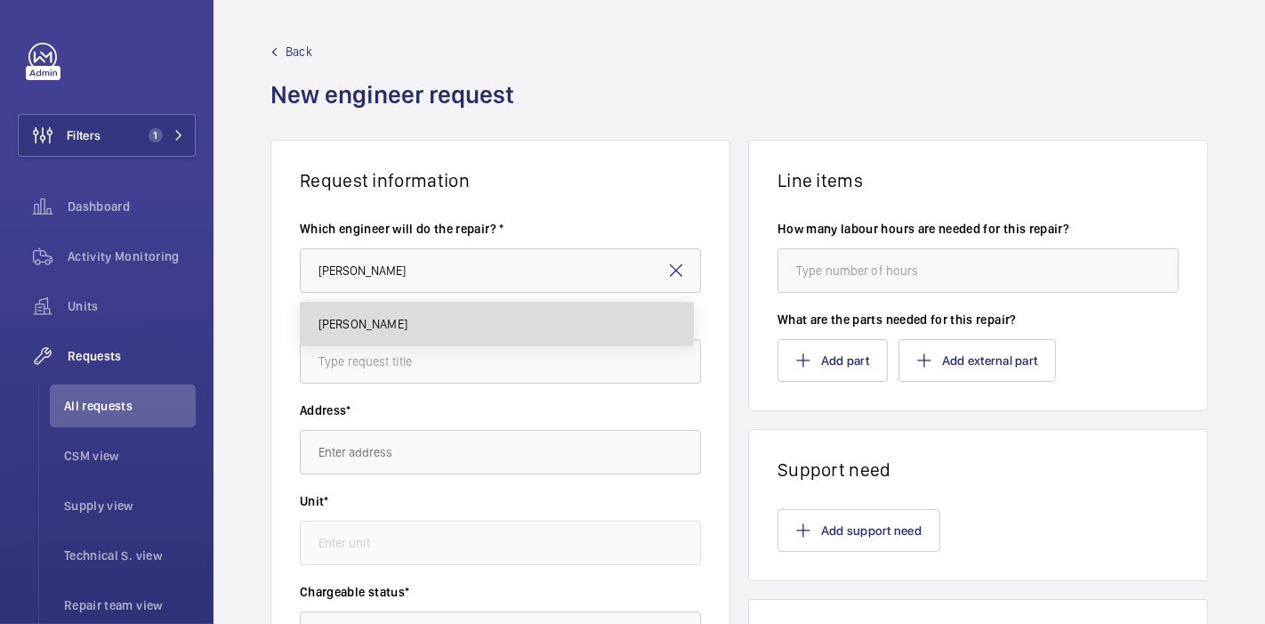
click at [376, 324] on span "[PERSON_NAME]" at bounding box center [362, 324] width 89 height 18
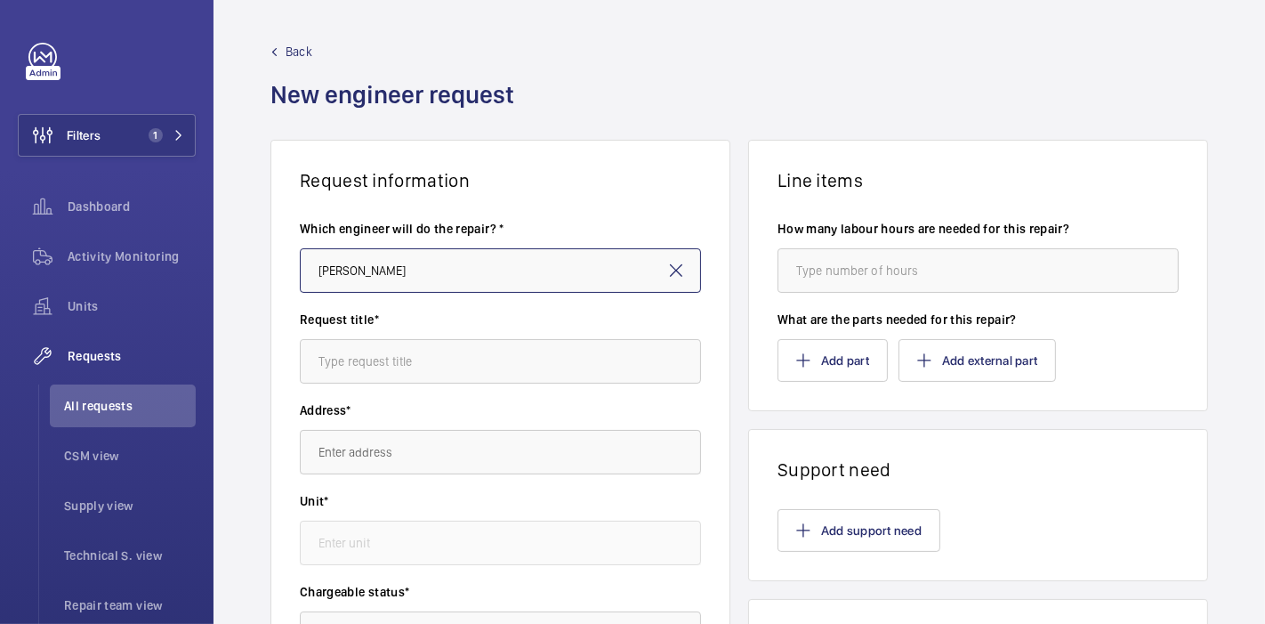
type input "[PERSON_NAME]"
click at [389, 361] on input "text" at bounding box center [500, 361] width 401 height 44
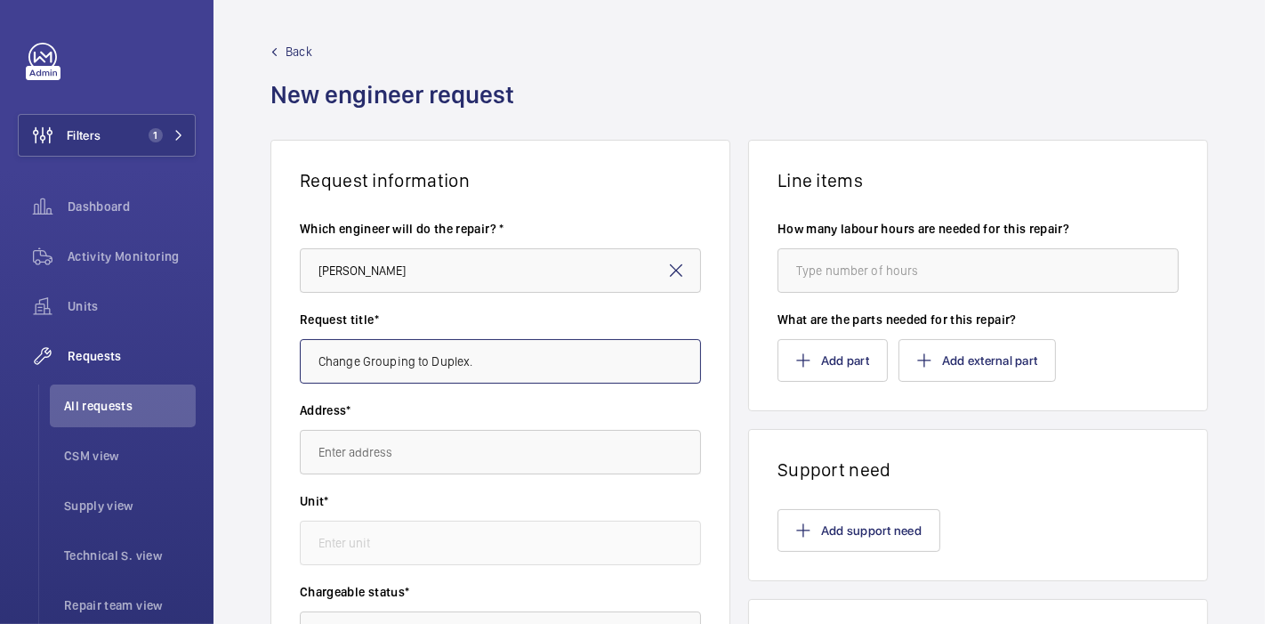
type input "Change Grouping to Duplex."
click at [464, 480] on div "Address*" at bounding box center [500, 446] width 401 height 91
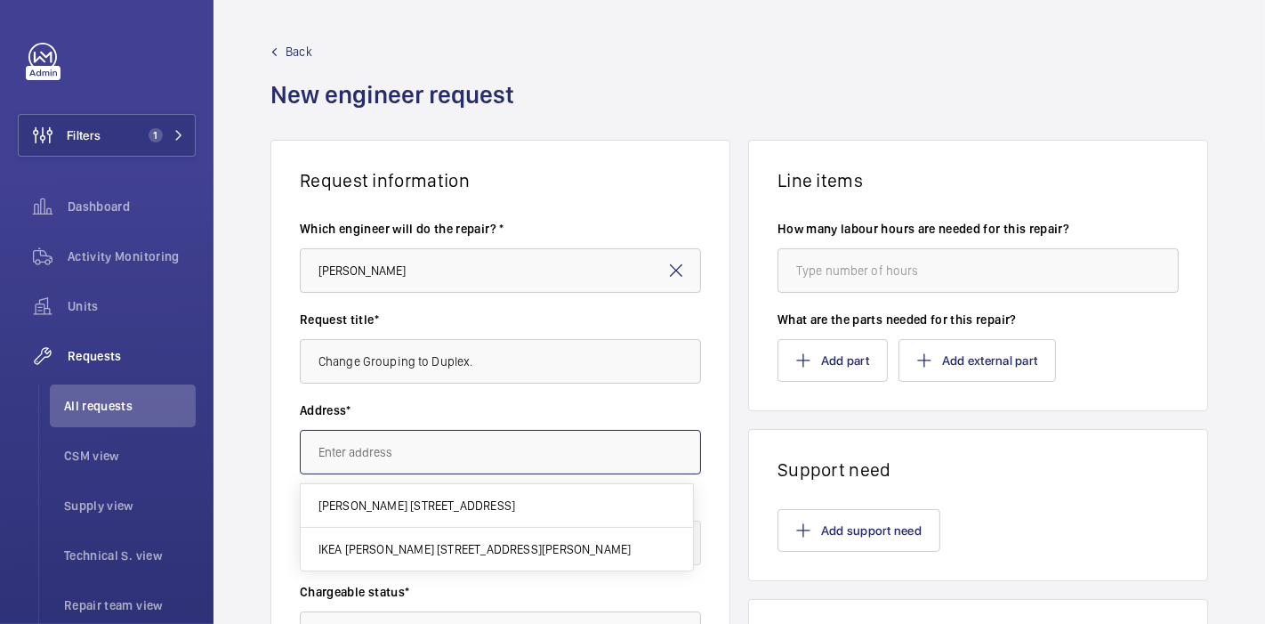
click at [461, 460] on input "text" at bounding box center [500, 452] width 401 height 44
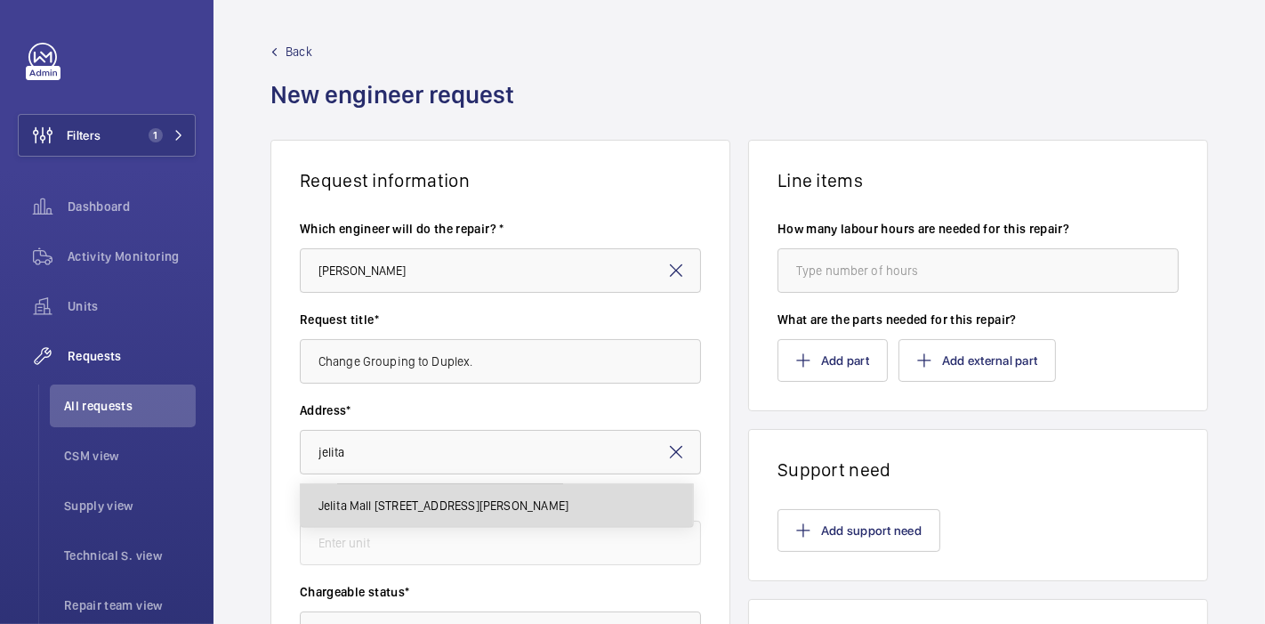
click at [402, 498] on span "Jelita Mall 293 Holland Rd, 278628 SINGAPORE" at bounding box center [443, 505] width 250 height 18
type input "Jelita Mall 293 Holland Rd, 278628 SINGAPORE"
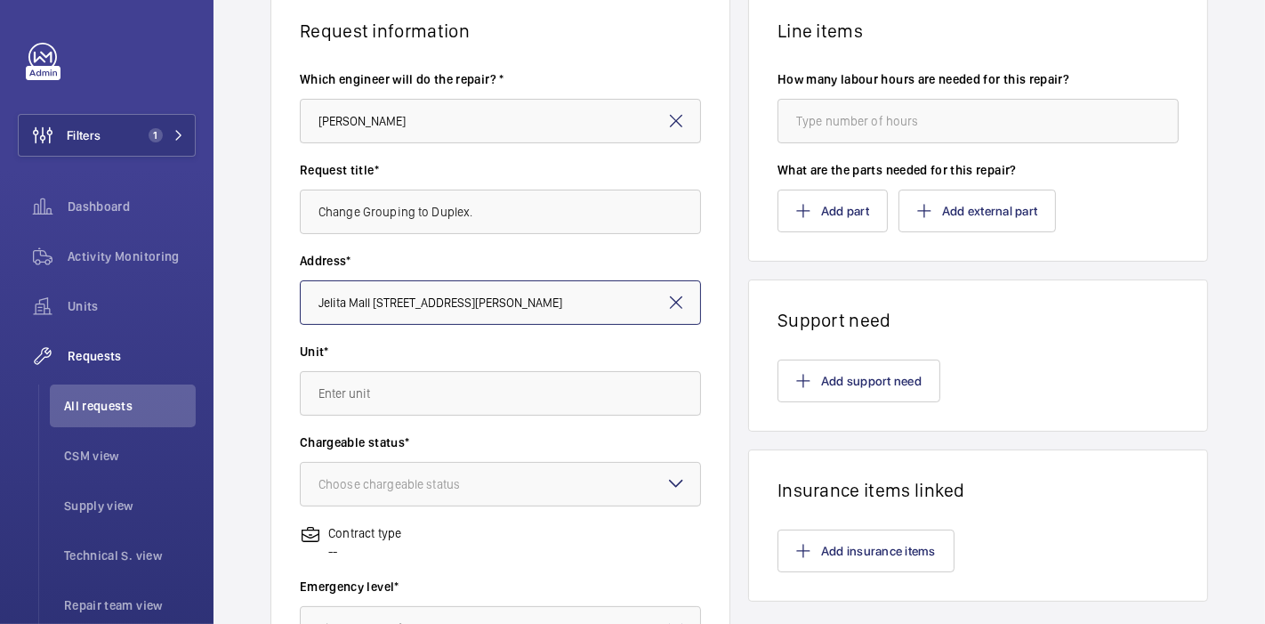
scroll to position [160, 0]
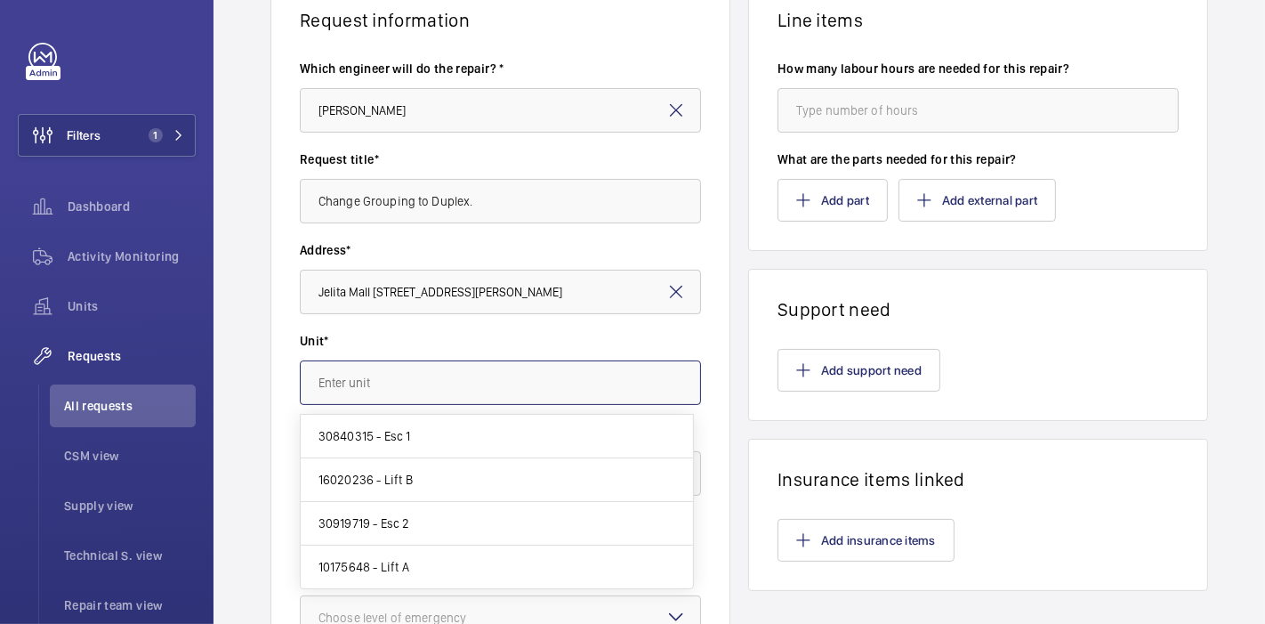
click at [447, 385] on input "text" at bounding box center [500, 382] width 401 height 44
type input "j"
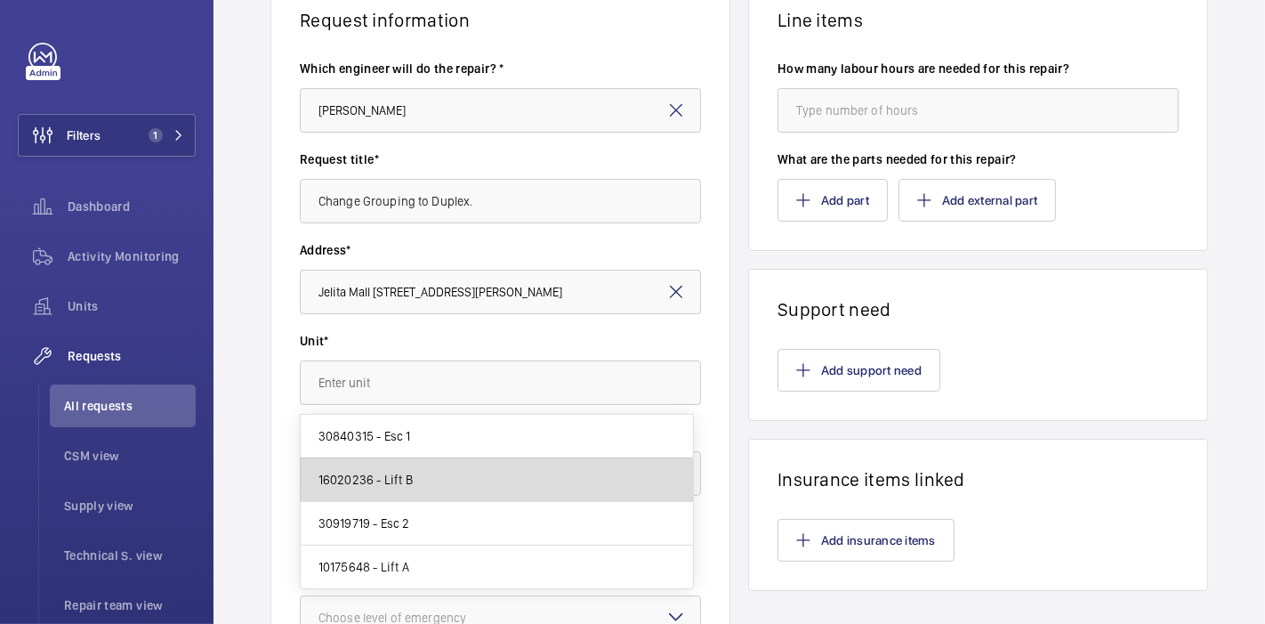
click at [448, 474] on mat-option "16020236 - Lift B" at bounding box center [497, 480] width 392 height 44
type input "16020236 - Lift B"
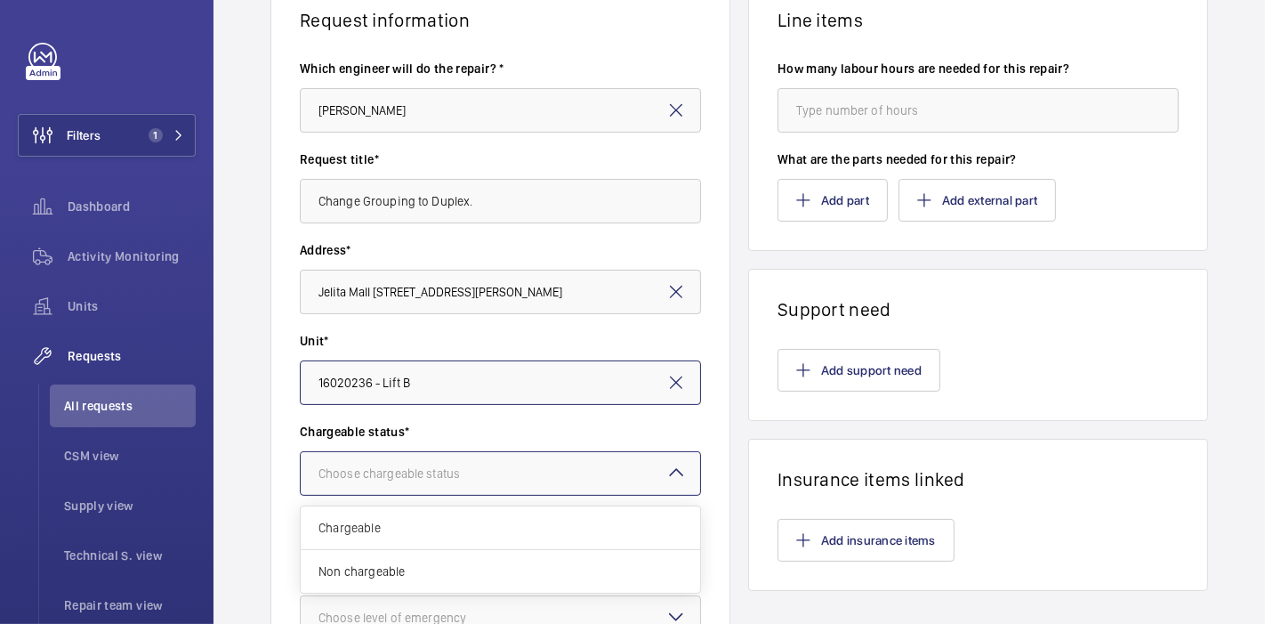
click at [448, 474] on div "Choose chargeable status" at bounding box center [411, 473] width 186 height 18
click at [414, 544] on div "Chargeable" at bounding box center [500, 528] width 399 height 44
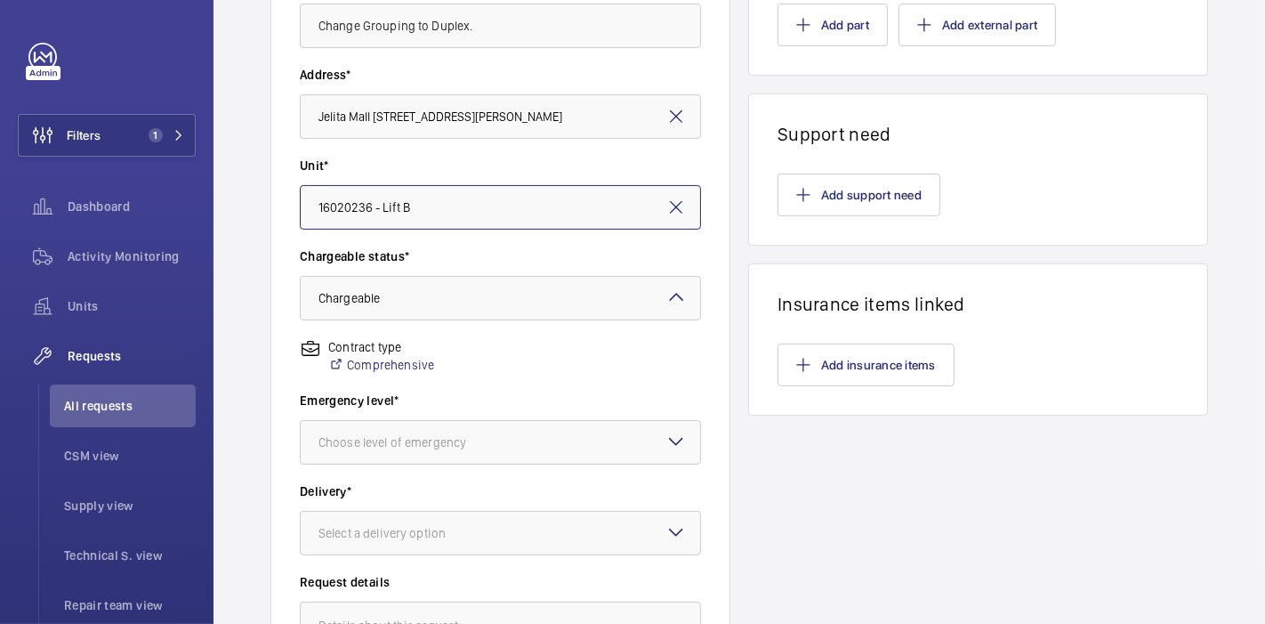
scroll to position [338, 0]
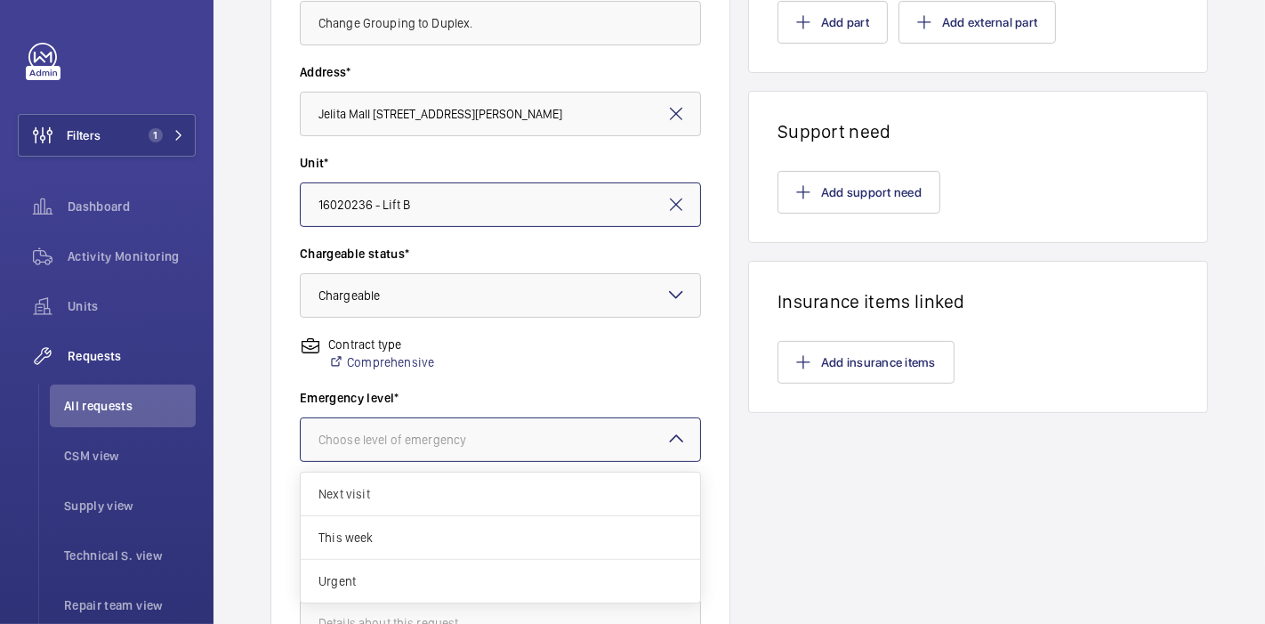
click at [459, 435] on div "Choose level of emergency" at bounding box center [414, 440] width 192 height 18
click at [392, 496] on span "Next visit" at bounding box center [500, 494] width 364 height 18
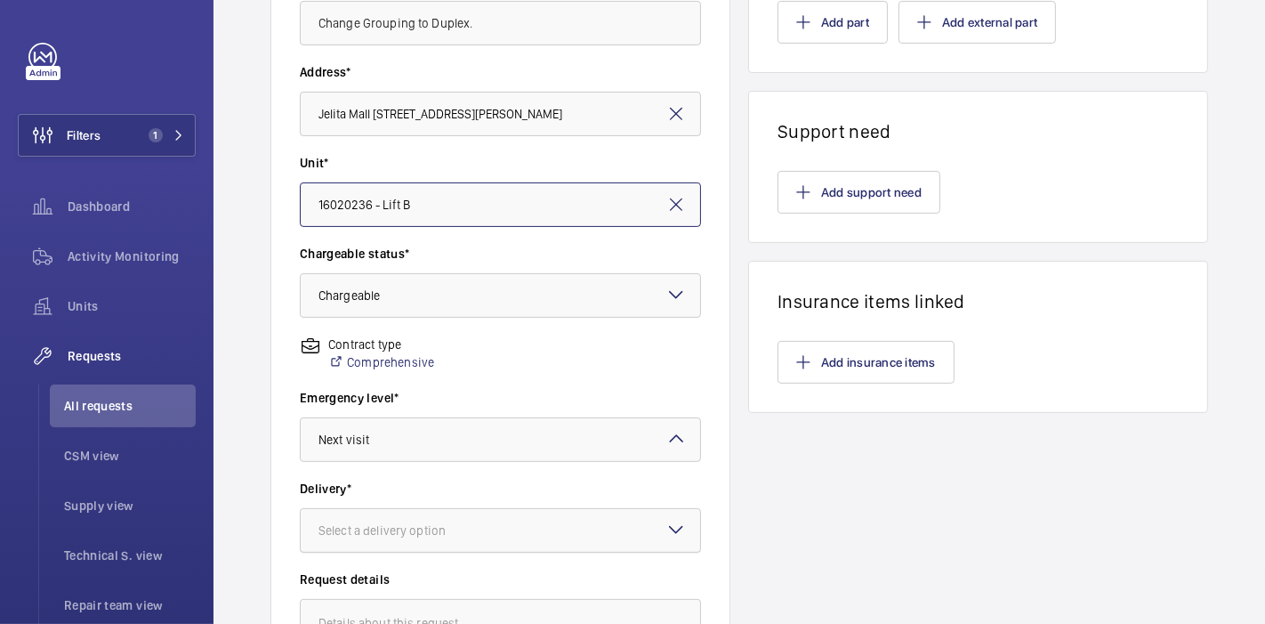
click at [421, 533] on div "Select a delivery option" at bounding box center [404, 530] width 172 height 18
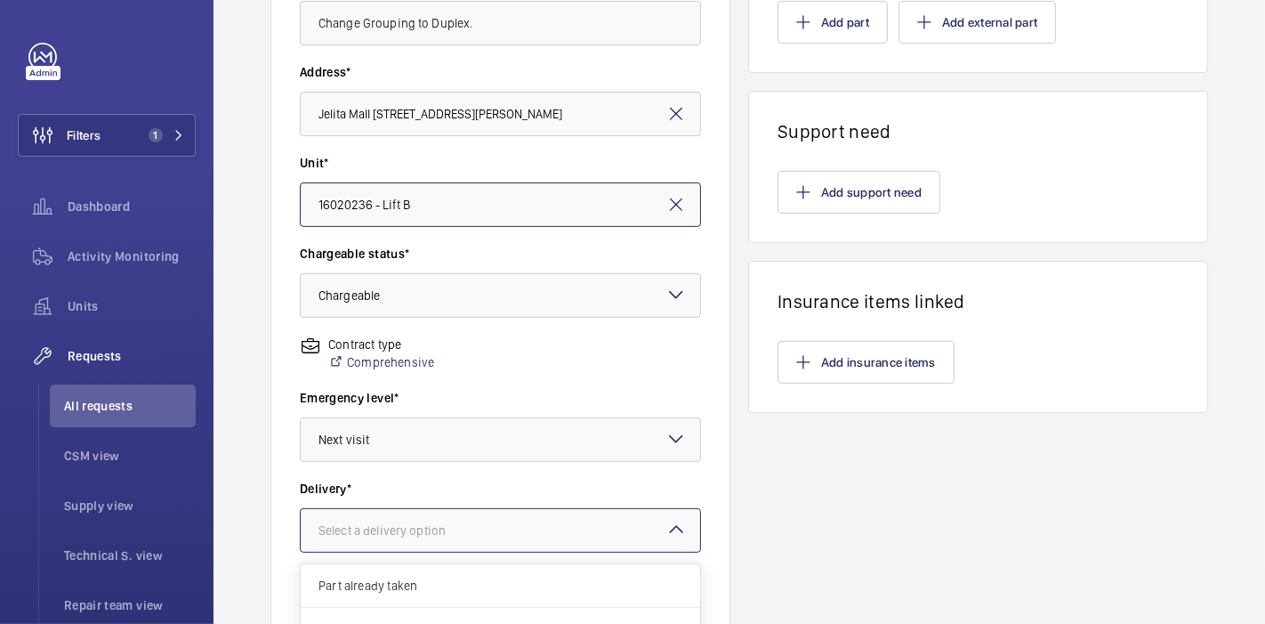
scroll to position [567, 0]
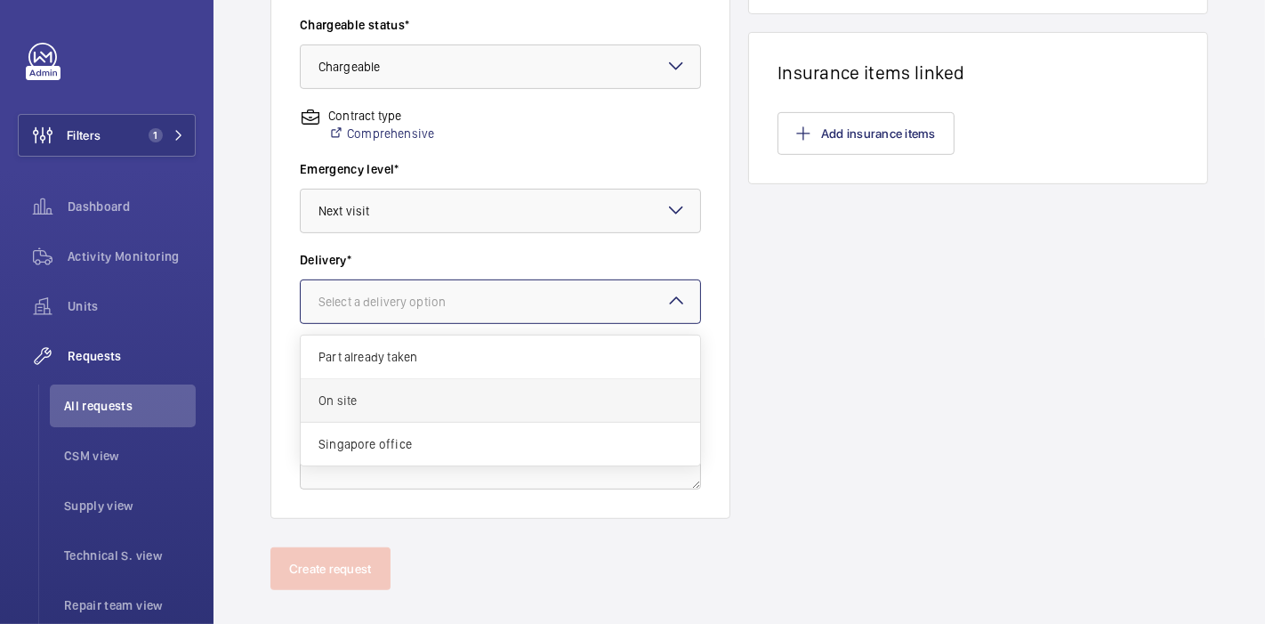
click at [472, 412] on div "On site" at bounding box center [500, 401] width 399 height 44
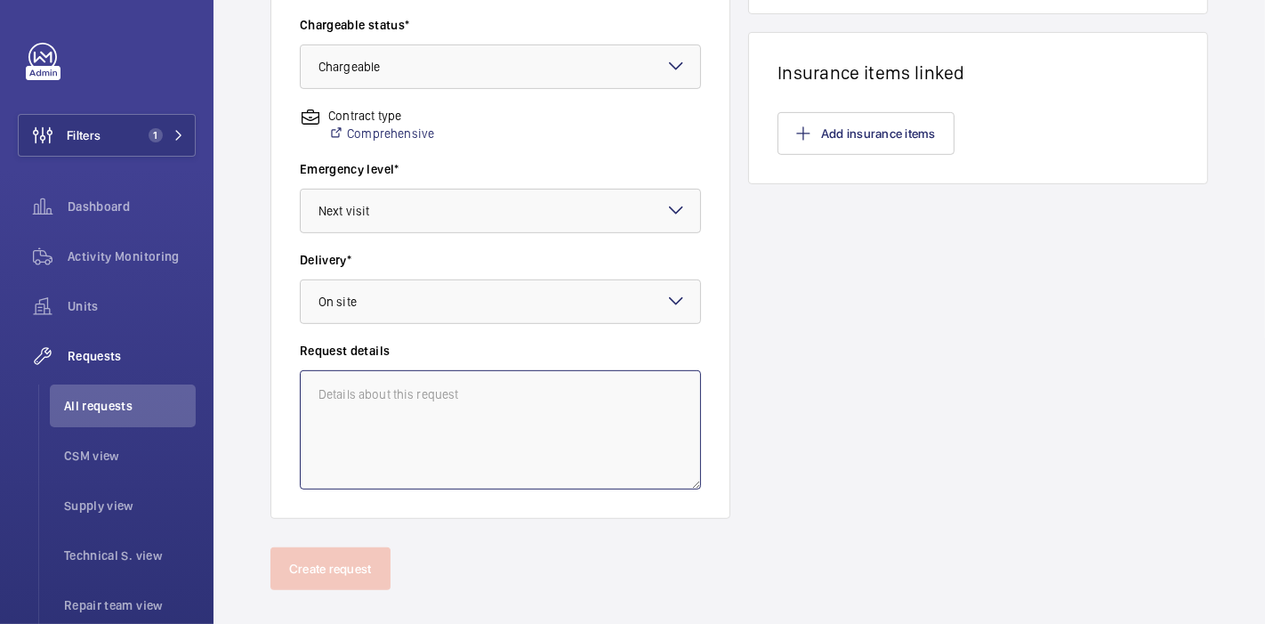
click at [472, 412] on textarea at bounding box center [500, 429] width 401 height 119
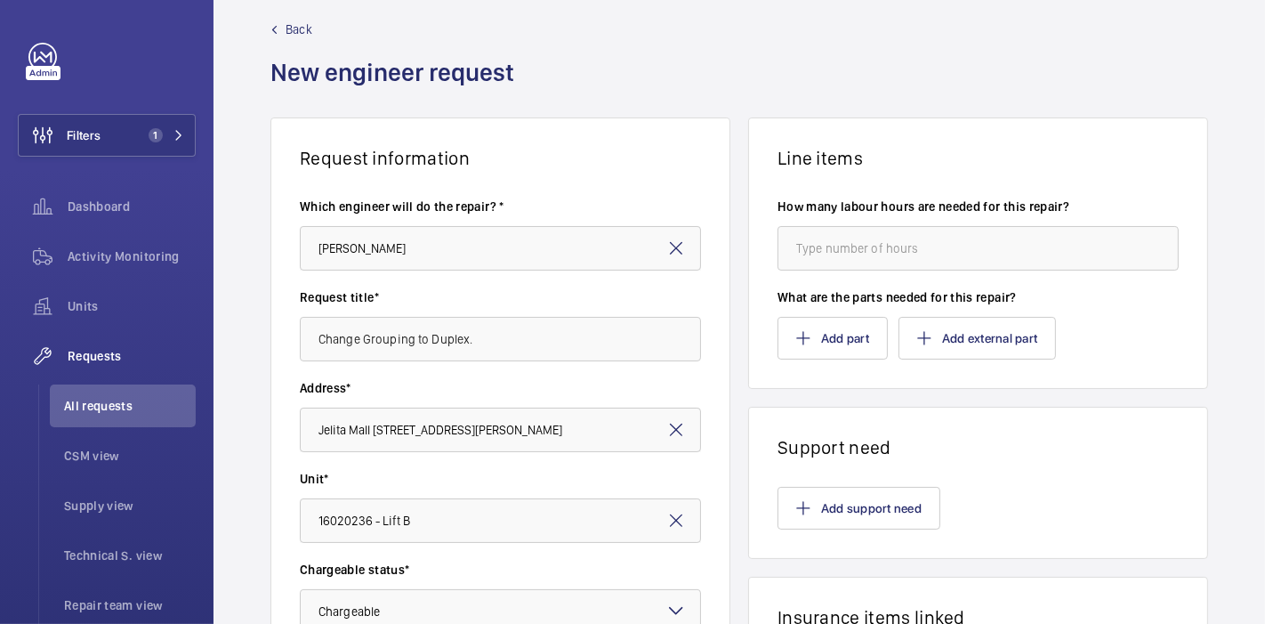
scroll to position [0, 0]
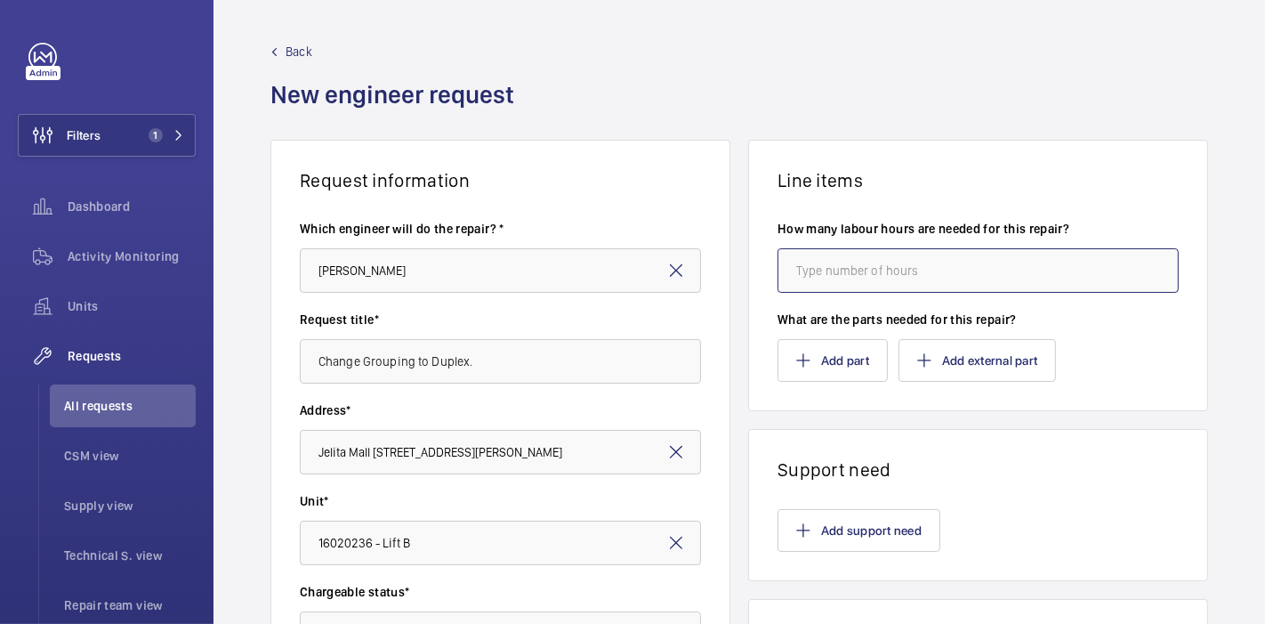
click at [797, 269] on input "number" at bounding box center [977, 270] width 401 height 44
type input "4"
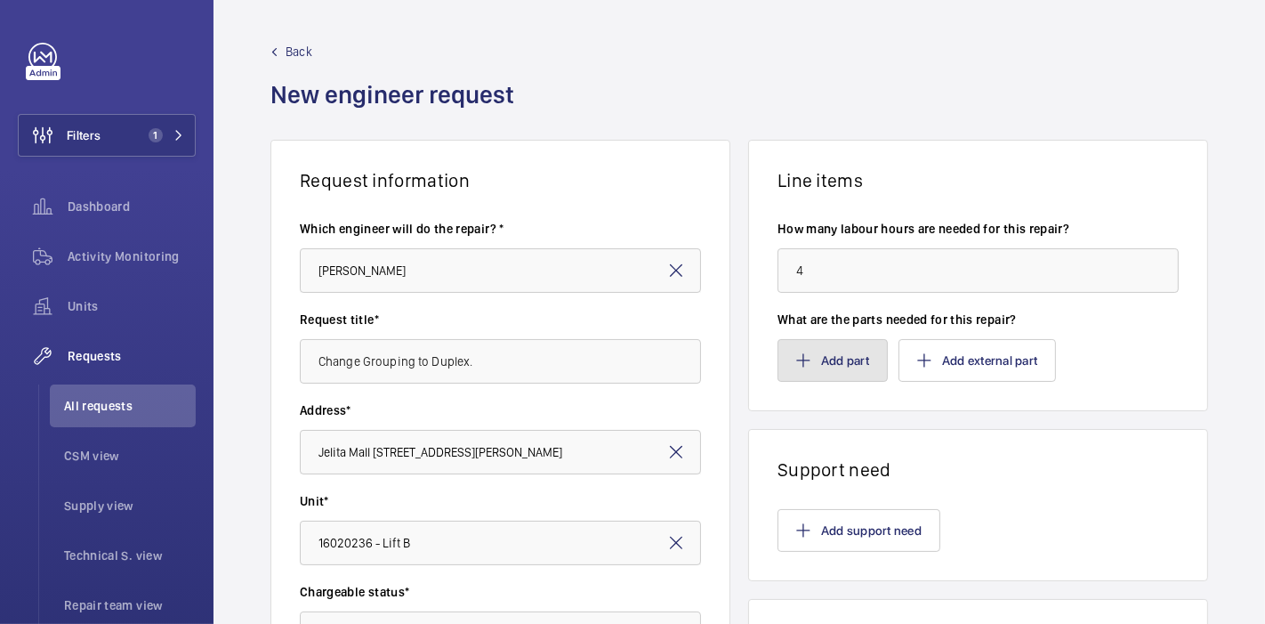
click at [801, 361] on mat-icon "button" at bounding box center [803, 360] width 14 height 14
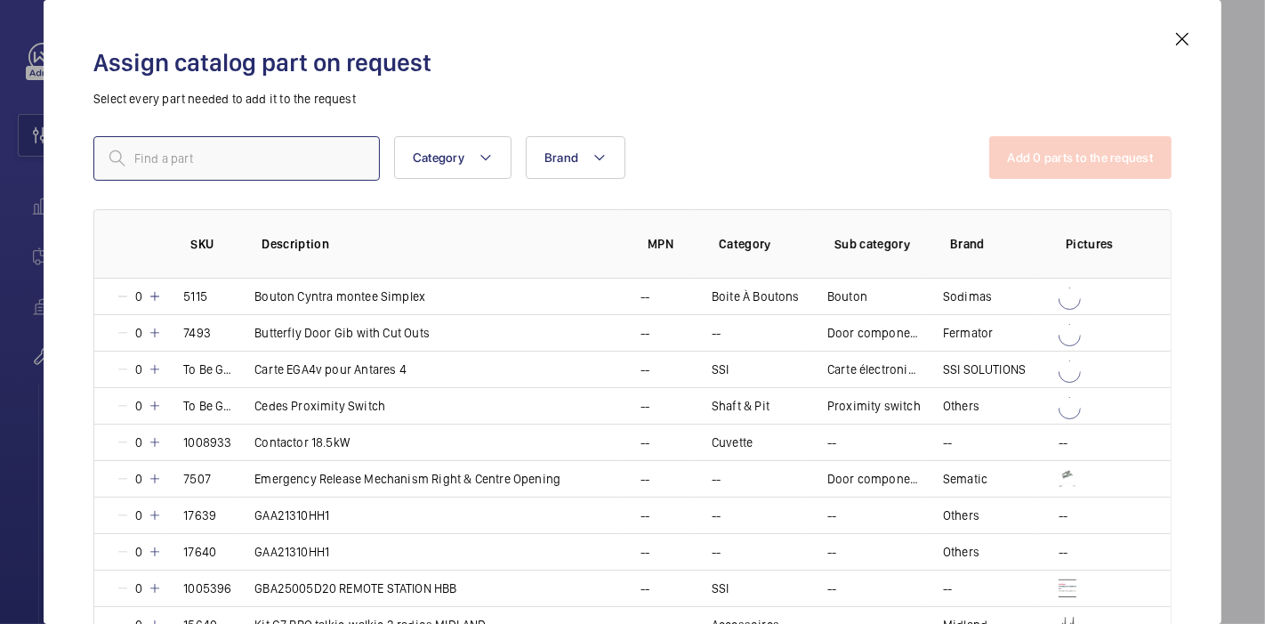
click at [315, 149] on input "text" at bounding box center [236, 158] width 286 height 44
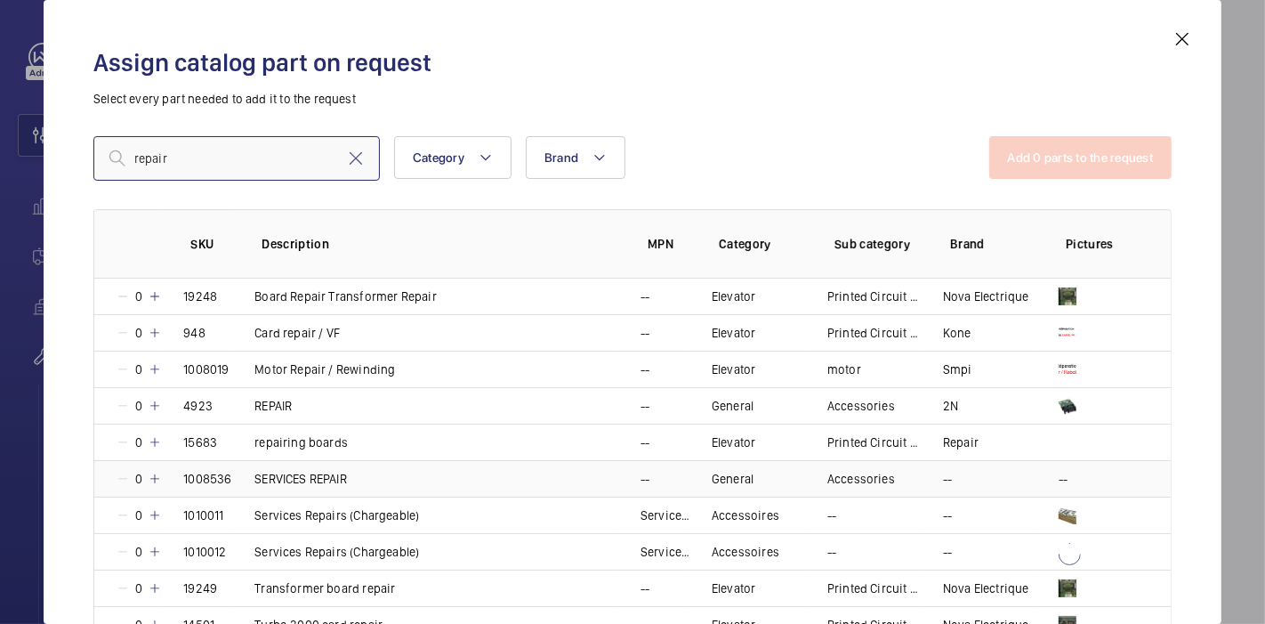
type input "repair"
click at [152, 483] on mat-icon at bounding box center [155, 478] width 14 height 14
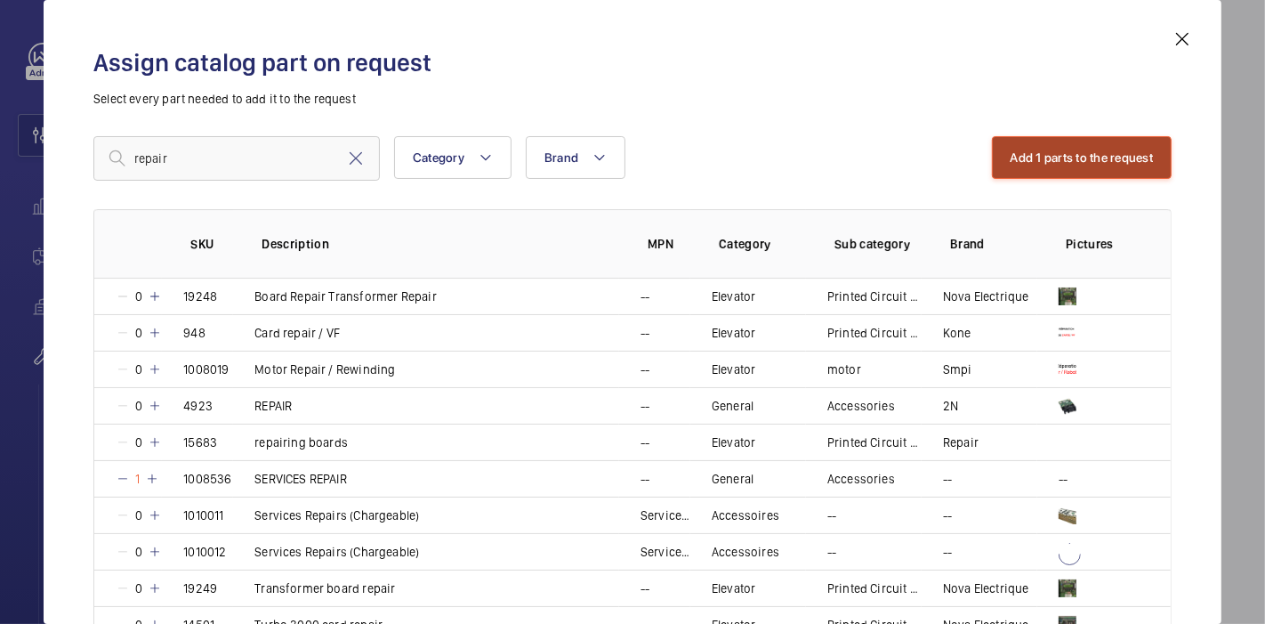
click at [1019, 169] on button "Add 1 parts to the request" at bounding box center [1082, 157] width 181 height 43
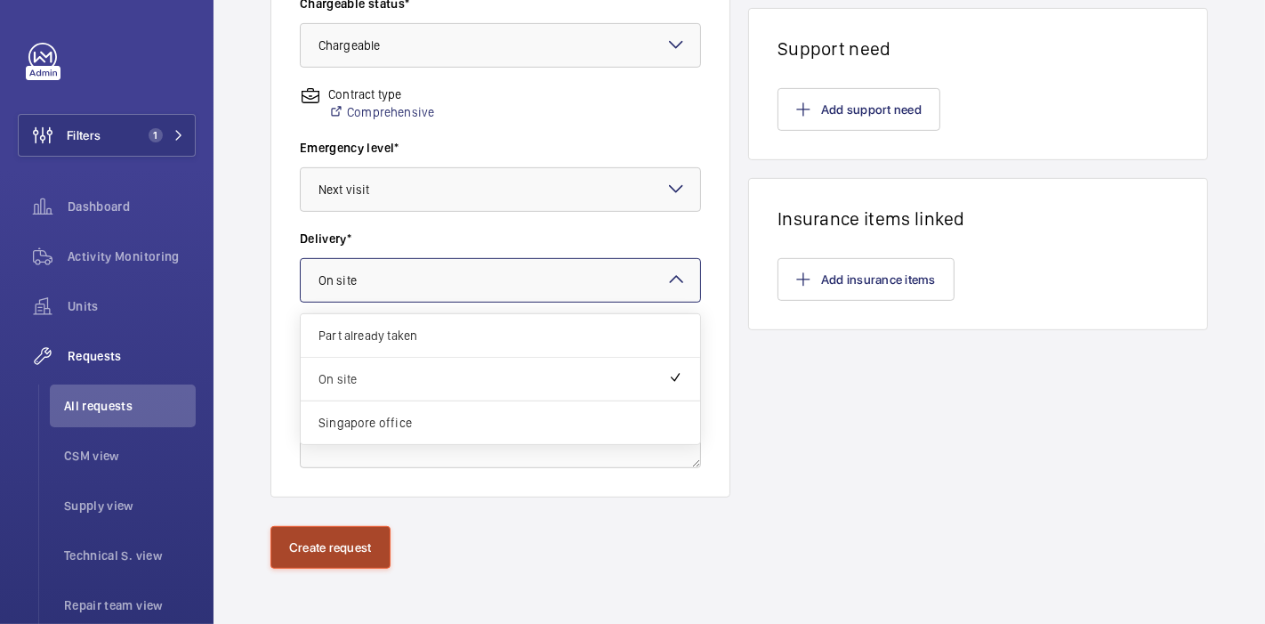
click at [320, 543] on button "Create request" at bounding box center [330, 547] width 120 height 43
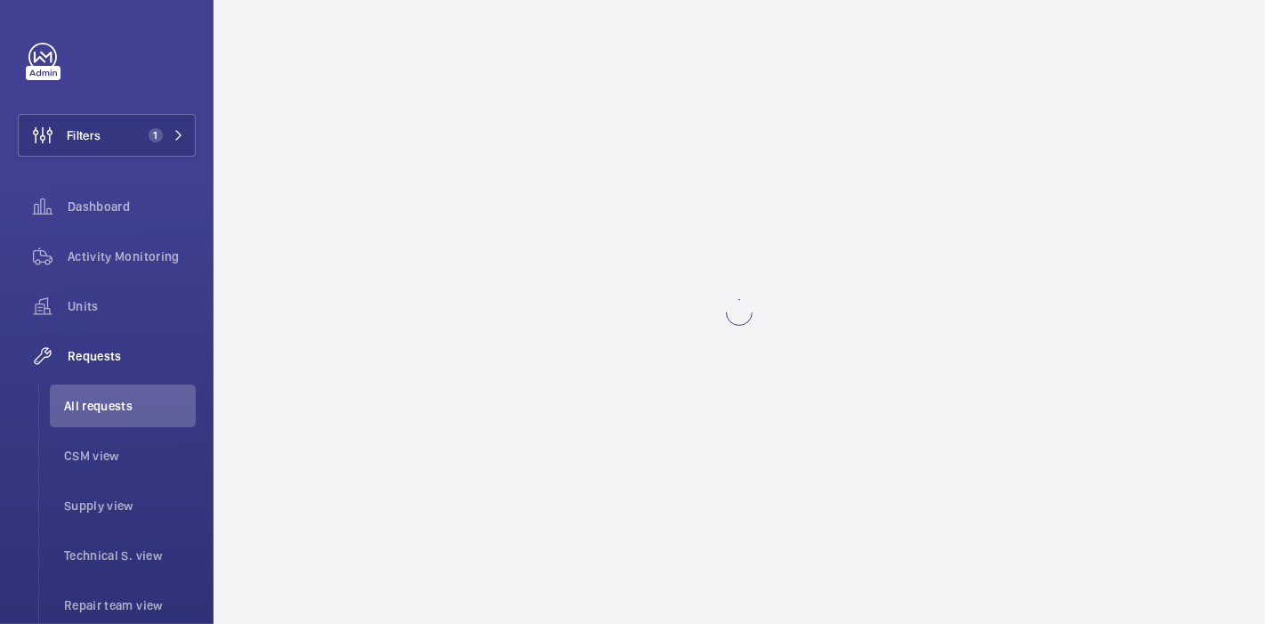
scroll to position [0, 0]
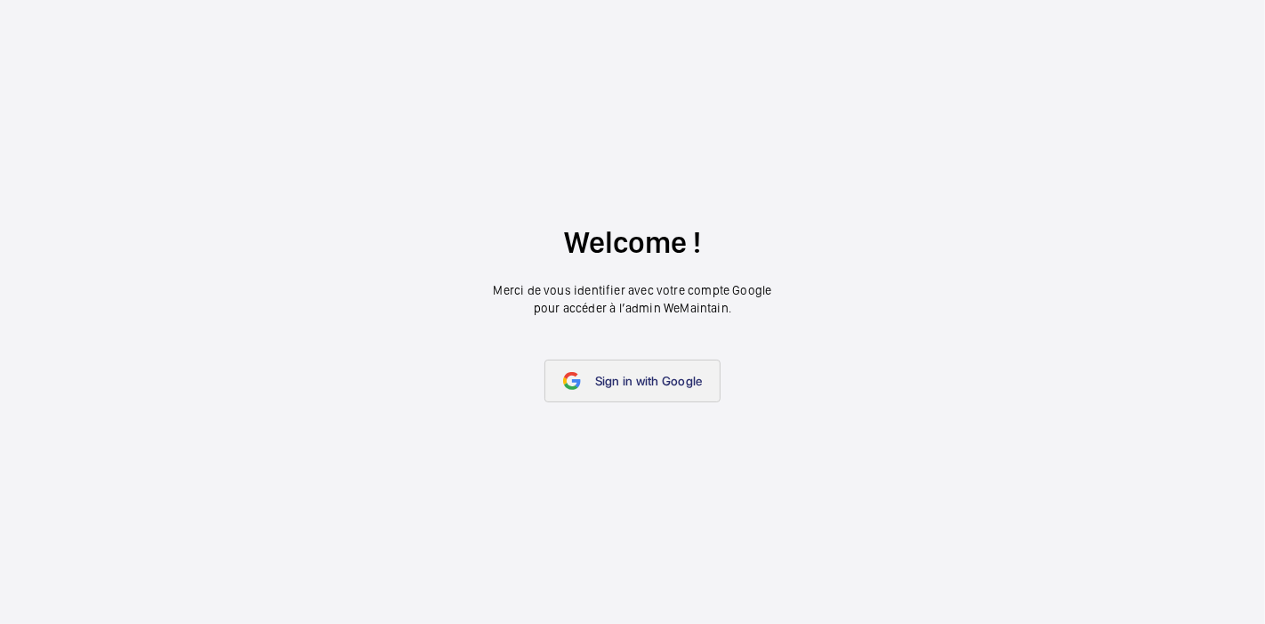
click at [623, 390] on link "Sign in with Google" at bounding box center [632, 380] width 177 height 43
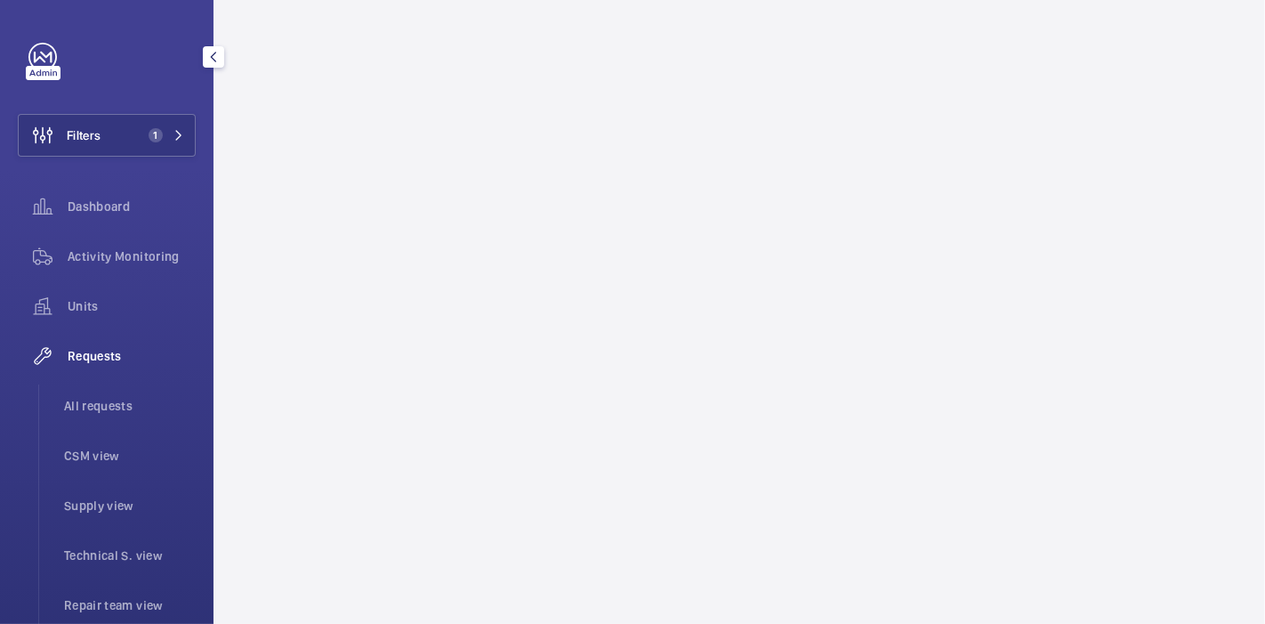
click at [77, 359] on span "Requests" at bounding box center [132, 356] width 128 height 18
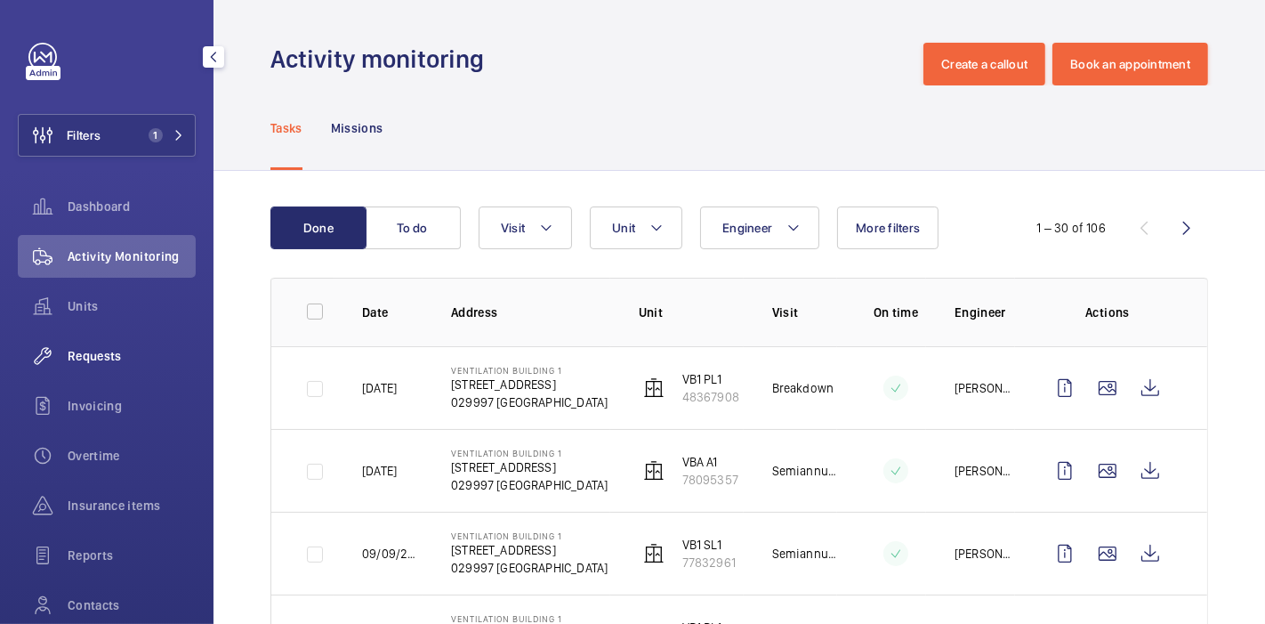
click at [140, 351] on span "Requests" at bounding box center [132, 356] width 128 height 18
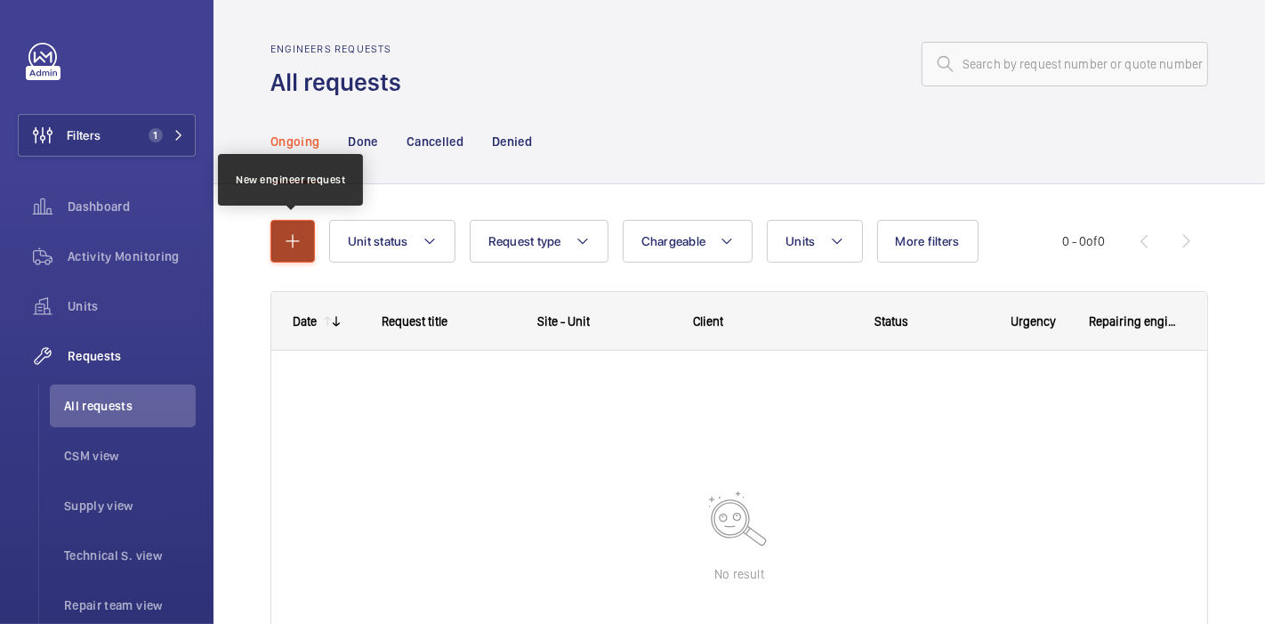
click at [289, 247] on mat-icon "button" at bounding box center [292, 240] width 21 height 21
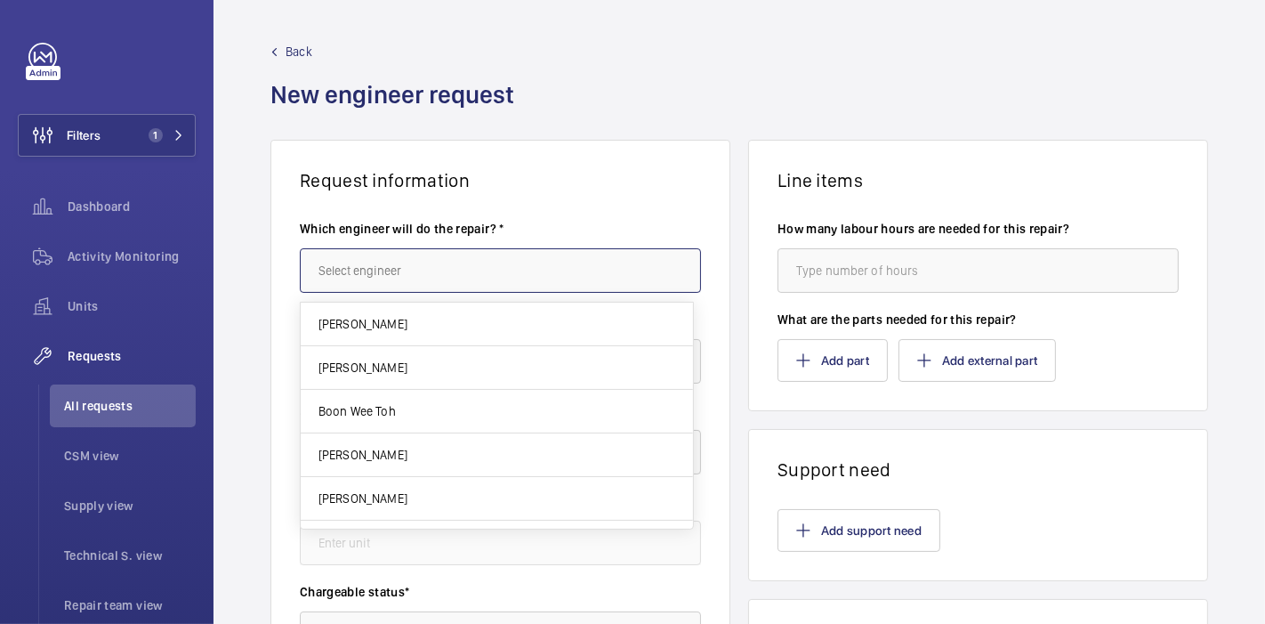
click at [371, 274] on input "text" at bounding box center [500, 270] width 401 height 44
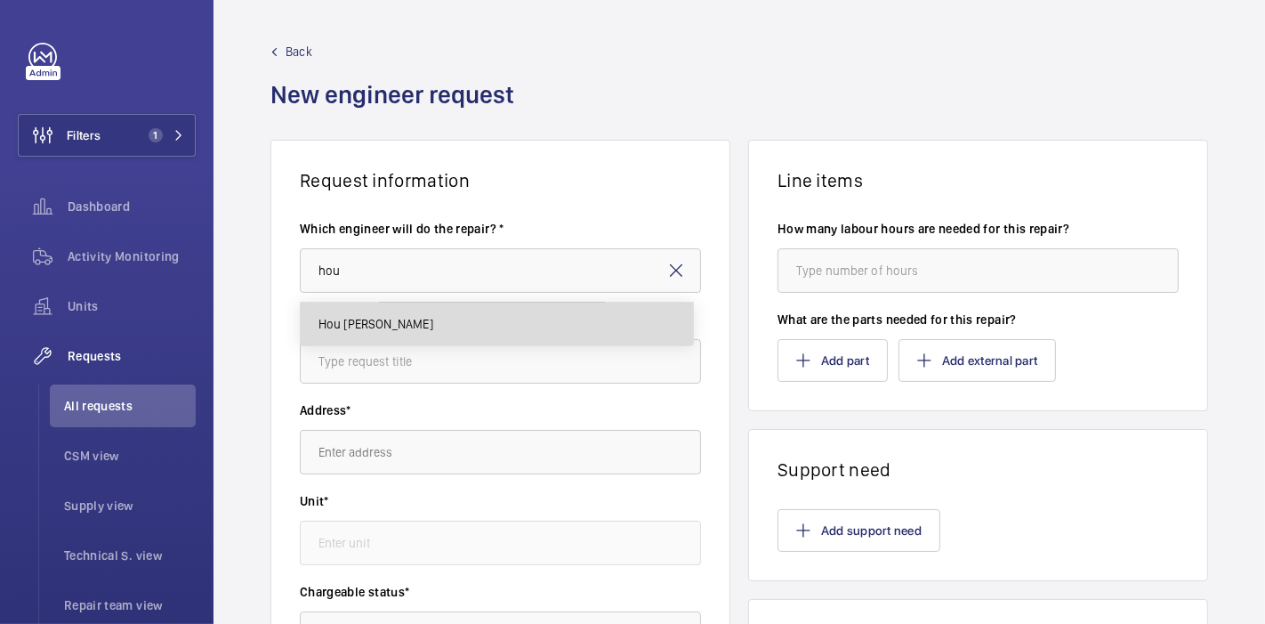
click at [423, 333] on mat-option "Hou [PERSON_NAME]" at bounding box center [497, 323] width 392 height 43
type input "Hou [PERSON_NAME]"
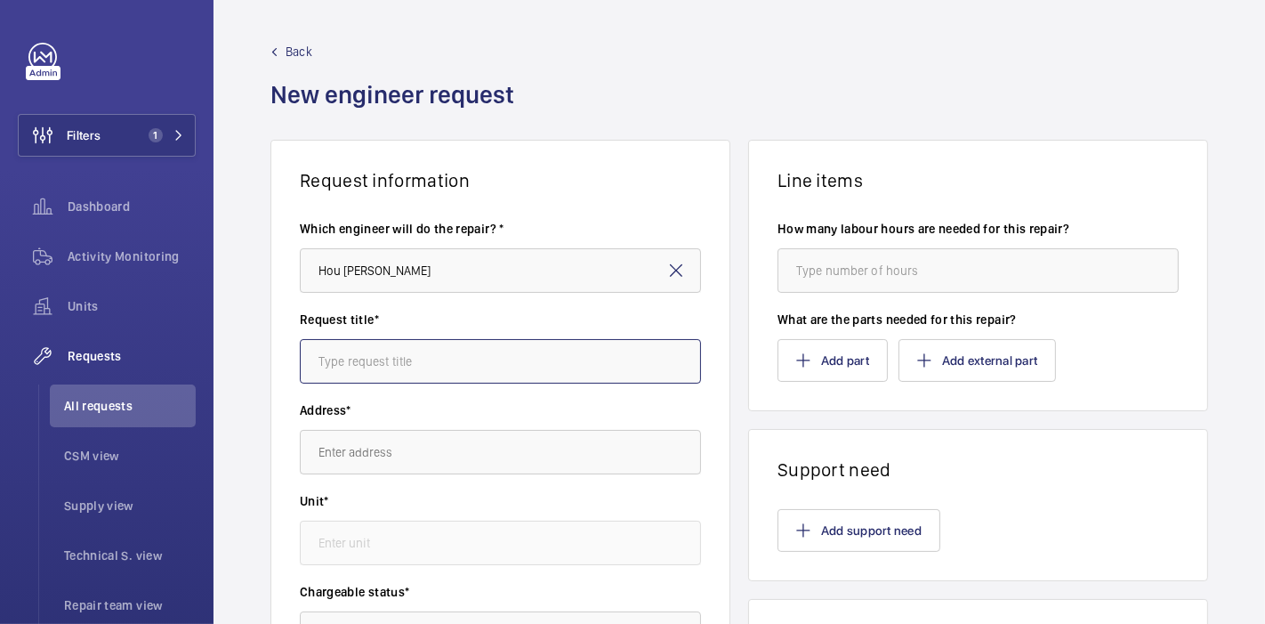
click at [431, 357] on input "text" at bounding box center [500, 361] width 401 height 44
type input "RCB Board for troubleshooting"
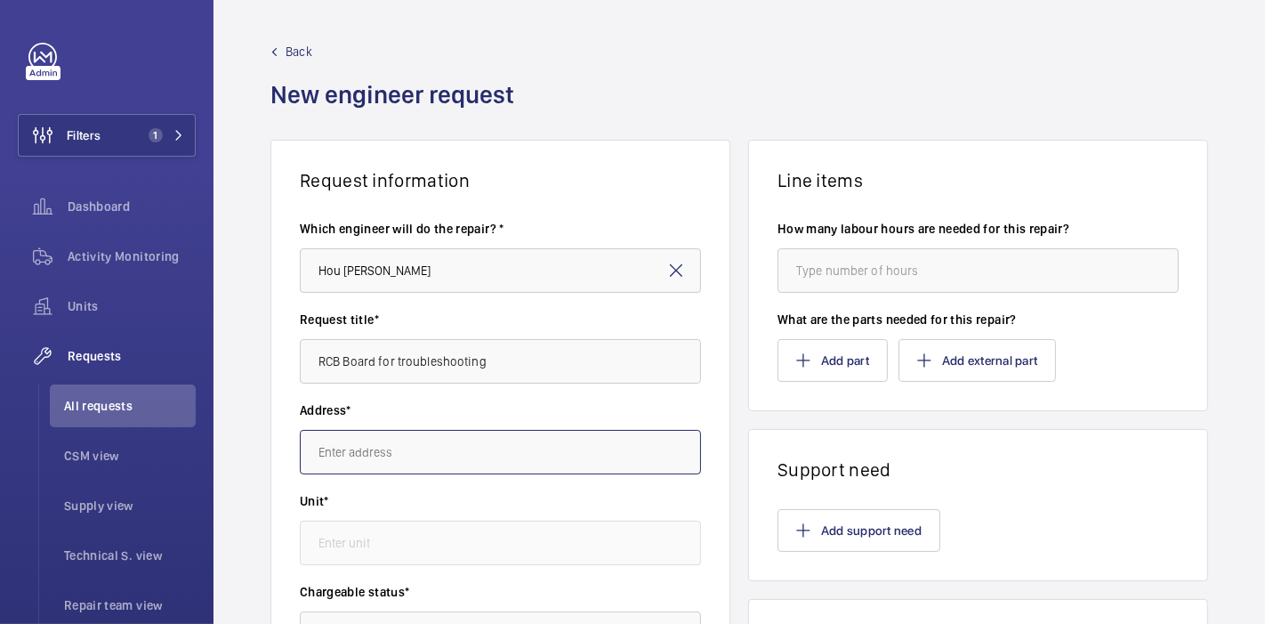
click at [432, 466] on input "text" at bounding box center [500, 452] width 401 height 44
type input "o"
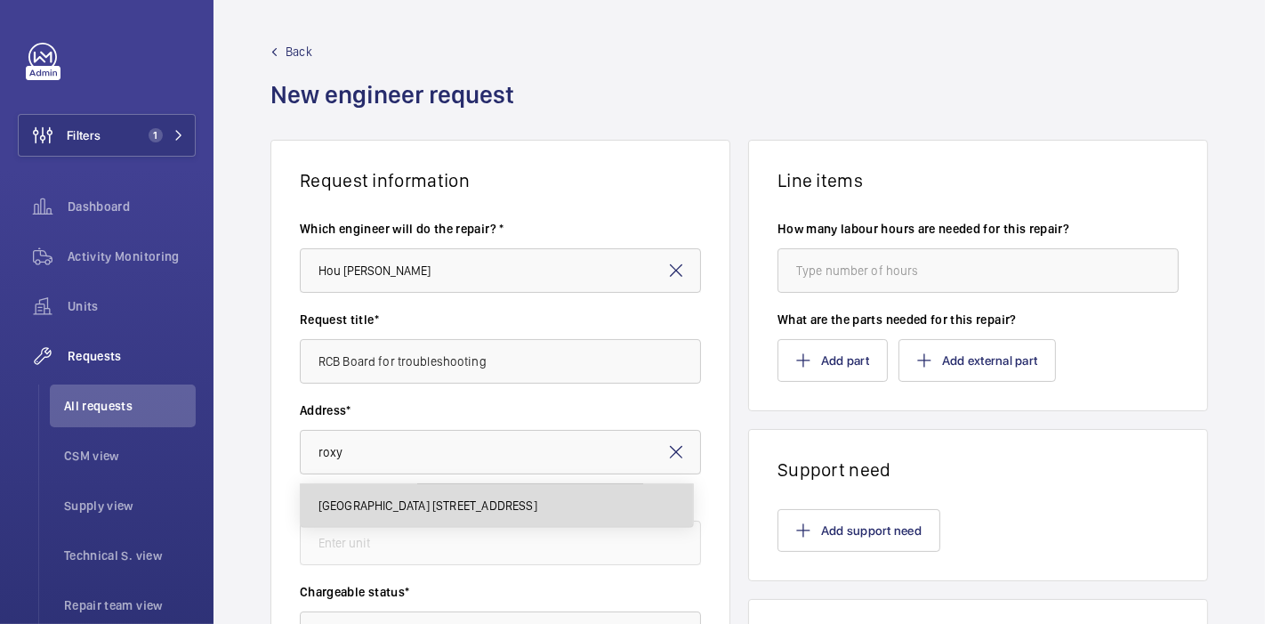
click at [442, 506] on span "[GEOGRAPHIC_DATA] [STREET_ADDRESS]" at bounding box center [427, 505] width 219 height 18
type input "[GEOGRAPHIC_DATA] [STREET_ADDRESS]"
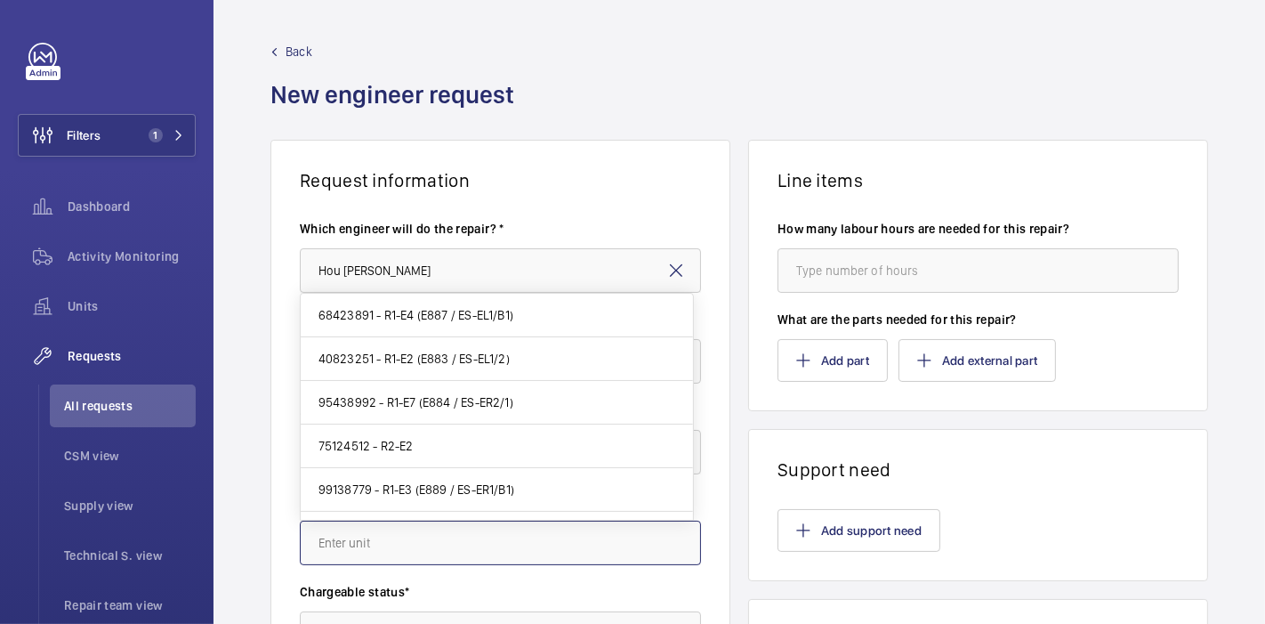
click at [443, 527] on input "text" at bounding box center [500, 542] width 401 height 44
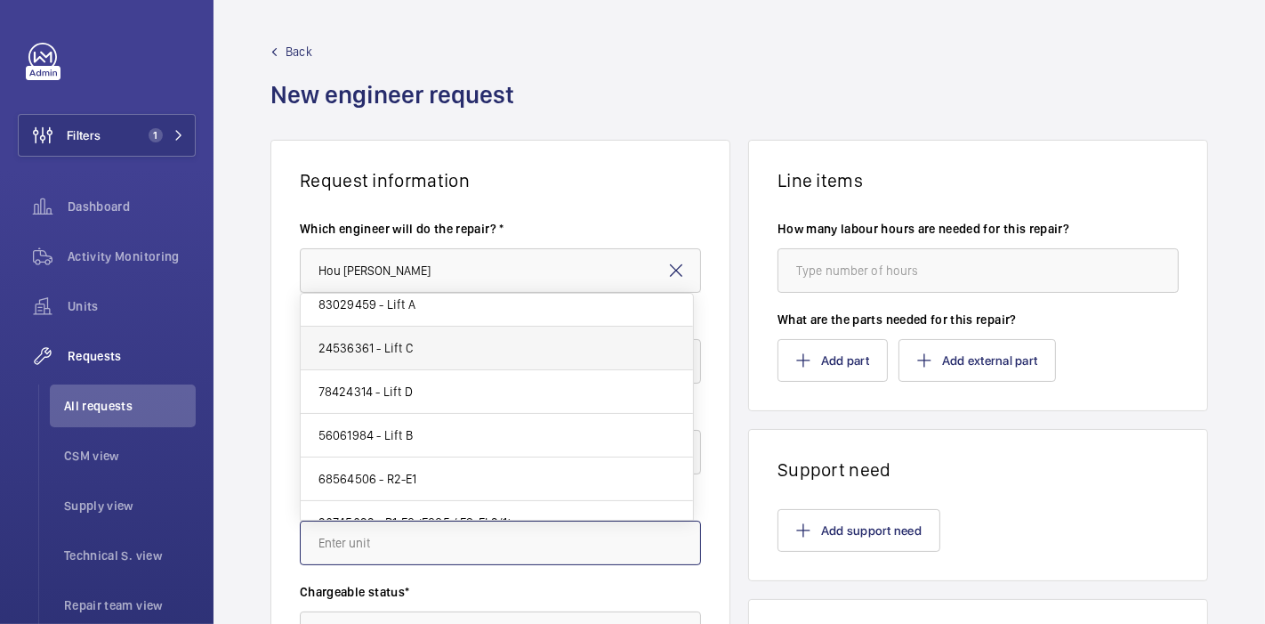
scroll to position [274, 0]
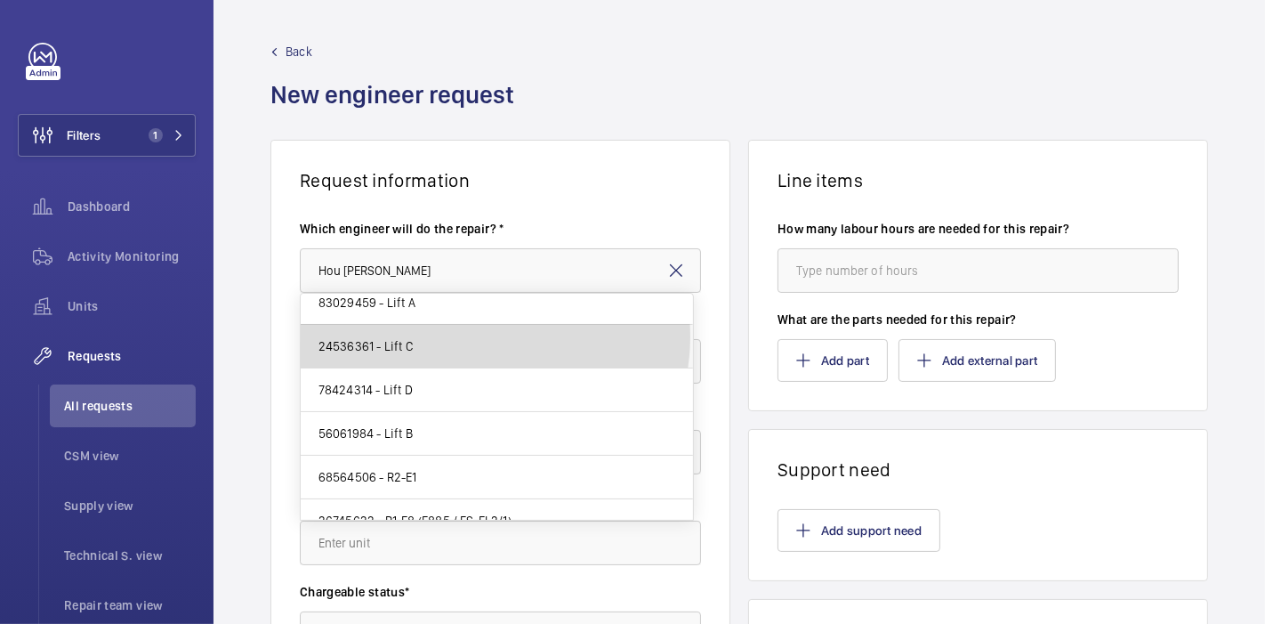
click at [479, 334] on mat-option "24536361 - Lift C" at bounding box center [497, 347] width 392 height 44
type input "24536361 - Lift C"
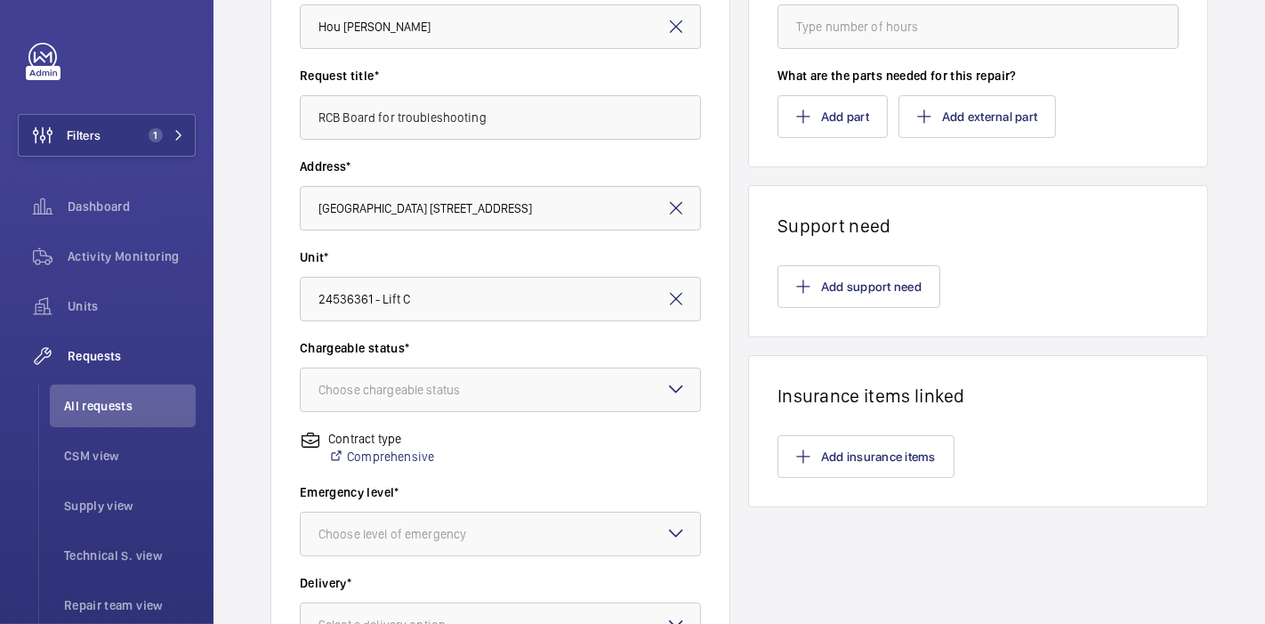
scroll to position [246, 0]
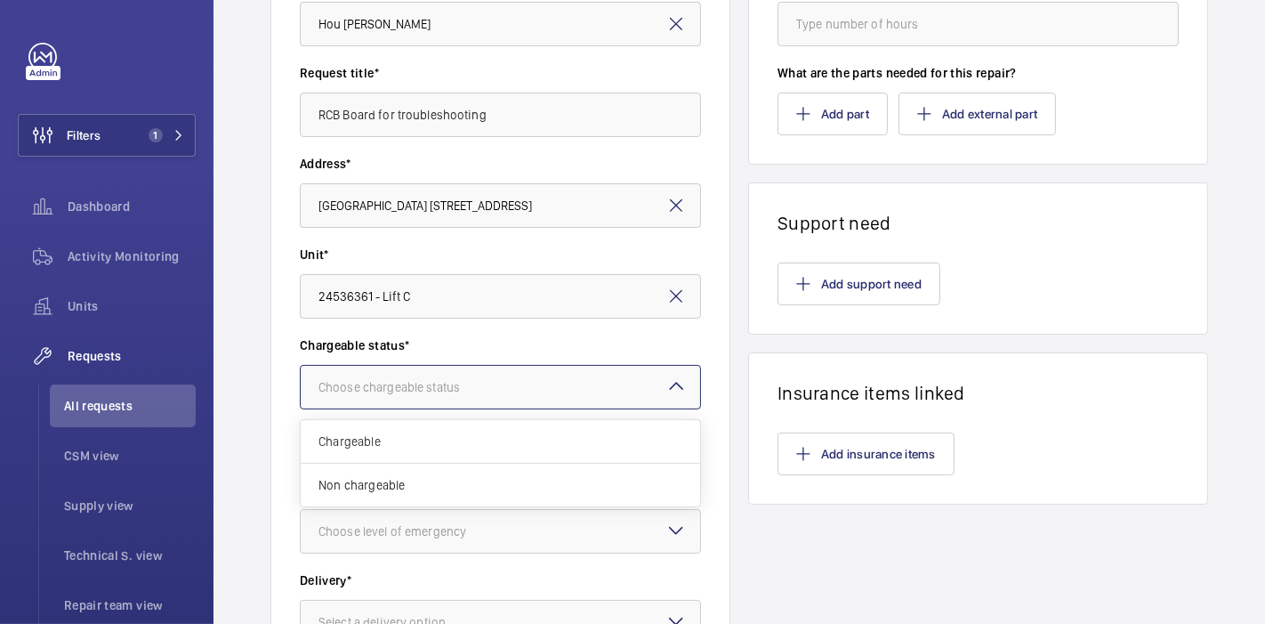
click at [347, 389] on div "Choose chargeable status" at bounding box center [411, 387] width 186 height 18
click at [375, 477] on span "Non chargeable" at bounding box center [500, 485] width 364 height 18
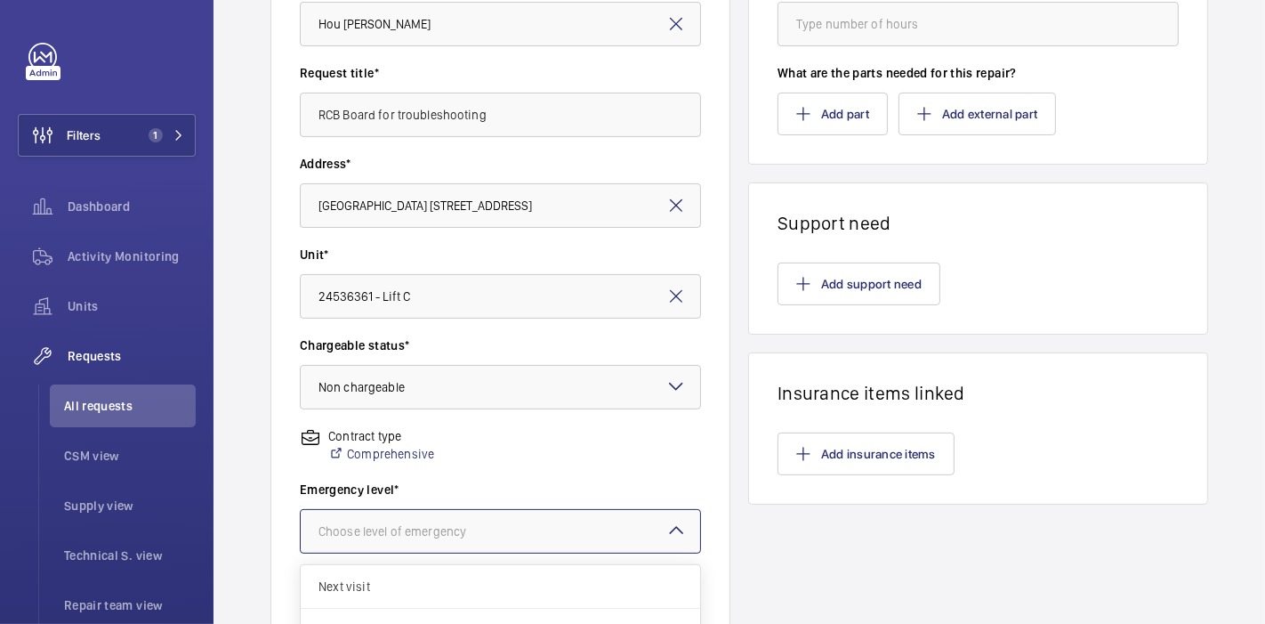
click at [402, 522] on div "Choose level of emergency" at bounding box center [414, 531] width 192 height 18
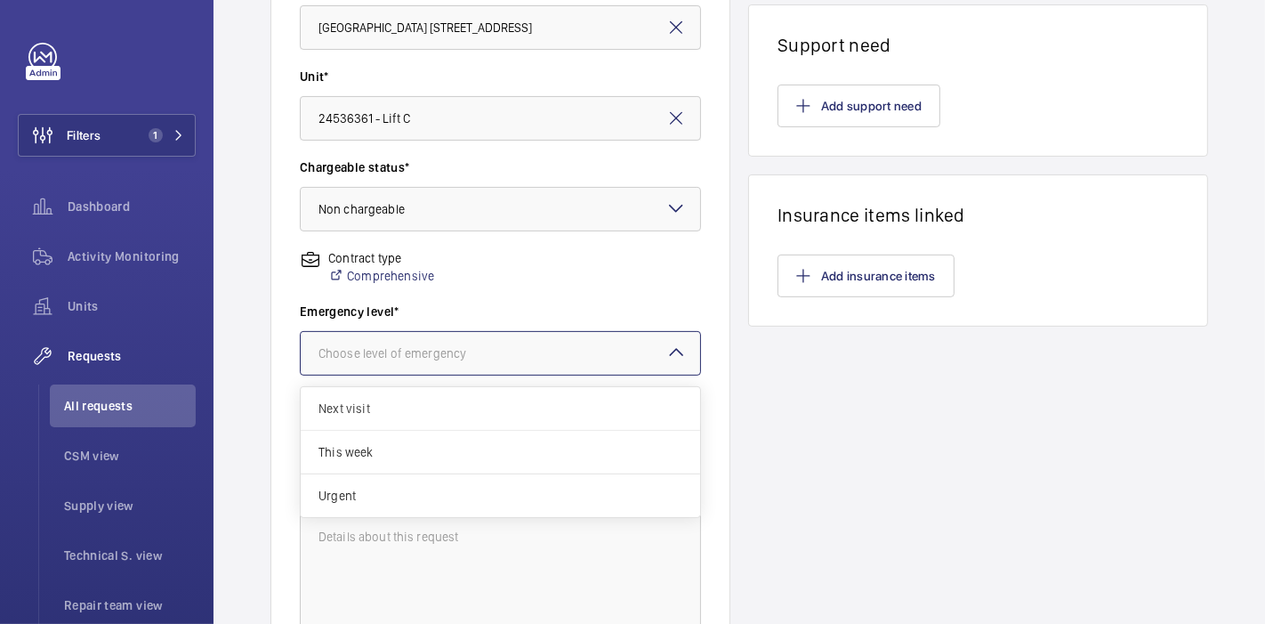
scroll to position [431, 0]
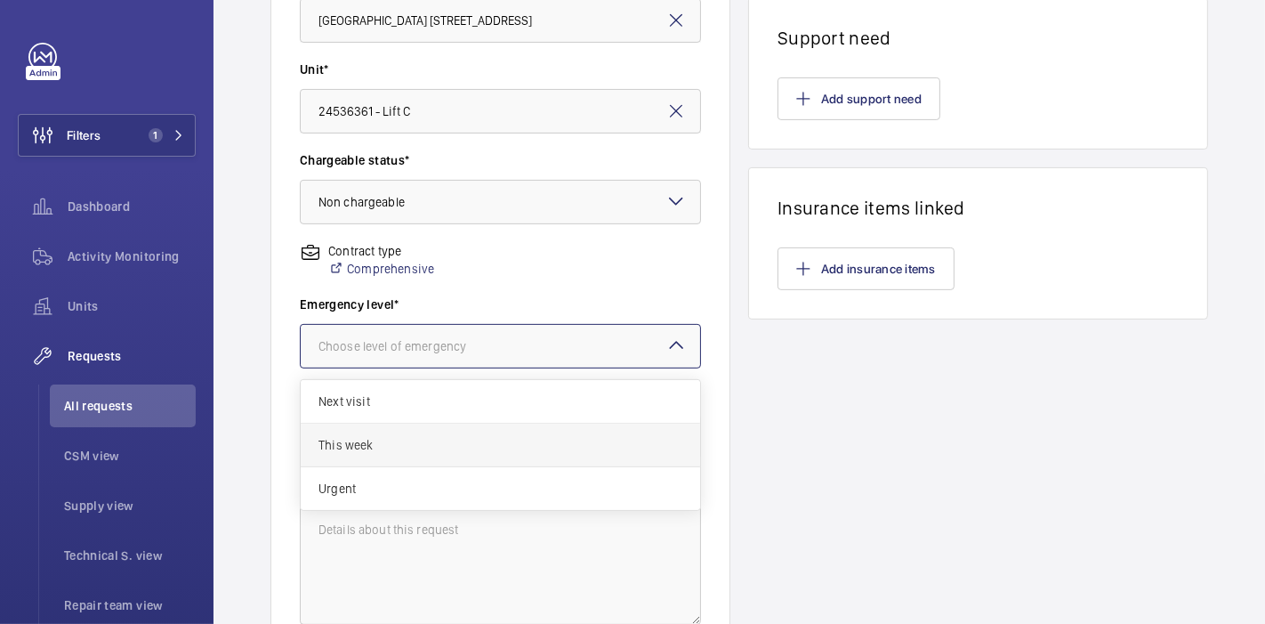
click at [414, 442] on span "This week" at bounding box center [500, 445] width 364 height 18
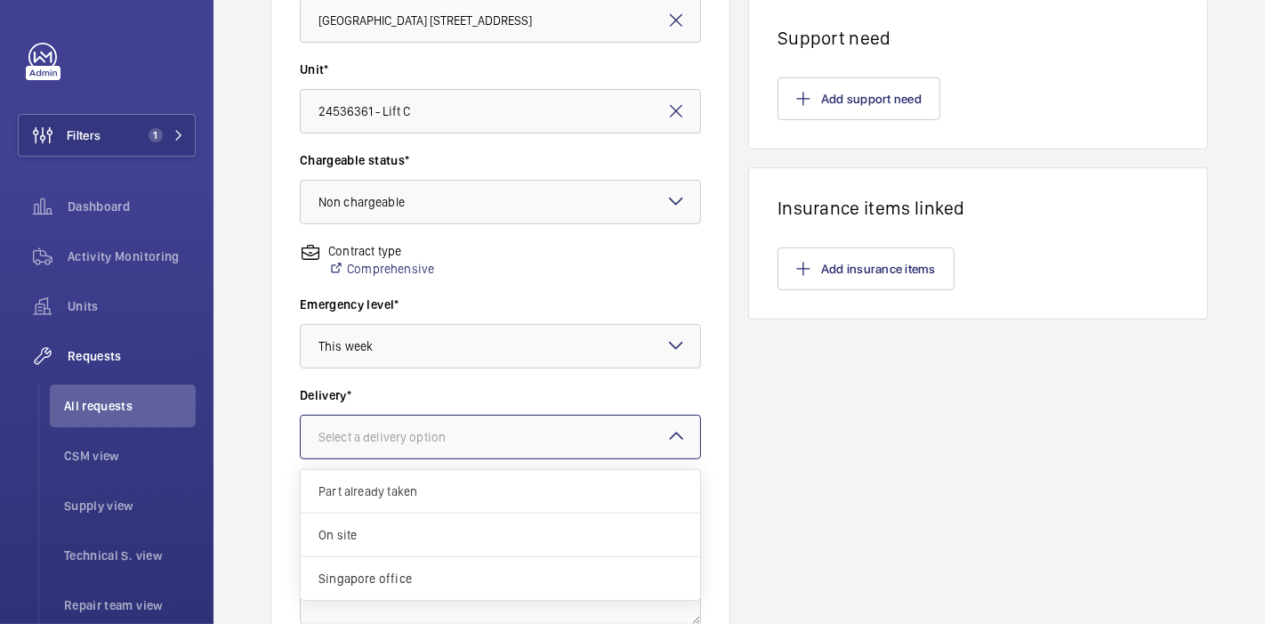
click at [416, 456] on div at bounding box center [500, 436] width 399 height 43
click at [413, 526] on span "On site" at bounding box center [500, 535] width 364 height 18
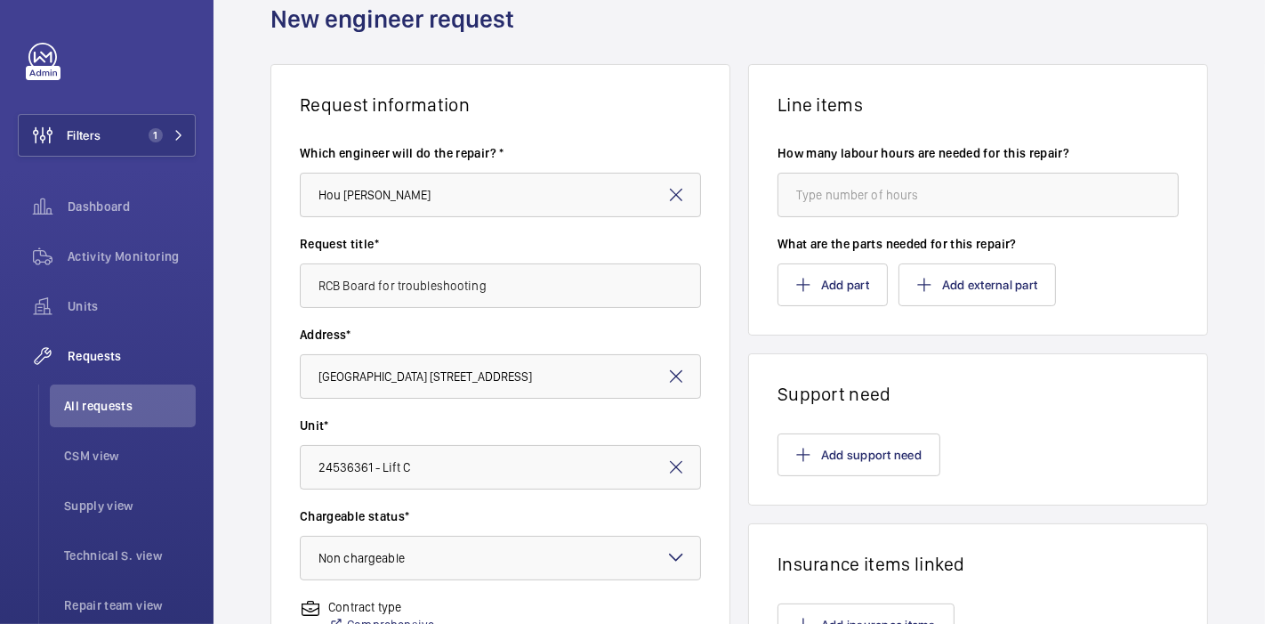
scroll to position [0, 0]
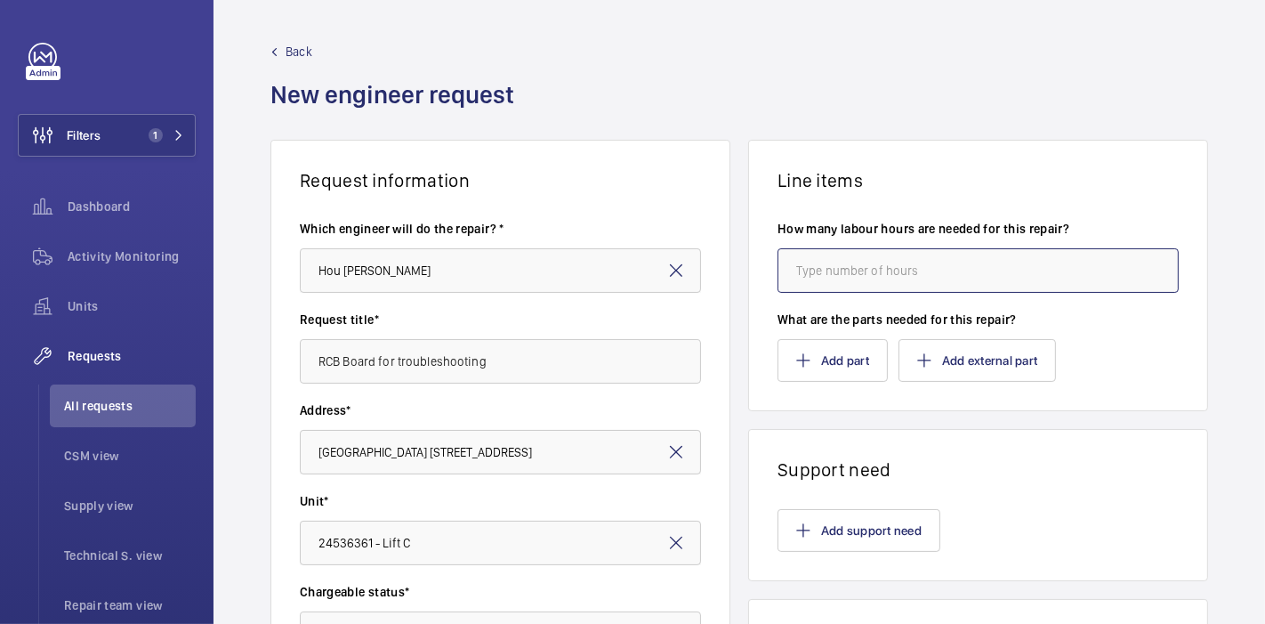
click at [817, 268] on input "number" at bounding box center [977, 270] width 401 height 44
type input "2"
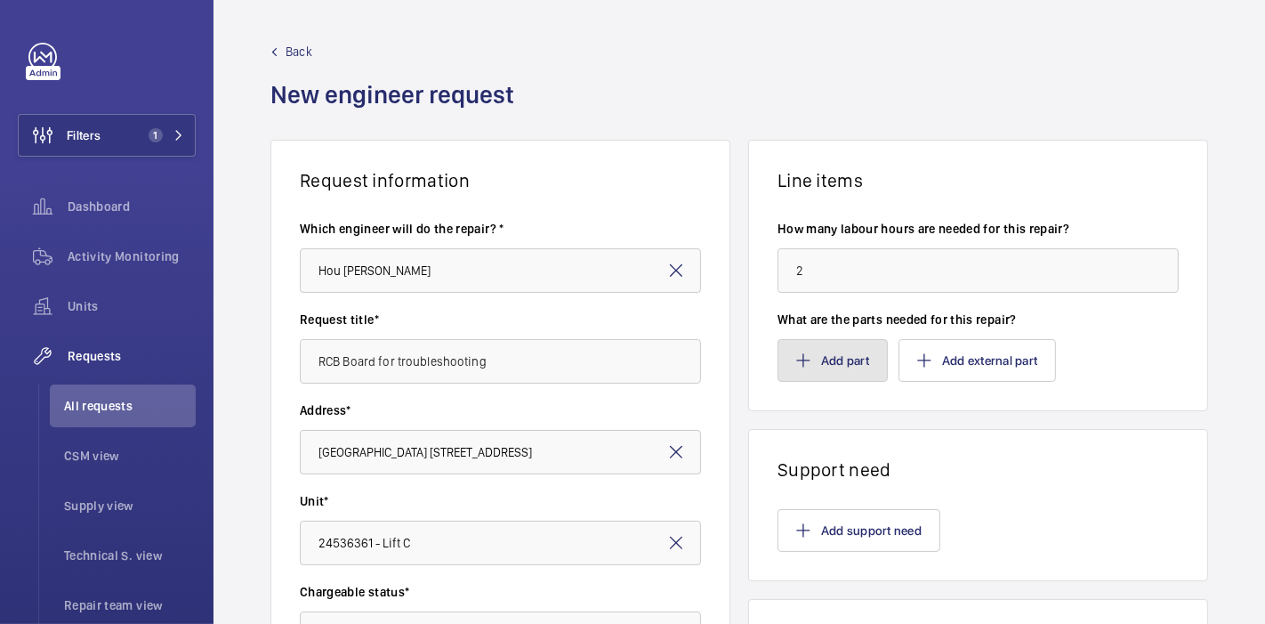
click at [825, 349] on button "Add part" at bounding box center [832, 360] width 110 height 43
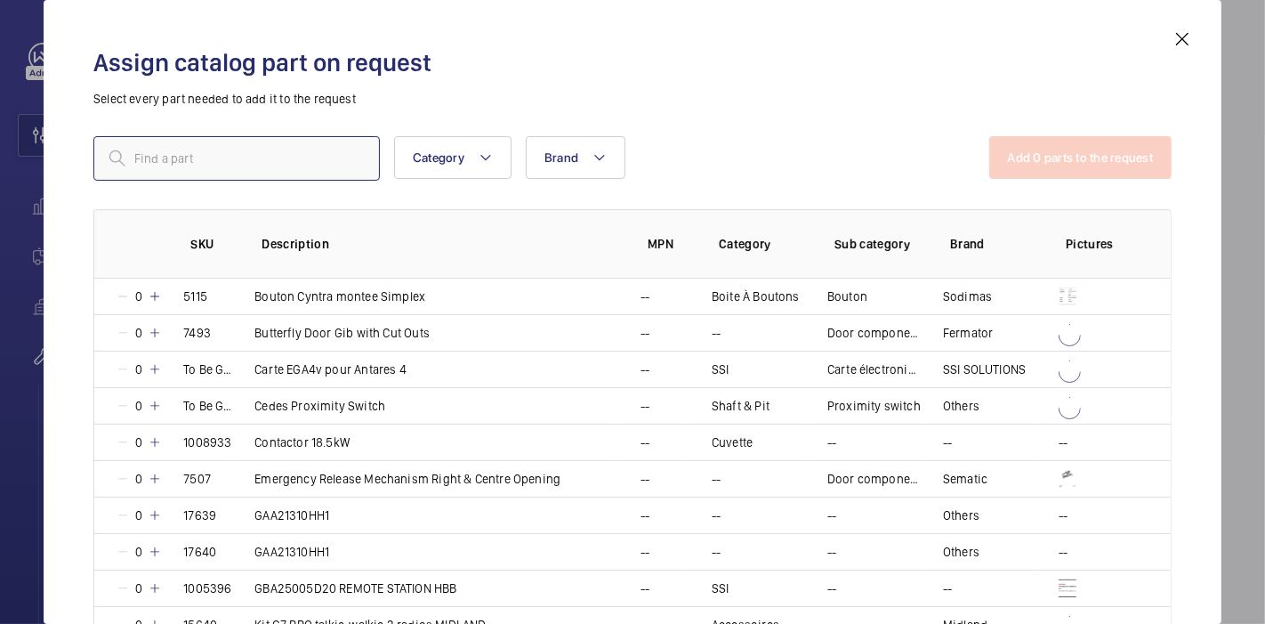
click at [292, 147] on input "text" at bounding box center [236, 158] width 286 height 44
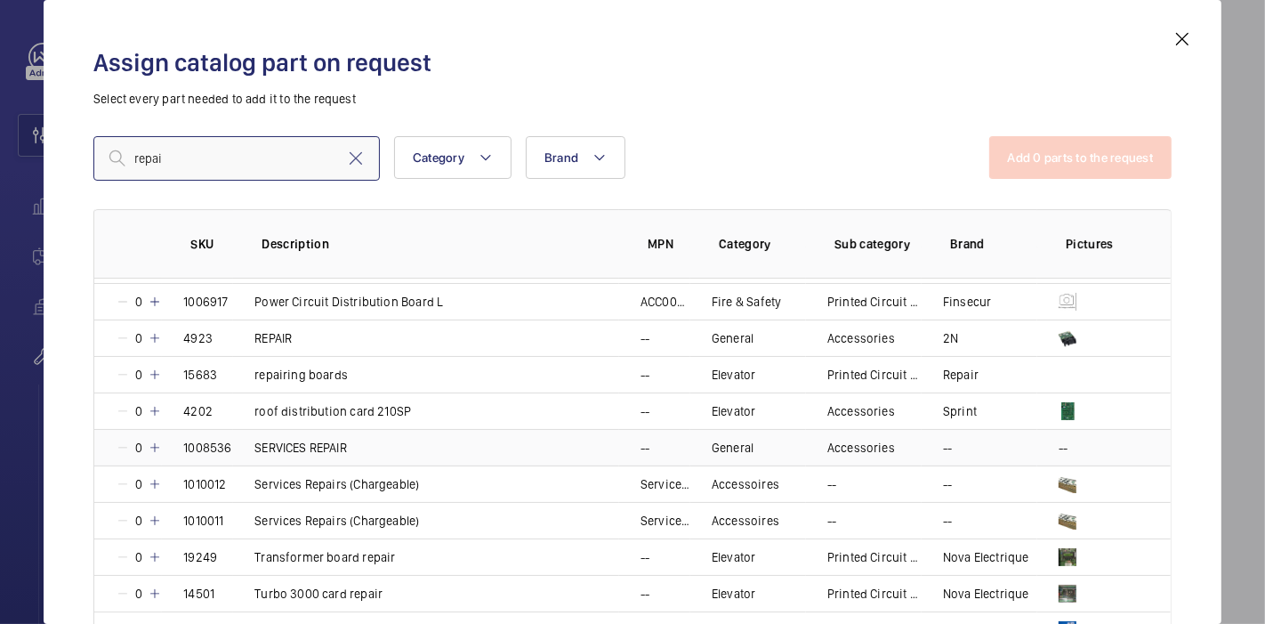
scroll to position [177, 0]
type input "repai"
click at [155, 440] on mat-icon at bounding box center [155, 447] width 14 height 14
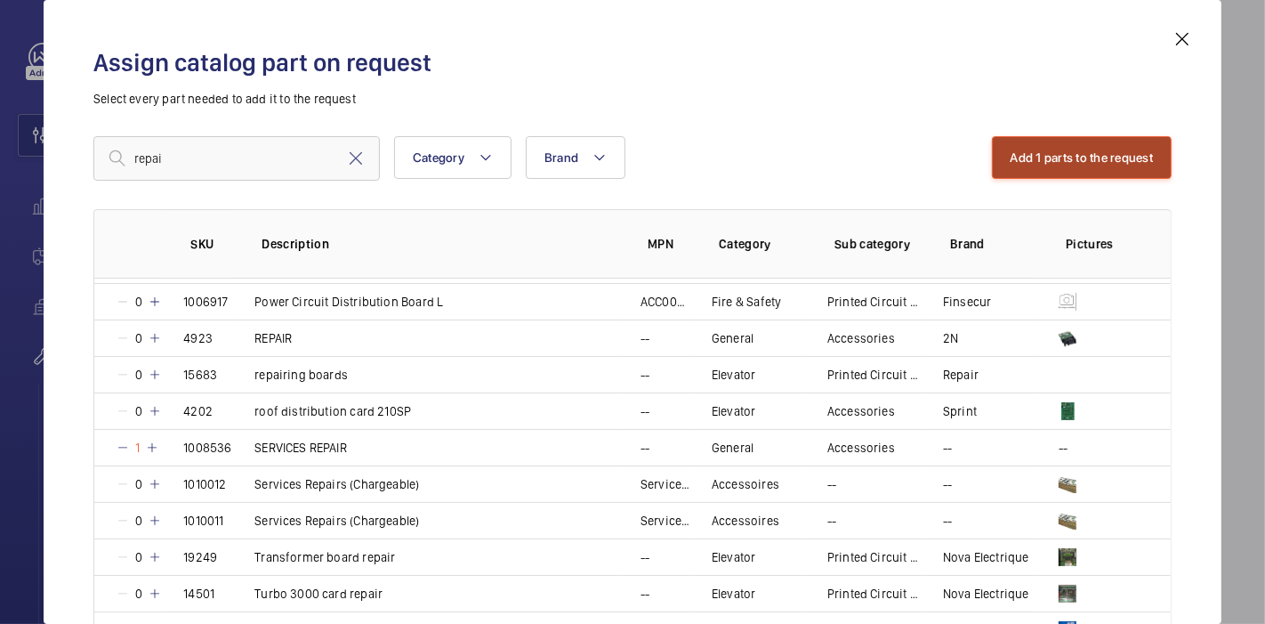
click at [1062, 174] on button "Add 1 parts to the request" at bounding box center [1082, 157] width 181 height 43
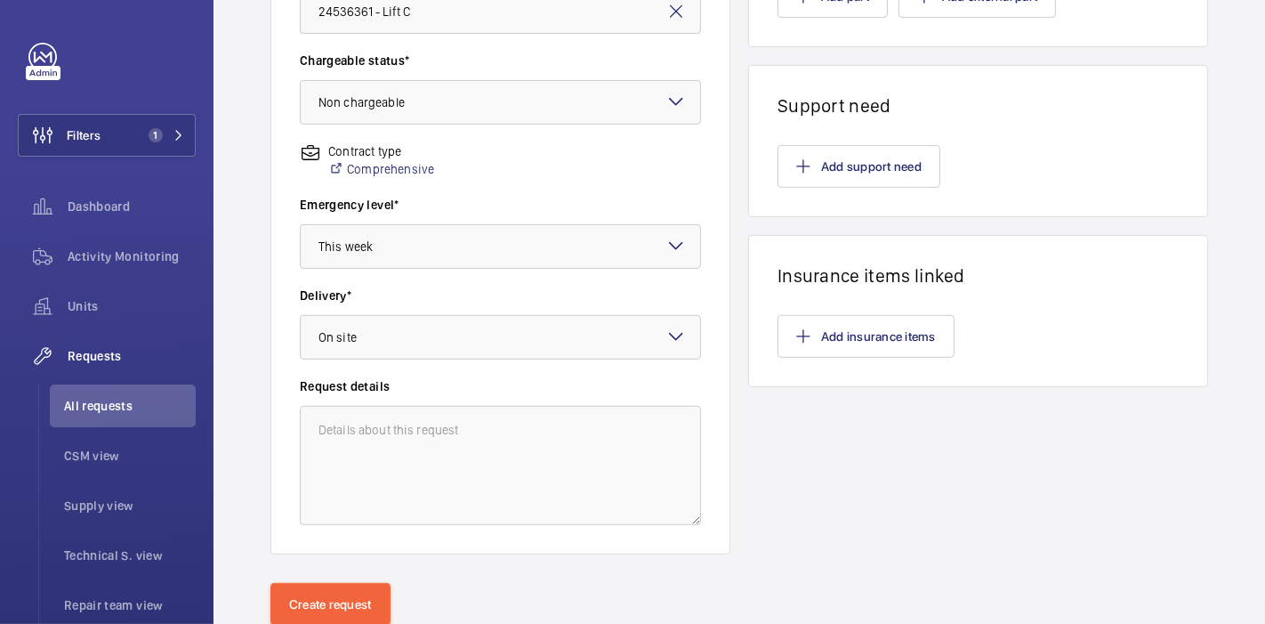
scroll to position [588, 0]
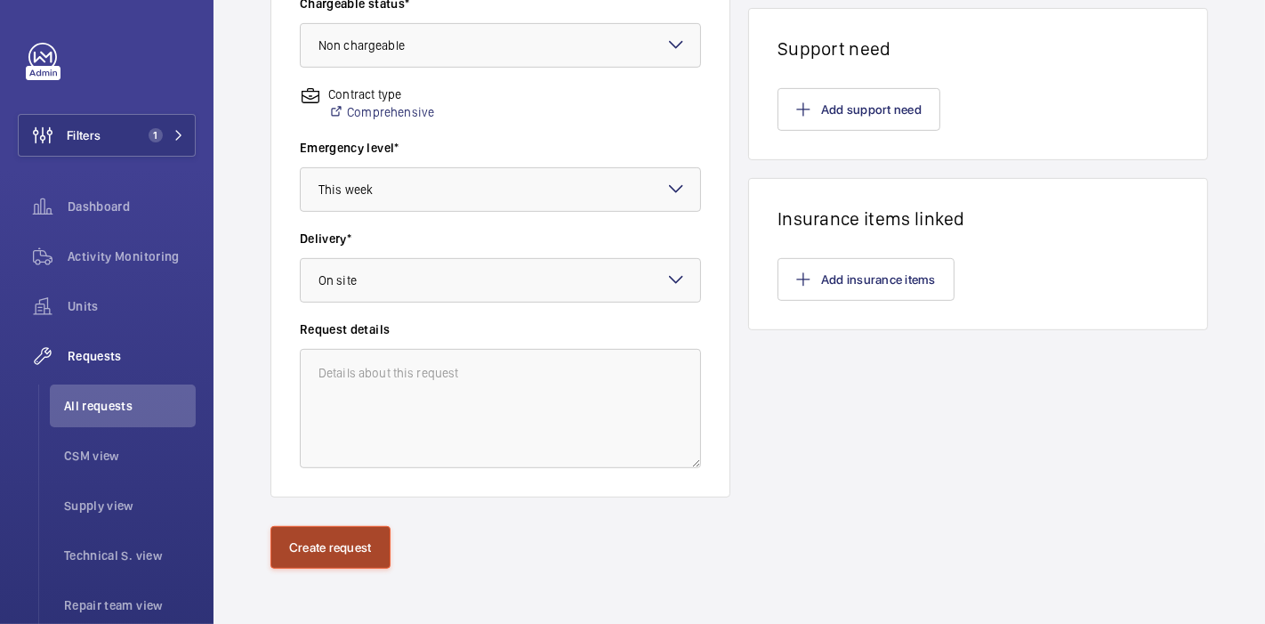
click at [326, 546] on button "Create request" at bounding box center [330, 547] width 120 height 43
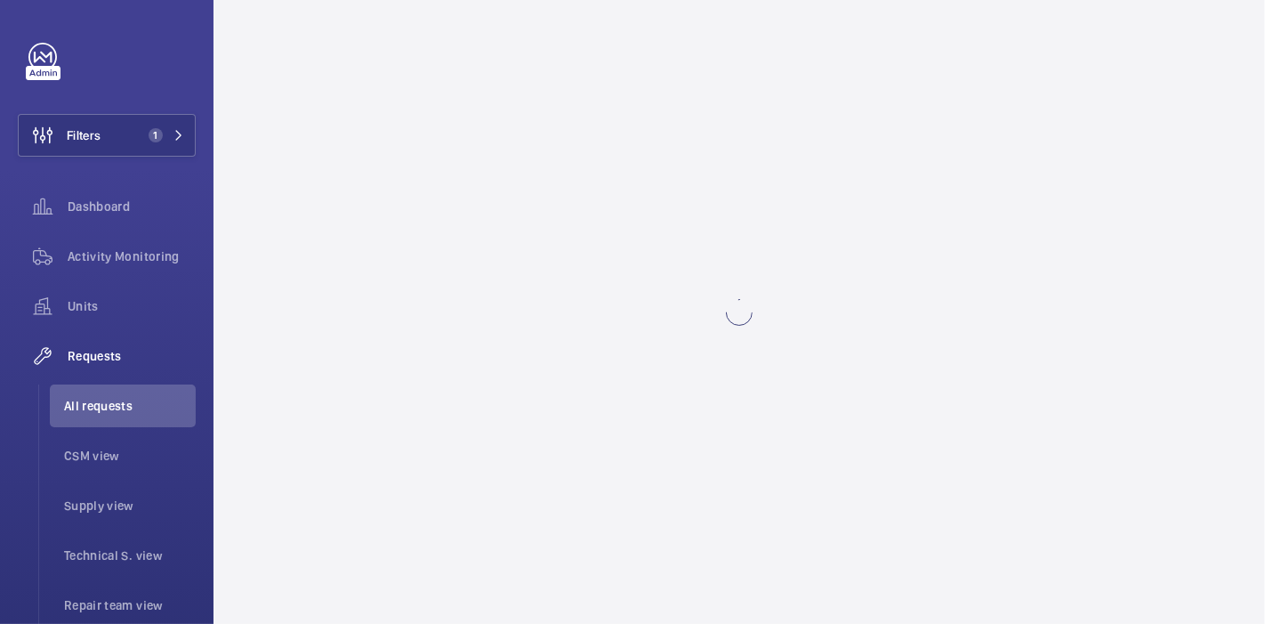
scroll to position [0, 0]
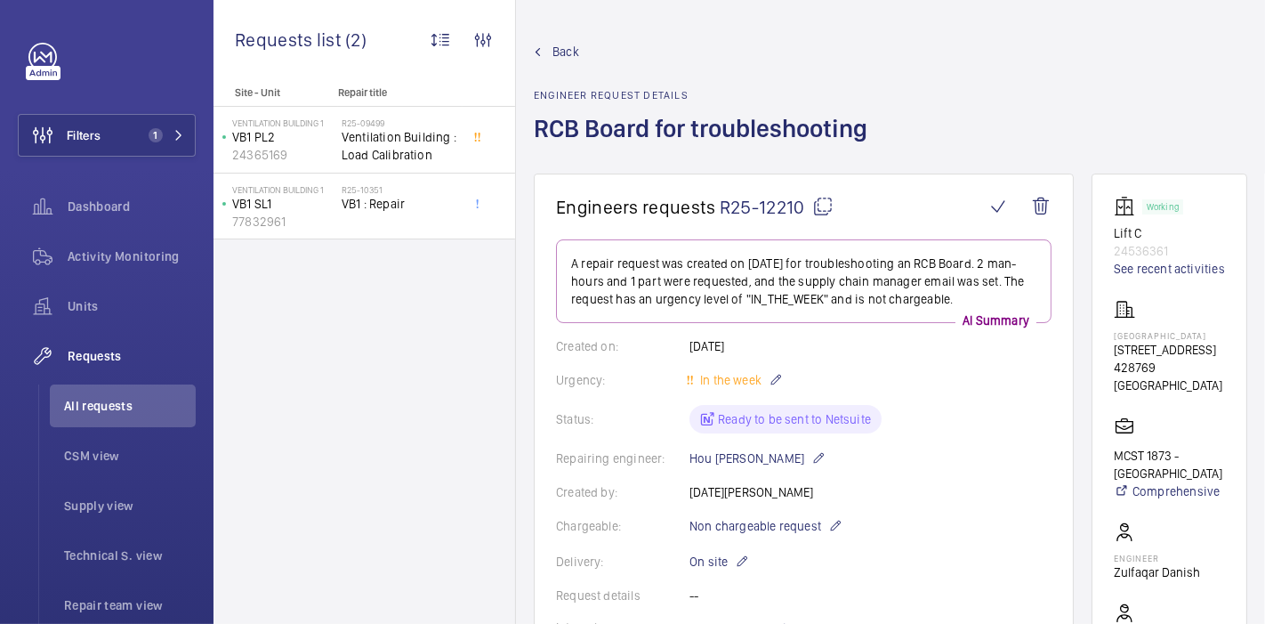
click at [816, 209] on mat-icon at bounding box center [822, 206] width 21 height 21
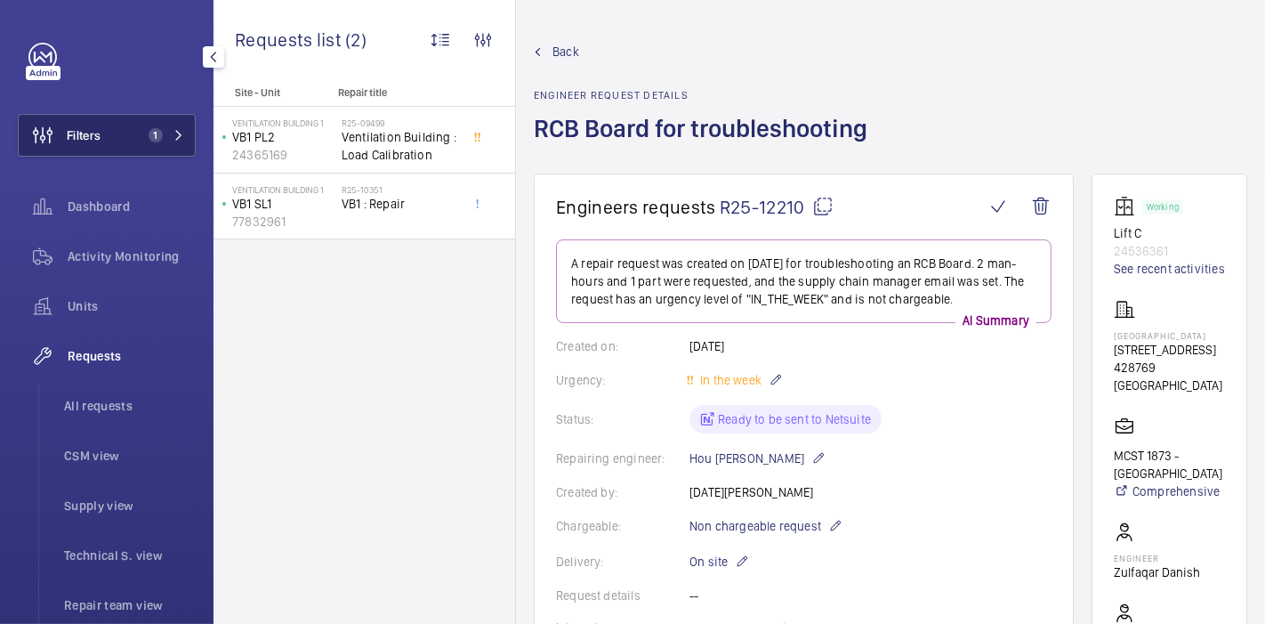
click at [99, 135] on span "Filters" at bounding box center [84, 135] width 34 height 18
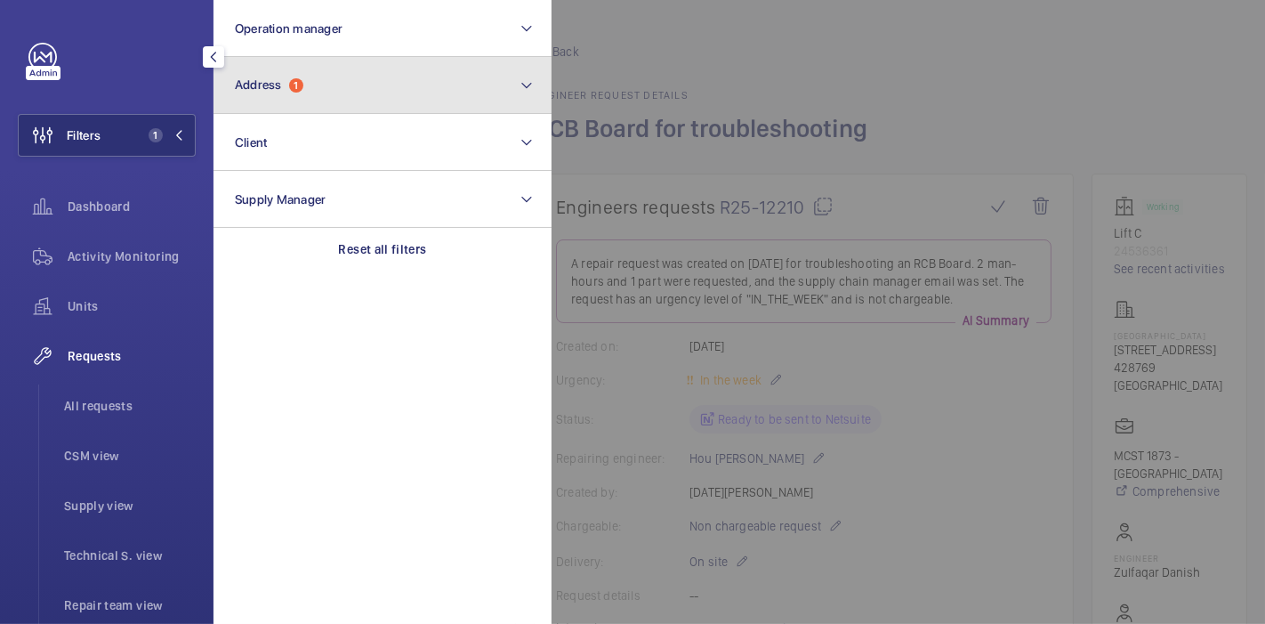
click at [302, 87] on span "1" at bounding box center [296, 85] width 14 height 14
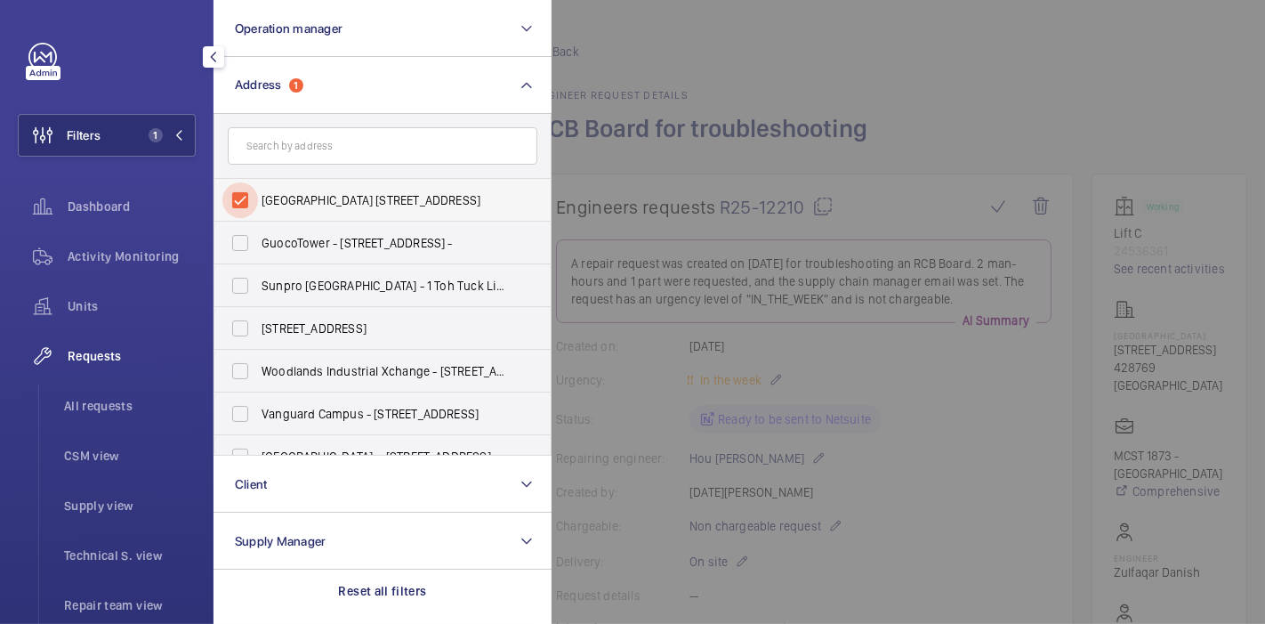
click at [241, 192] on input "[GEOGRAPHIC_DATA] [STREET_ADDRESS]" at bounding box center [240, 200] width 36 height 36
checkbox input "false"
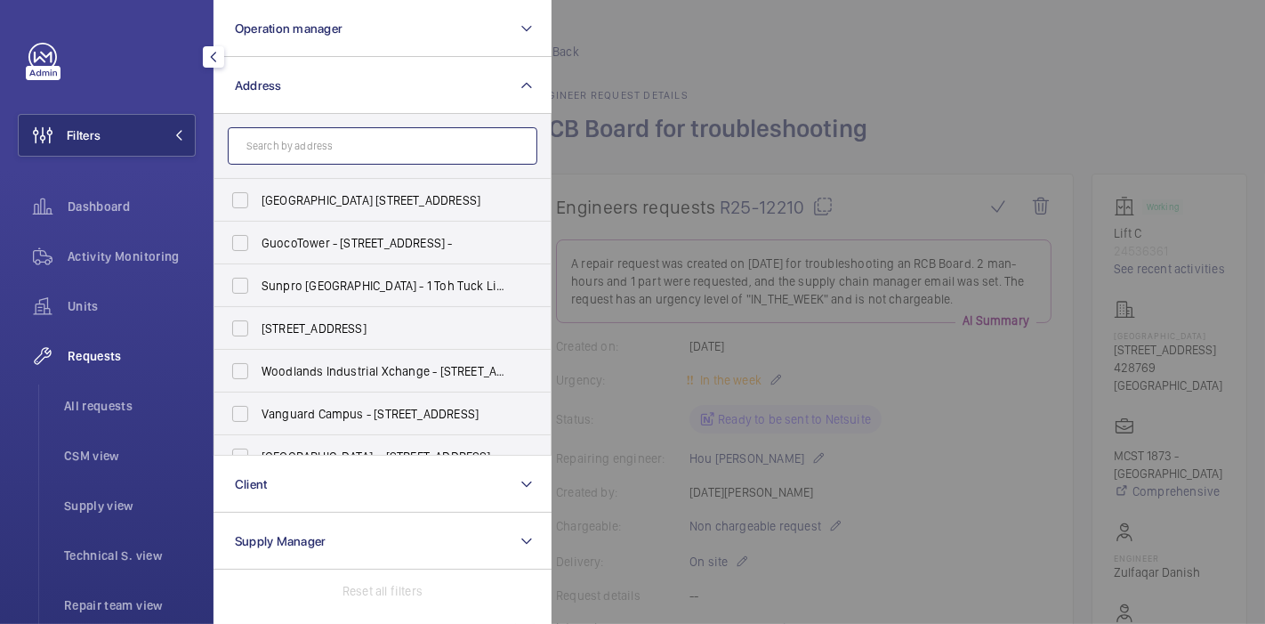
click at [273, 153] on input "text" at bounding box center [383, 145] width 310 height 37
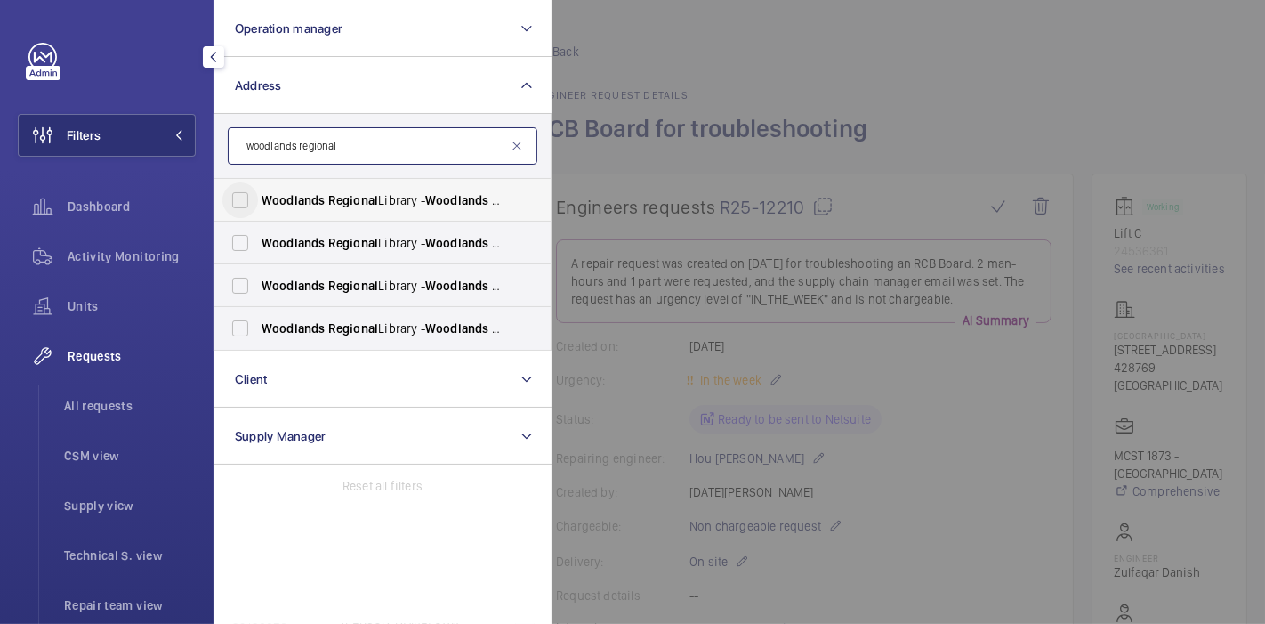
type input "woodlands regional"
click at [245, 197] on input "[GEOGRAPHIC_DATA] - [GEOGRAPHIC_DATA], [GEOGRAPHIC_DATA] 730900" at bounding box center [240, 200] width 36 height 36
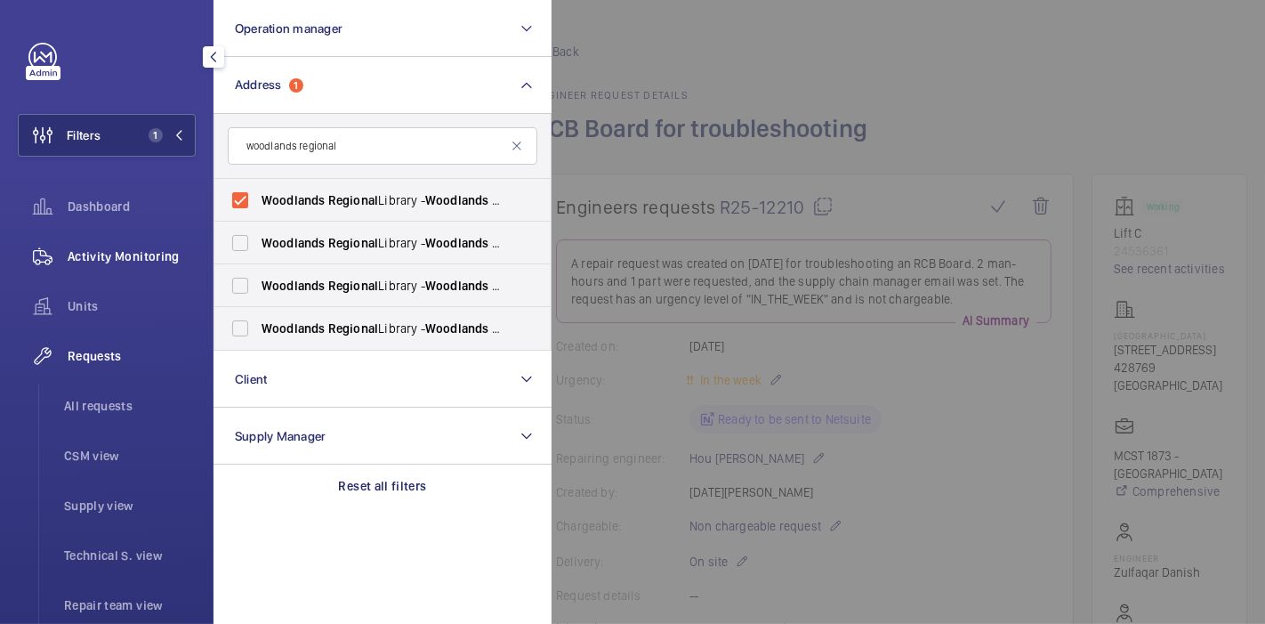
click at [153, 245] on div "Activity Monitoring" at bounding box center [107, 256] width 178 height 43
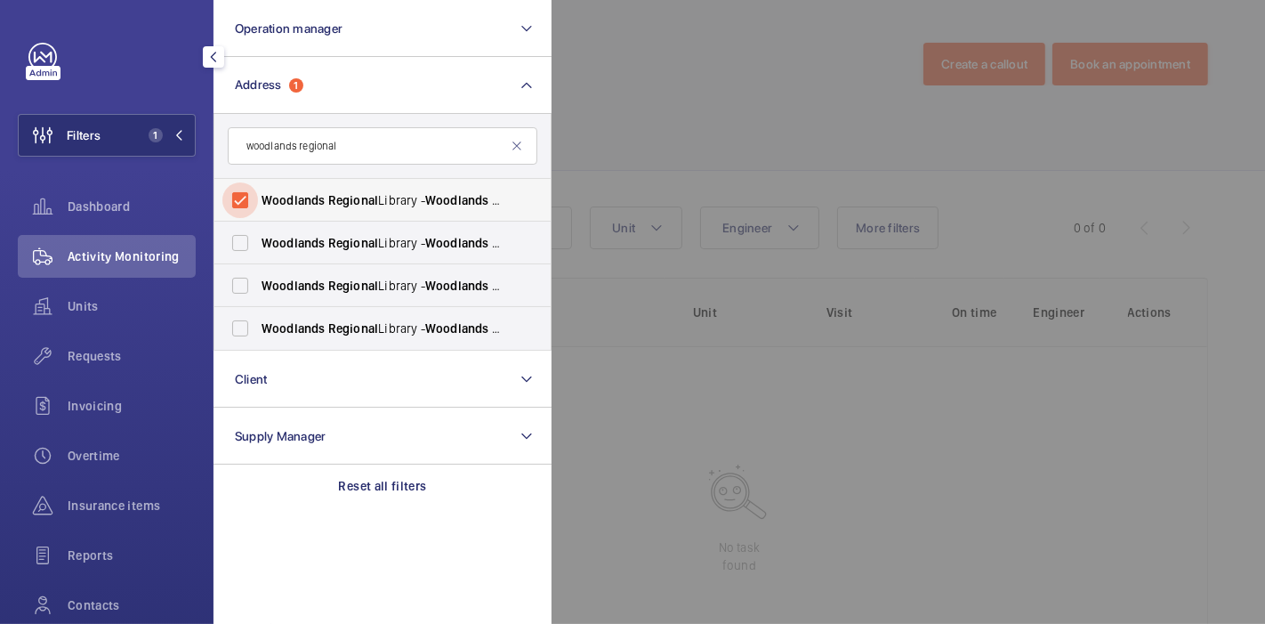
click at [240, 200] on input "[GEOGRAPHIC_DATA] - [GEOGRAPHIC_DATA], [GEOGRAPHIC_DATA] 730900" at bounding box center [240, 200] width 36 height 36
checkbox input "false"
click at [235, 239] on input "[GEOGRAPHIC_DATA] - [GEOGRAPHIC_DATA], [GEOGRAPHIC_DATA] 730900" at bounding box center [240, 243] width 36 height 36
checkbox input "false"
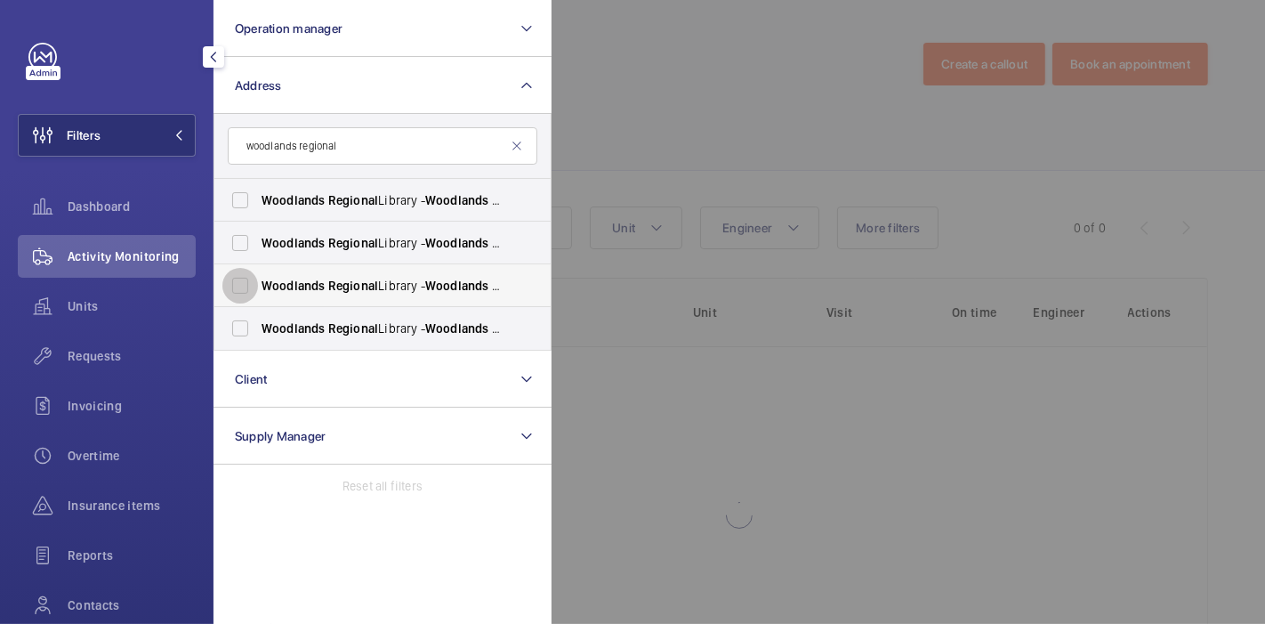
click at [236, 279] on input "[GEOGRAPHIC_DATA] - [GEOGRAPHIC_DATA], [GEOGRAPHIC_DATA] 730900" at bounding box center [240, 286] width 36 height 36
checkbox input "false"
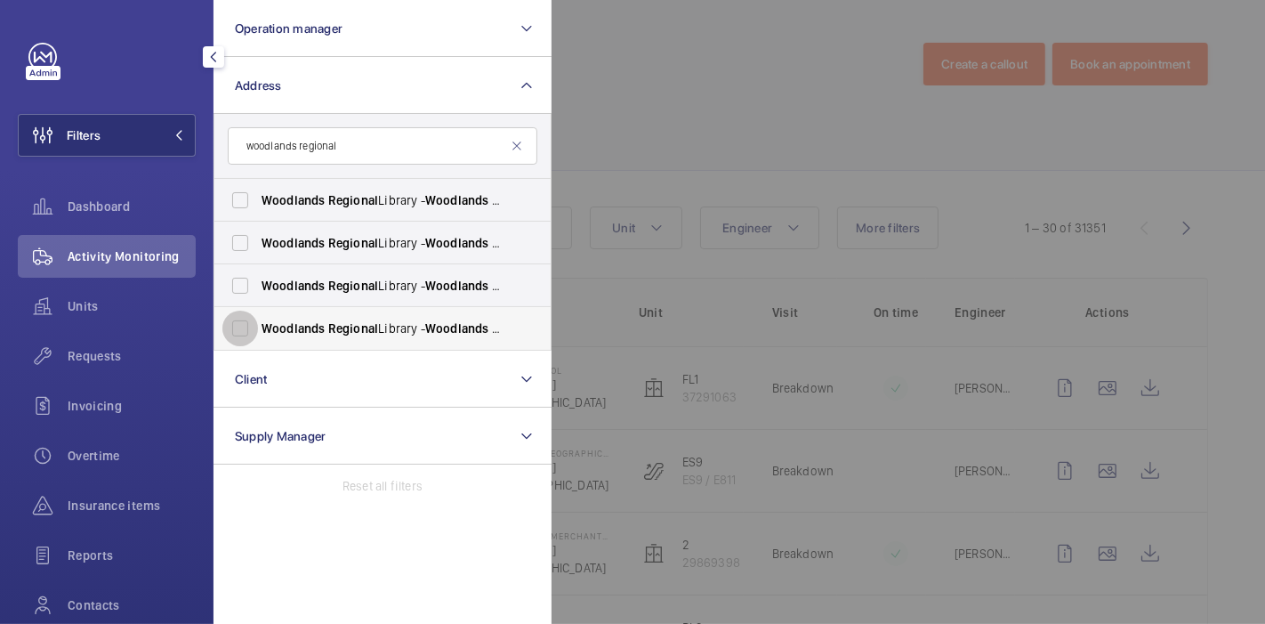
click at [238, 325] on input "[GEOGRAPHIC_DATA] - [GEOGRAPHIC_DATA], [GEOGRAPHIC_DATA] 730900" at bounding box center [240, 328] width 36 height 36
checkbox input "true"
click at [733, 101] on div at bounding box center [1184, 312] width 1265 height 624
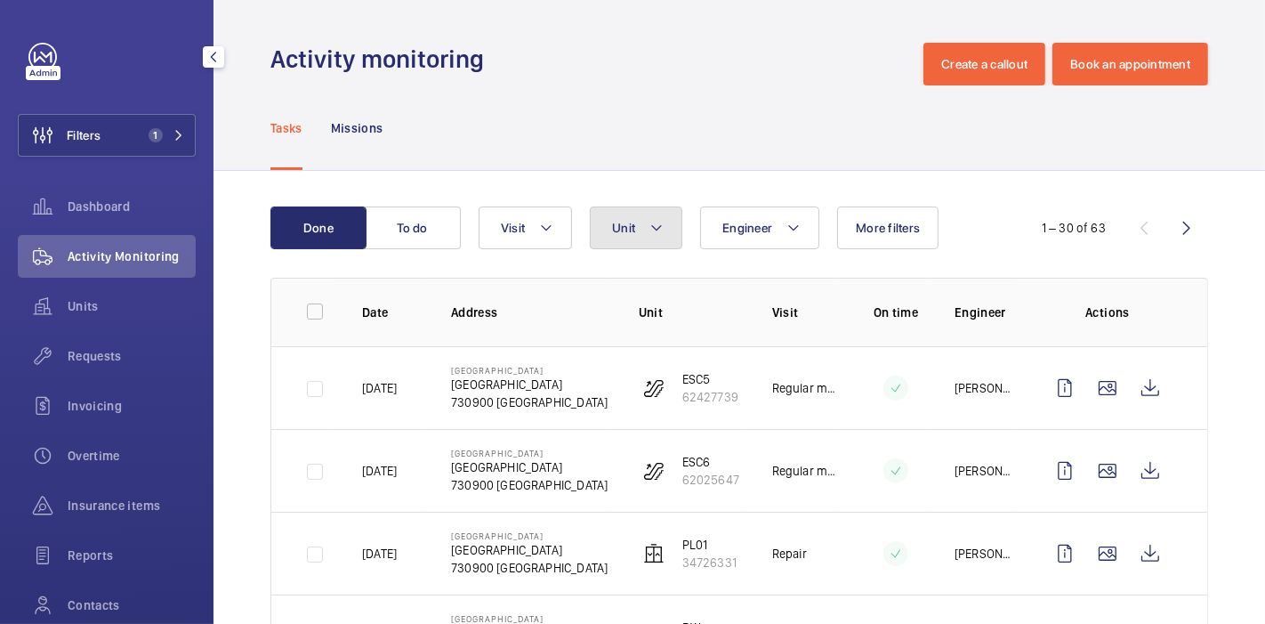
click at [640, 235] on button "Unit" at bounding box center [636, 227] width 93 height 43
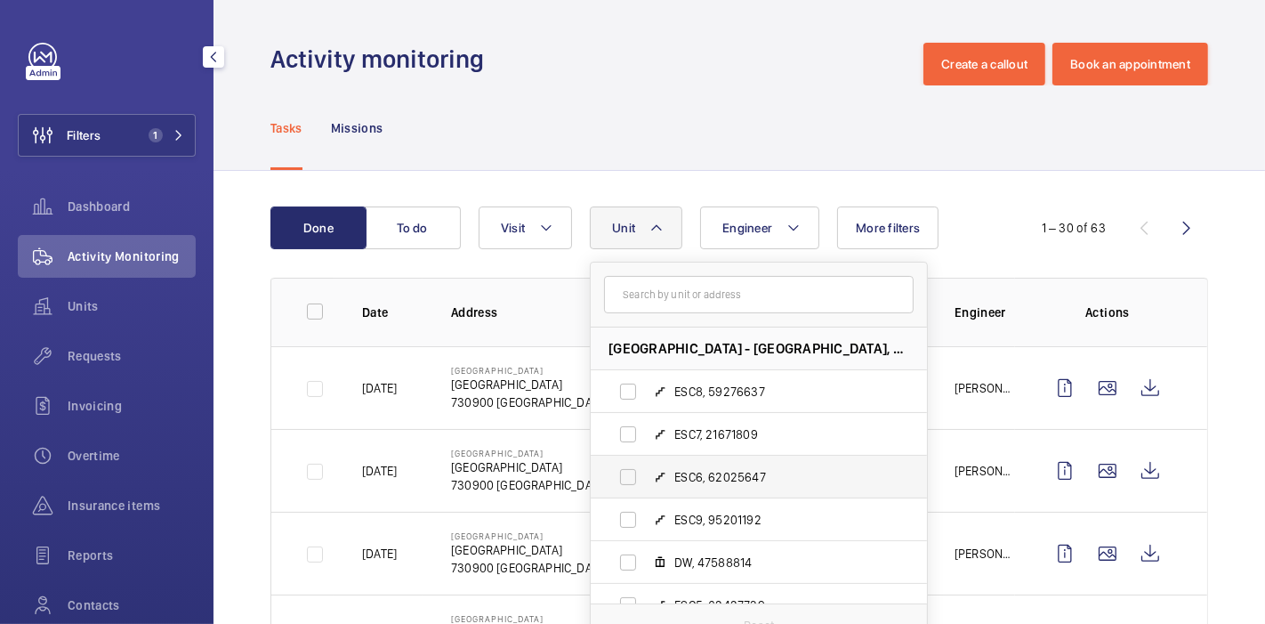
scroll to position [85, 0]
click at [627, 471] on input "DW, 47588814" at bounding box center [628, 478] width 36 height 36
checkbox input "true"
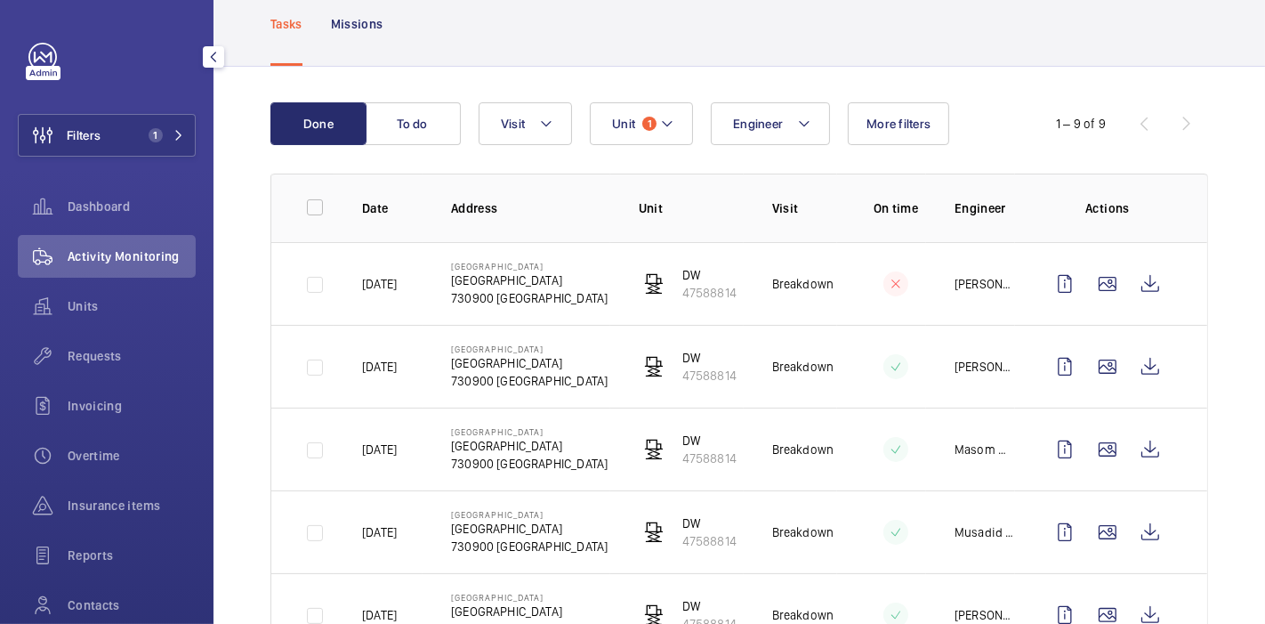
scroll to position [104, 0]
click at [656, 135] on button "Unit 1" at bounding box center [641, 123] width 103 height 43
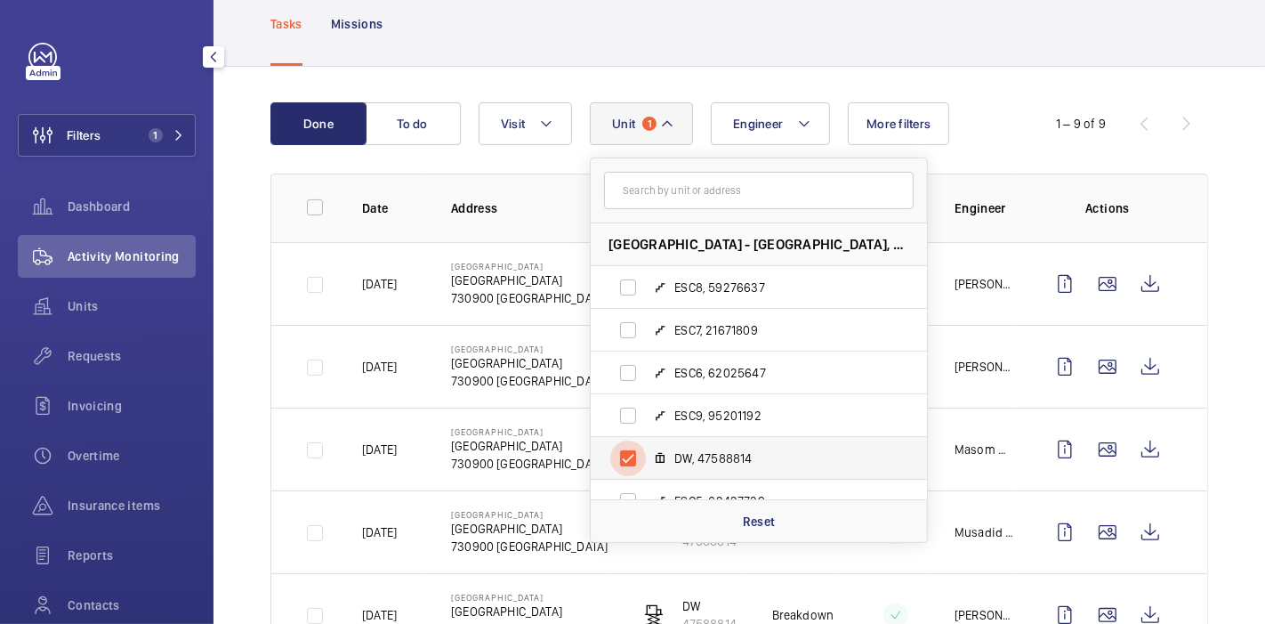
click at [630, 464] on input "DW, 47588814" at bounding box center [628, 458] width 36 height 36
checkbox input "false"
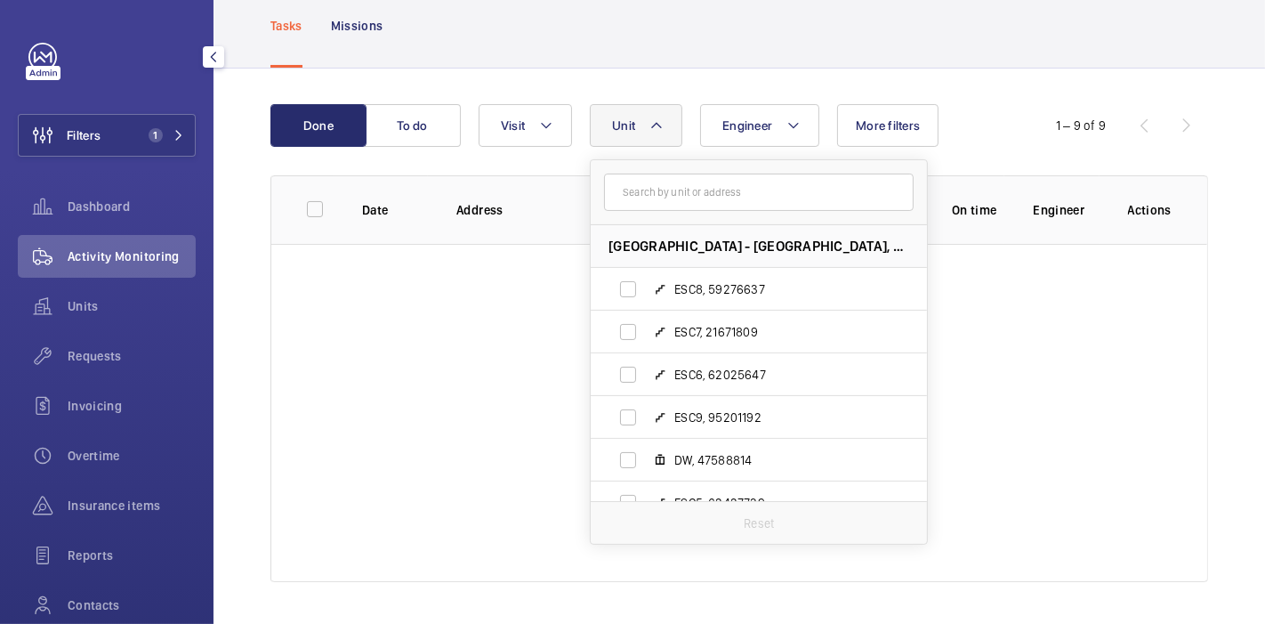
click at [226, 429] on div "Done To do Engineer [GEOGRAPHIC_DATA] - [GEOGRAPHIC_DATA], 730900 [GEOGRAPHIC_D…" at bounding box center [738, 346] width 1051 height 556
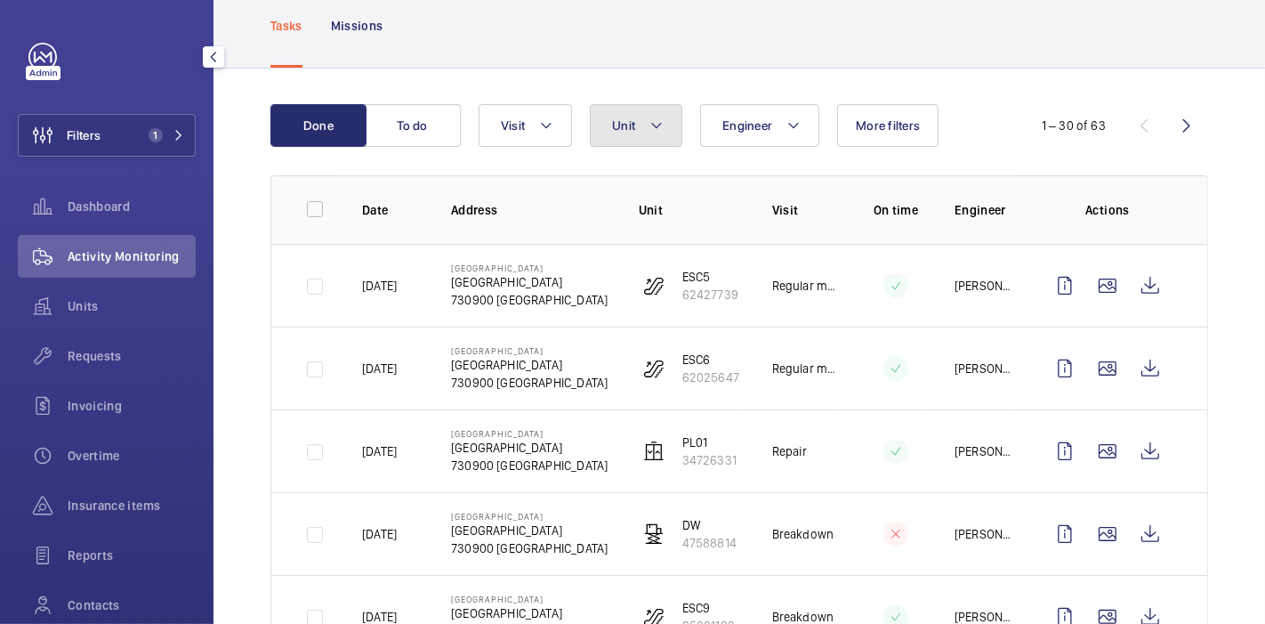
click at [657, 123] on mat-icon at bounding box center [656, 125] width 14 height 21
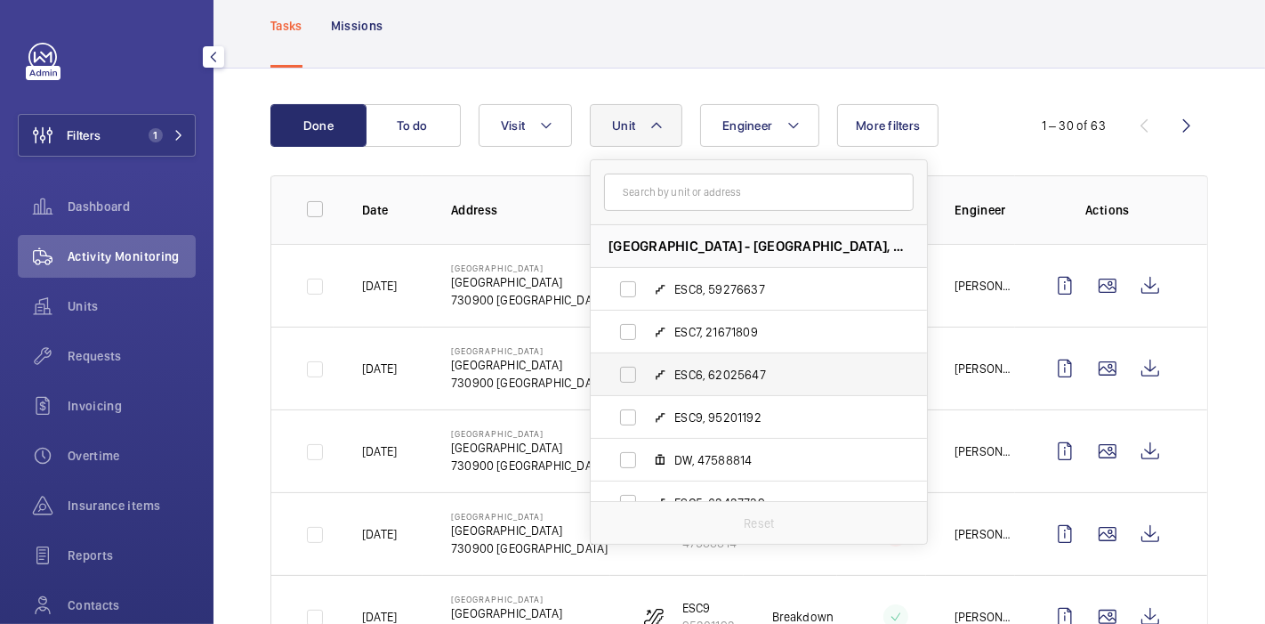
scroll to position [108, 0]
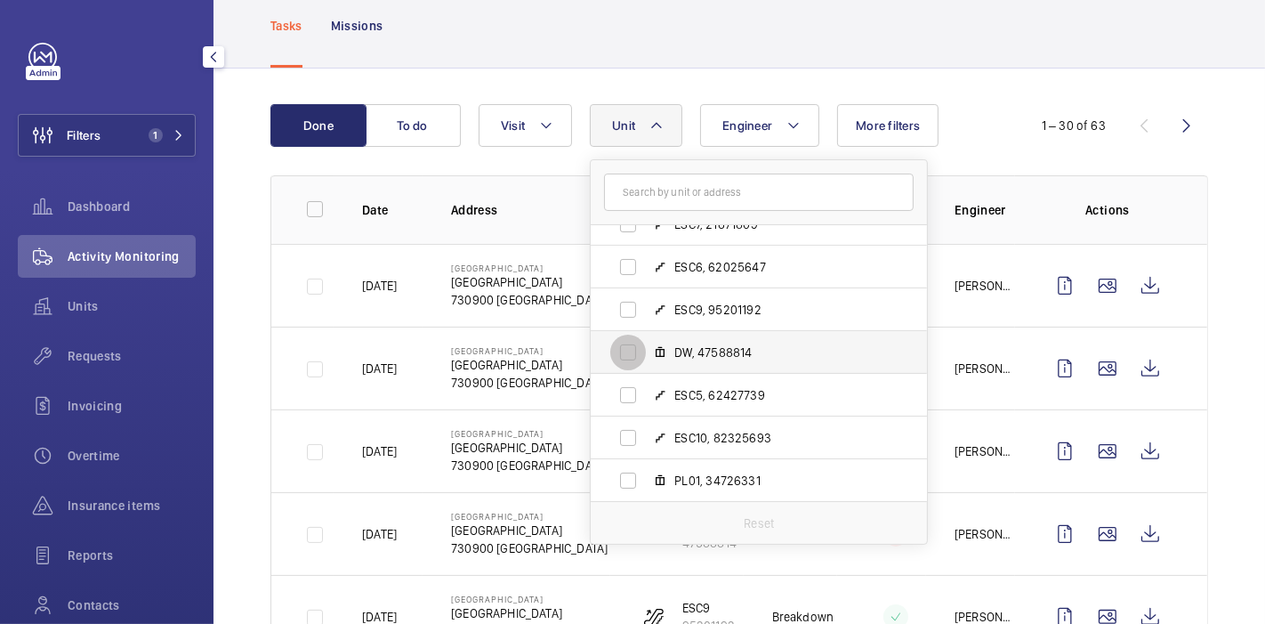
click at [619, 349] on input "DW, 47588814" at bounding box center [628, 352] width 36 height 36
checkbox input "true"
click at [240, 382] on div "Done To do Engineer Unit 1 [GEOGRAPHIC_DATA] - [GEOGRAPHIC_DATA], 730900 [GEOGR…" at bounding box center [738, 549] width 1051 height 963
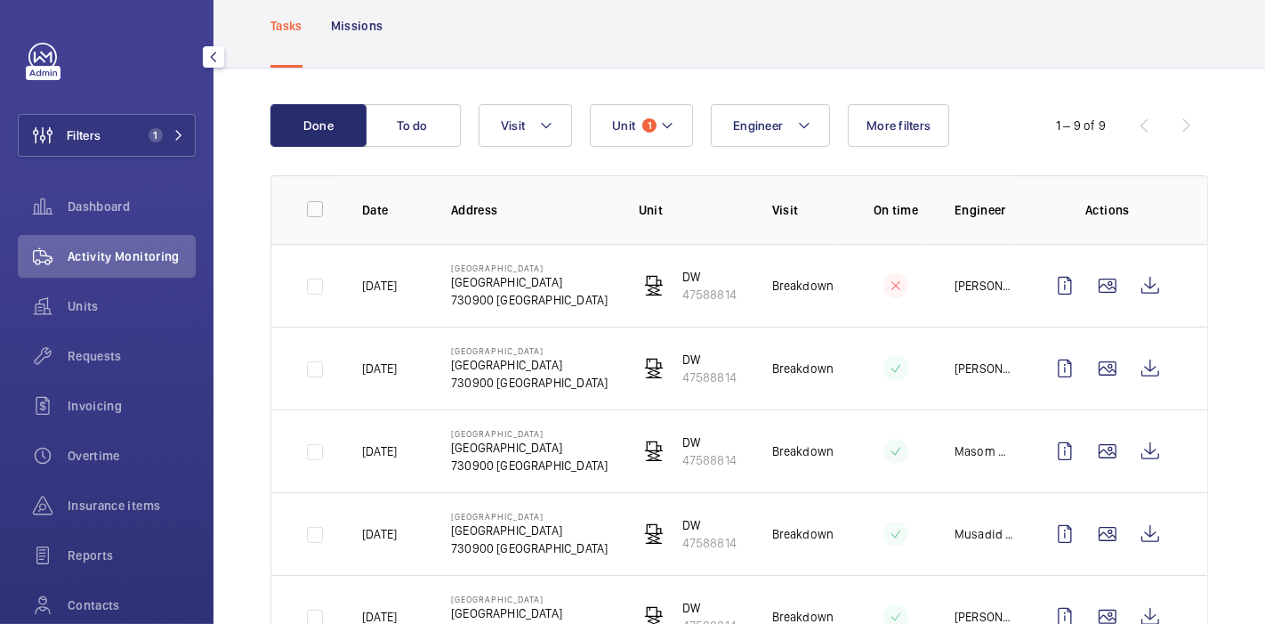
scroll to position [505, 0]
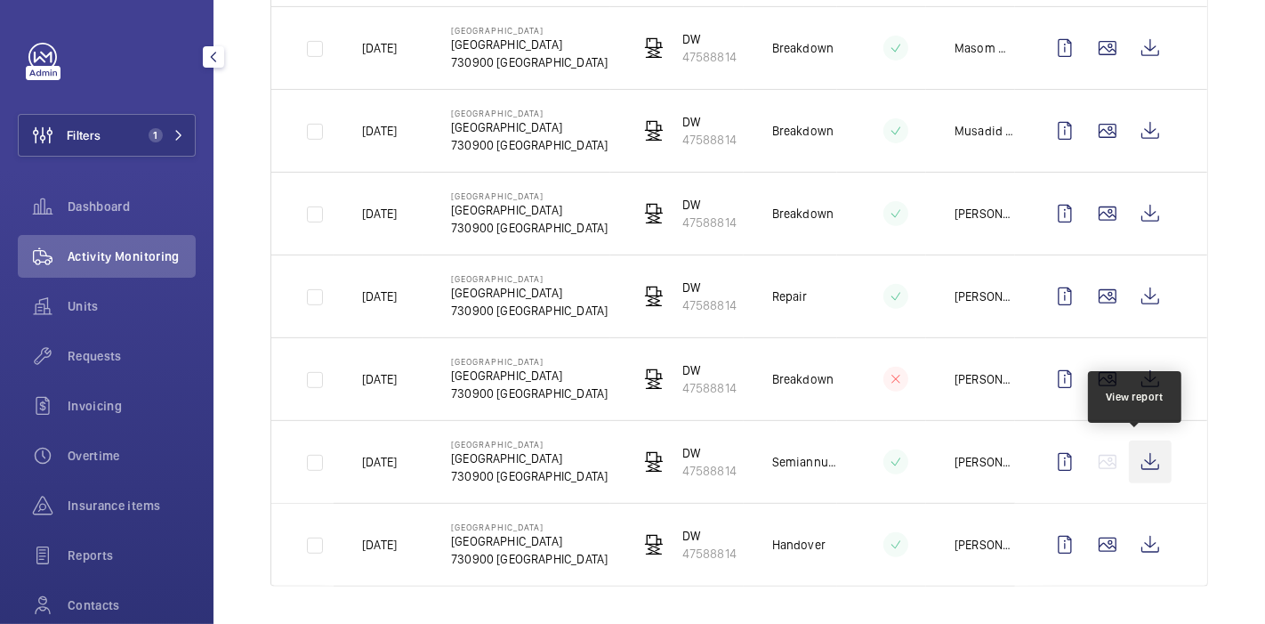
click at [1135, 461] on wm-front-icon-button at bounding box center [1150, 461] width 43 height 43
